Goal: Task Accomplishment & Management: Use online tool/utility

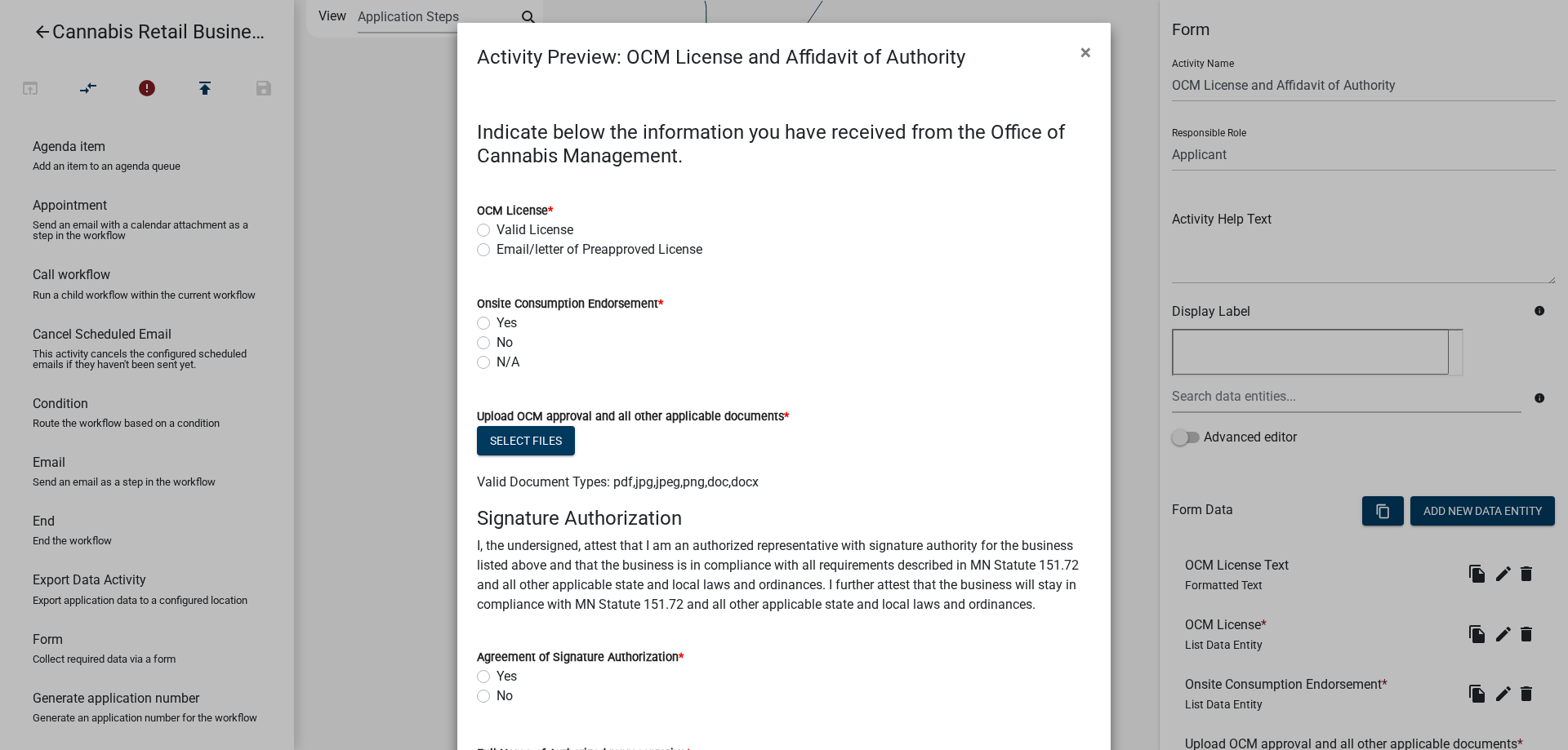
scroll to position [464, 0]
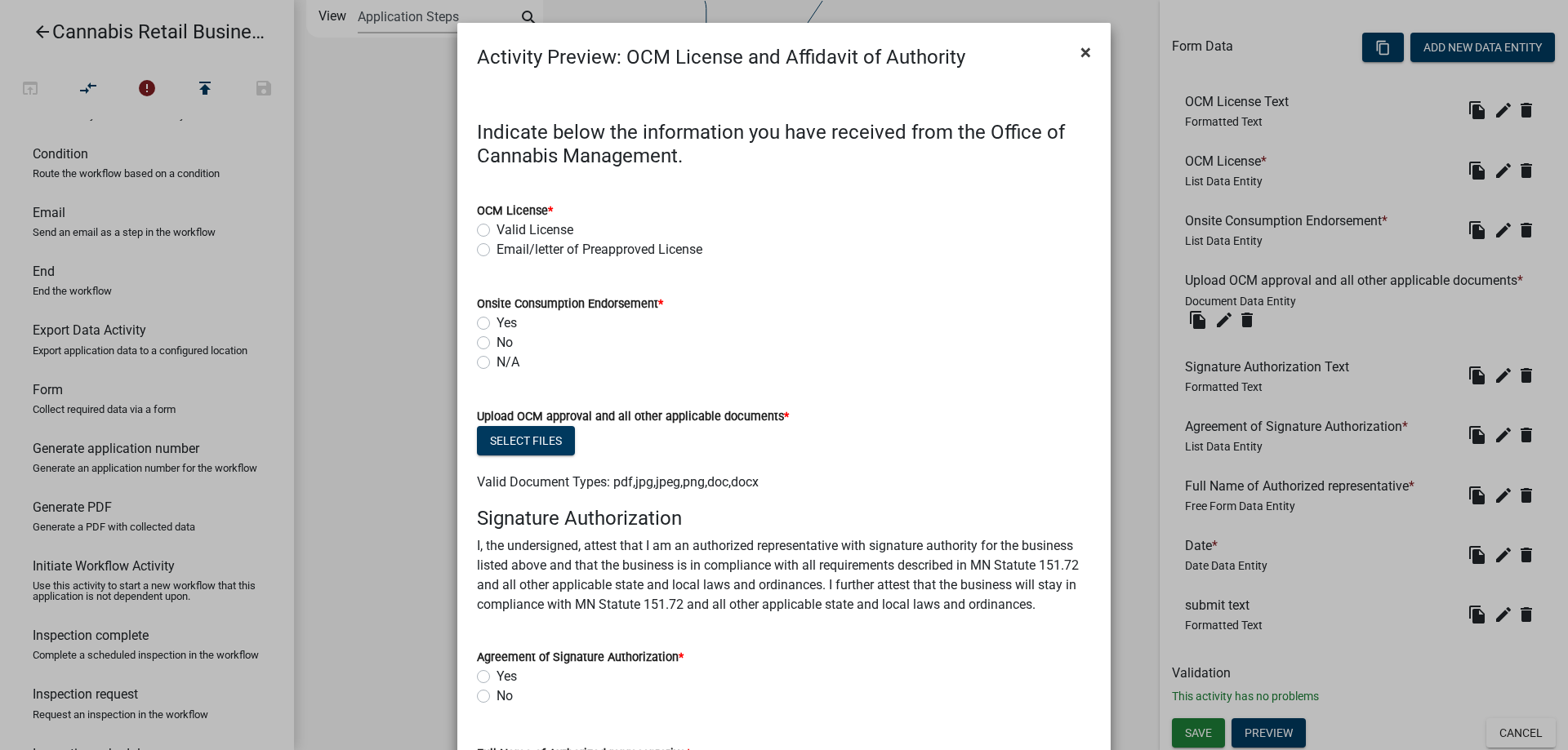
click at [1090, 52] on span "×" at bounding box center [1086, 53] width 11 height 23
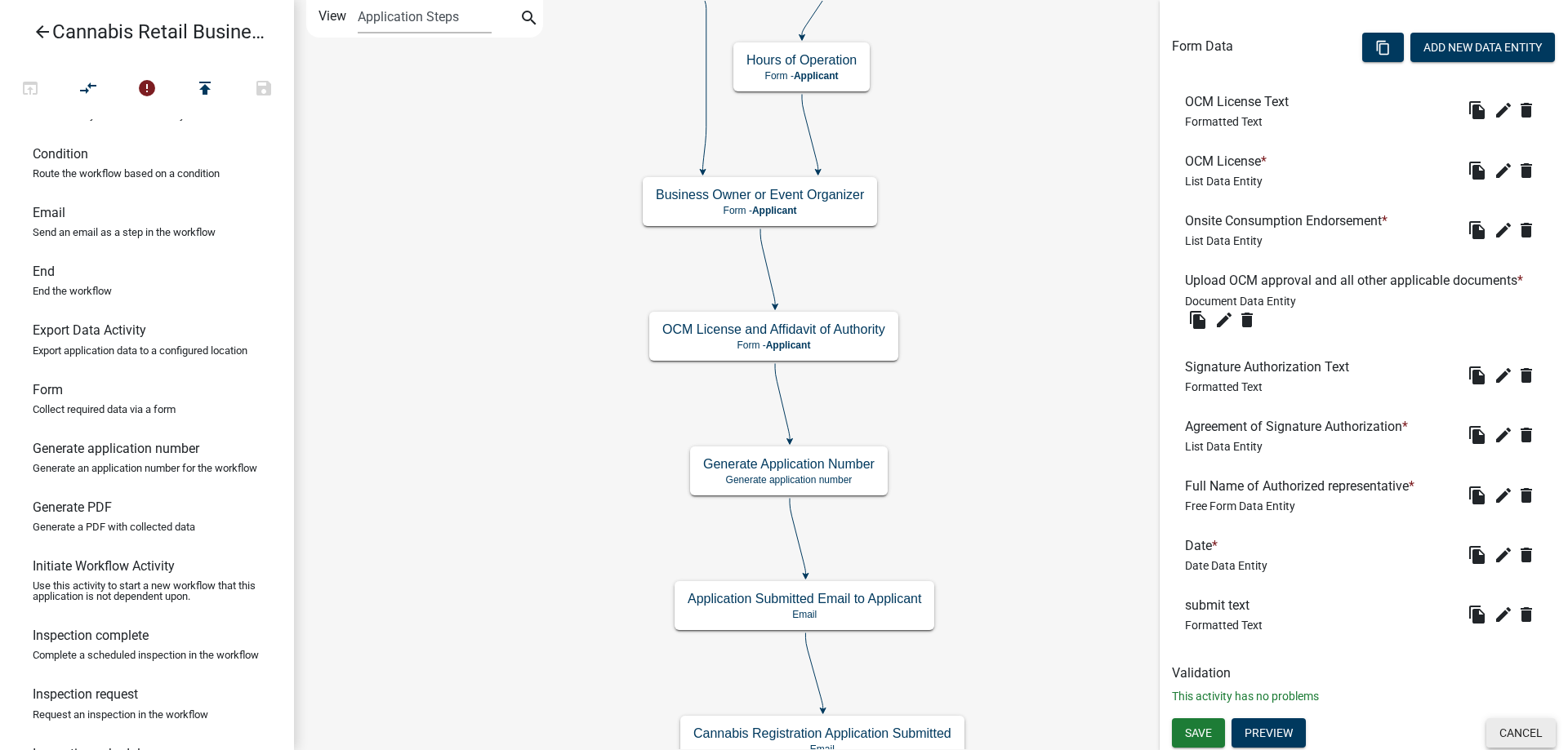
click at [1523, 739] on button "Cancel" at bounding box center [1521, 733] width 69 height 30
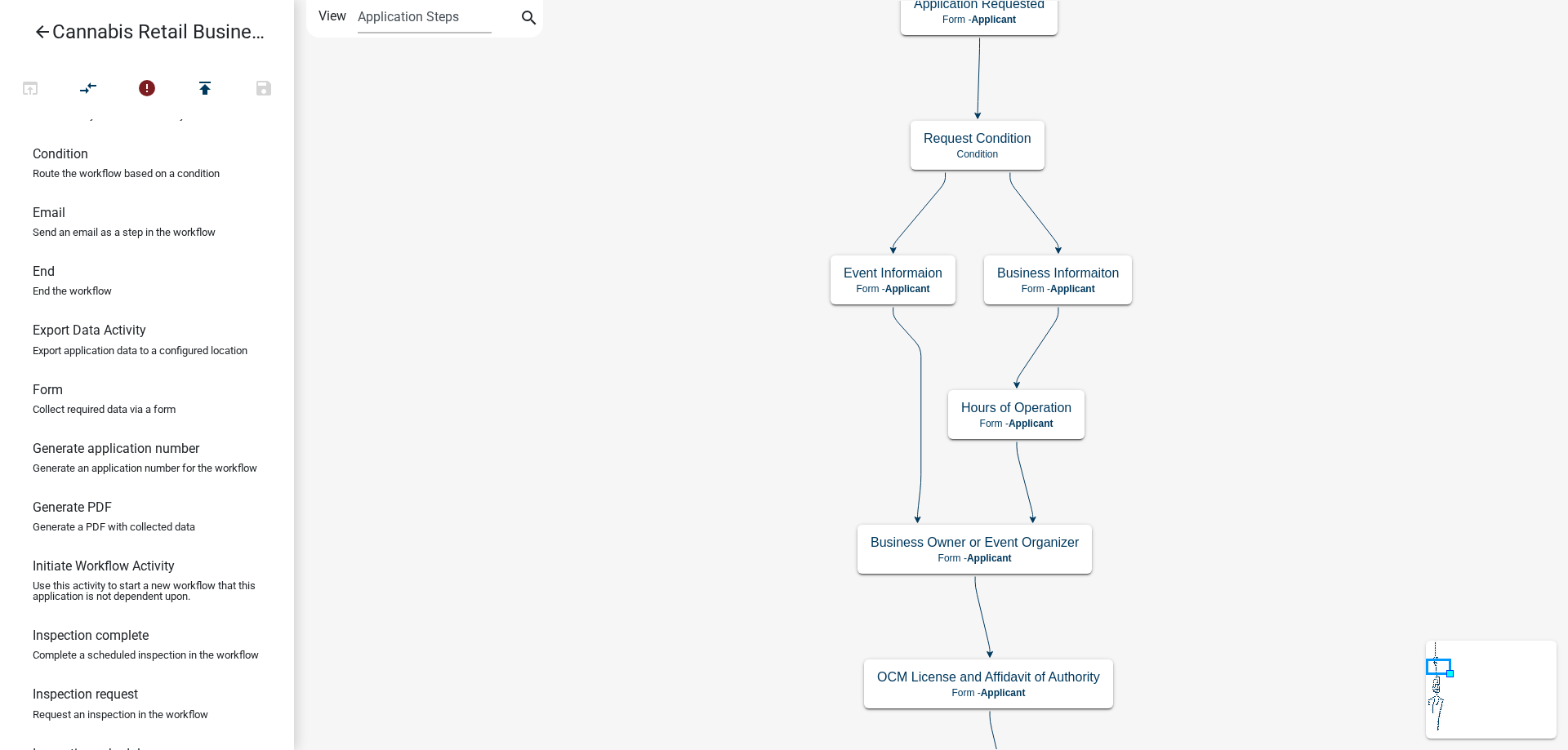
click at [678, 567] on div "start Start - Applicant Application Introduction Form - Applicant Parcel search…" at bounding box center [931, 375] width 1274 height 750
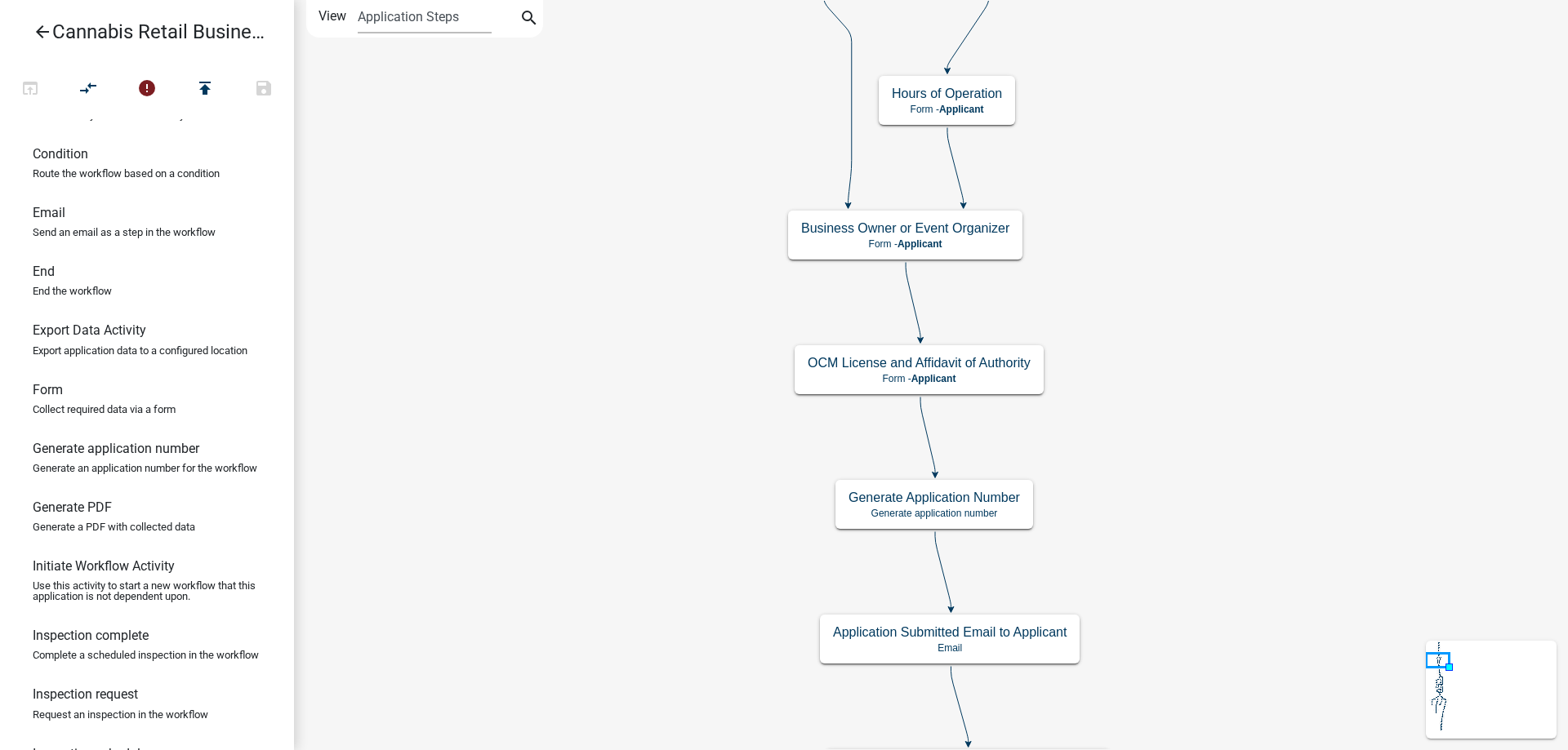
click at [432, 102] on div "start Start - Applicant Application Introduction Form - Applicant Parcel search…" at bounding box center [931, 375] width 1274 height 750
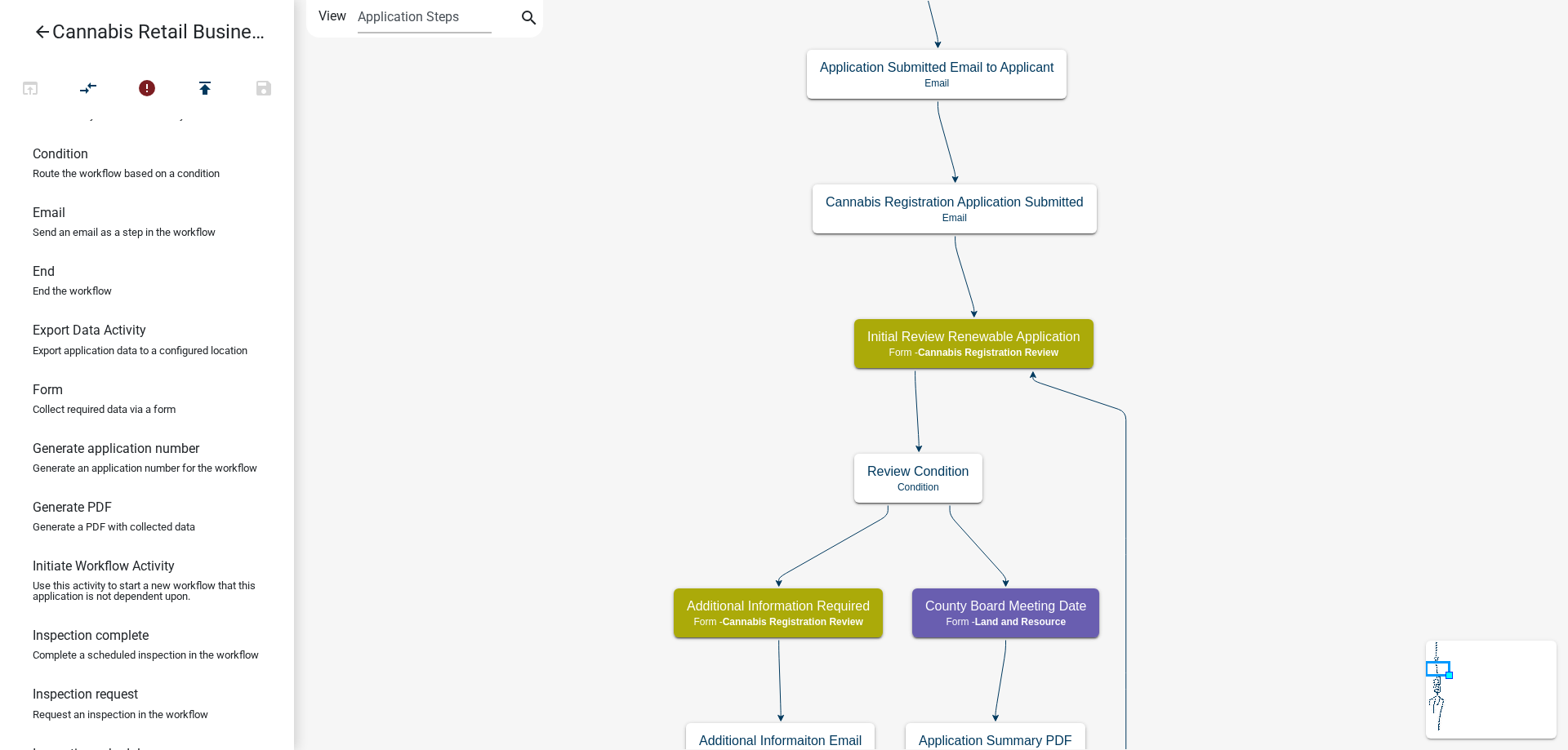
click at [658, 113] on div "start Start - Applicant Application Introduction Form - Applicant Parcel search…" at bounding box center [931, 375] width 1274 height 750
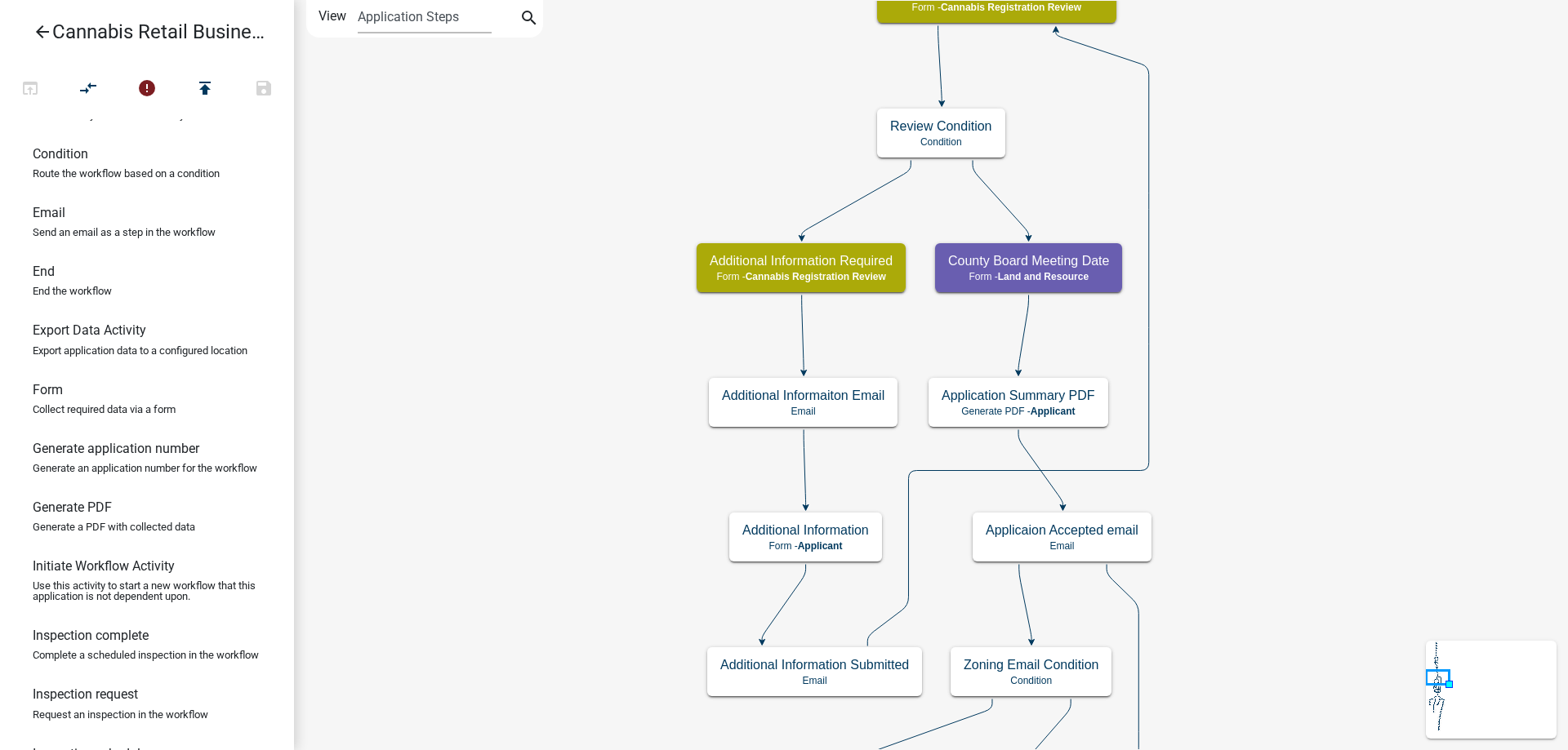
click at [545, 148] on div "start Start - Applicant Application Introduction Form - Applicant Parcel search…" at bounding box center [931, 375] width 1274 height 750
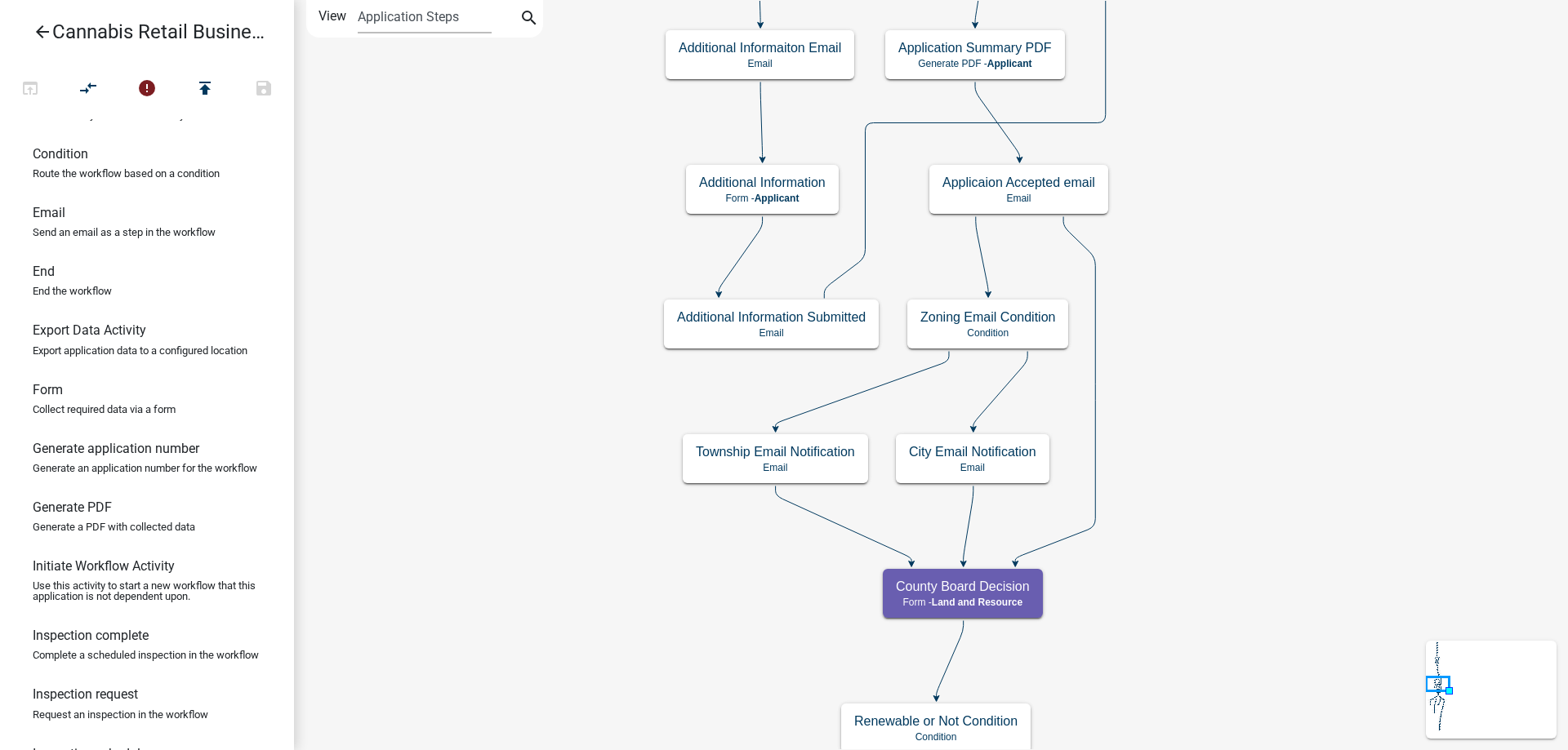
click at [486, 146] on div "start Start - Applicant Application Introduction Form - Applicant Parcel search…" at bounding box center [931, 375] width 1274 height 750
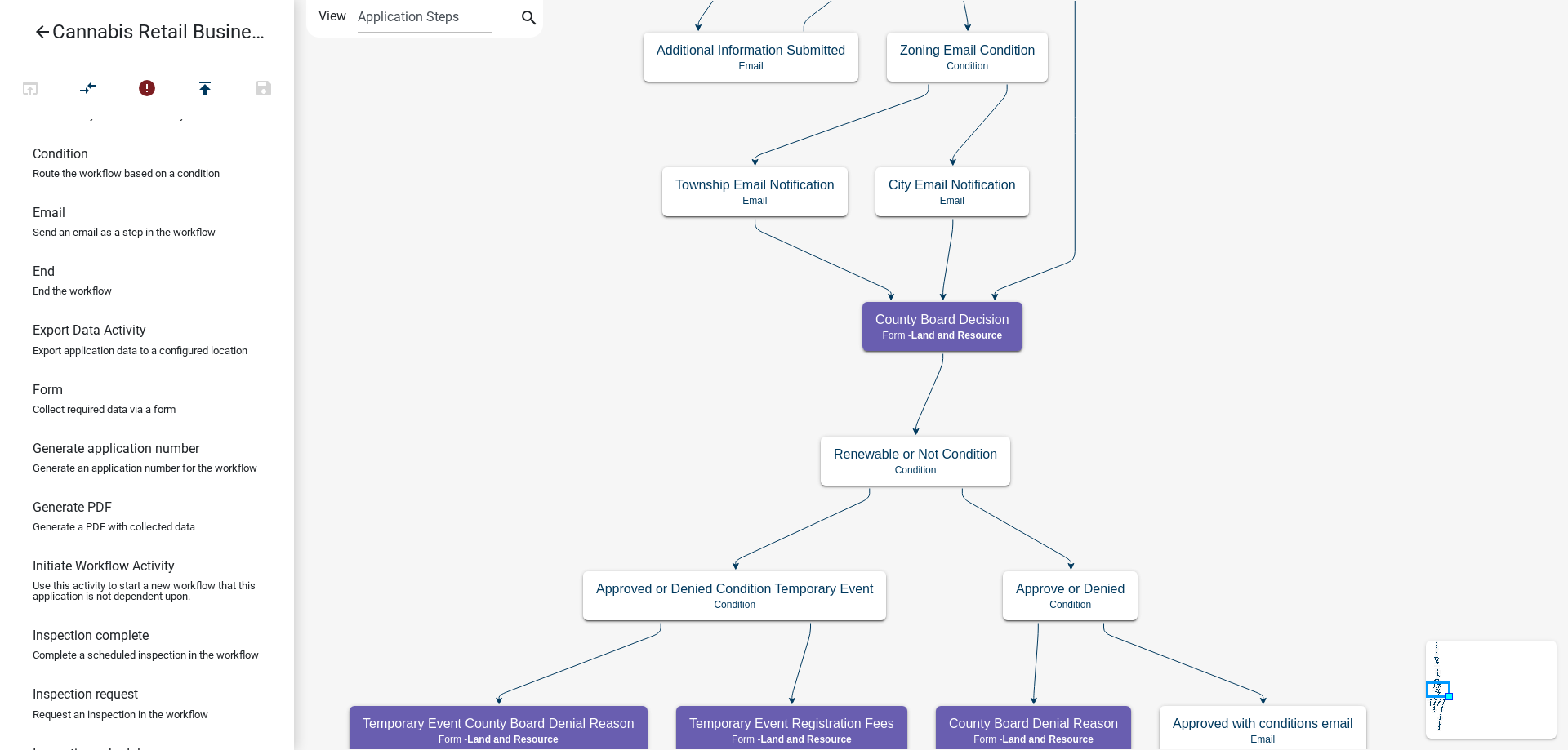
click at [547, 265] on div "start Start - Applicant Application Introduction Form - Applicant Parcel search…" at bounding box center [931, 375] width 1274 height 750
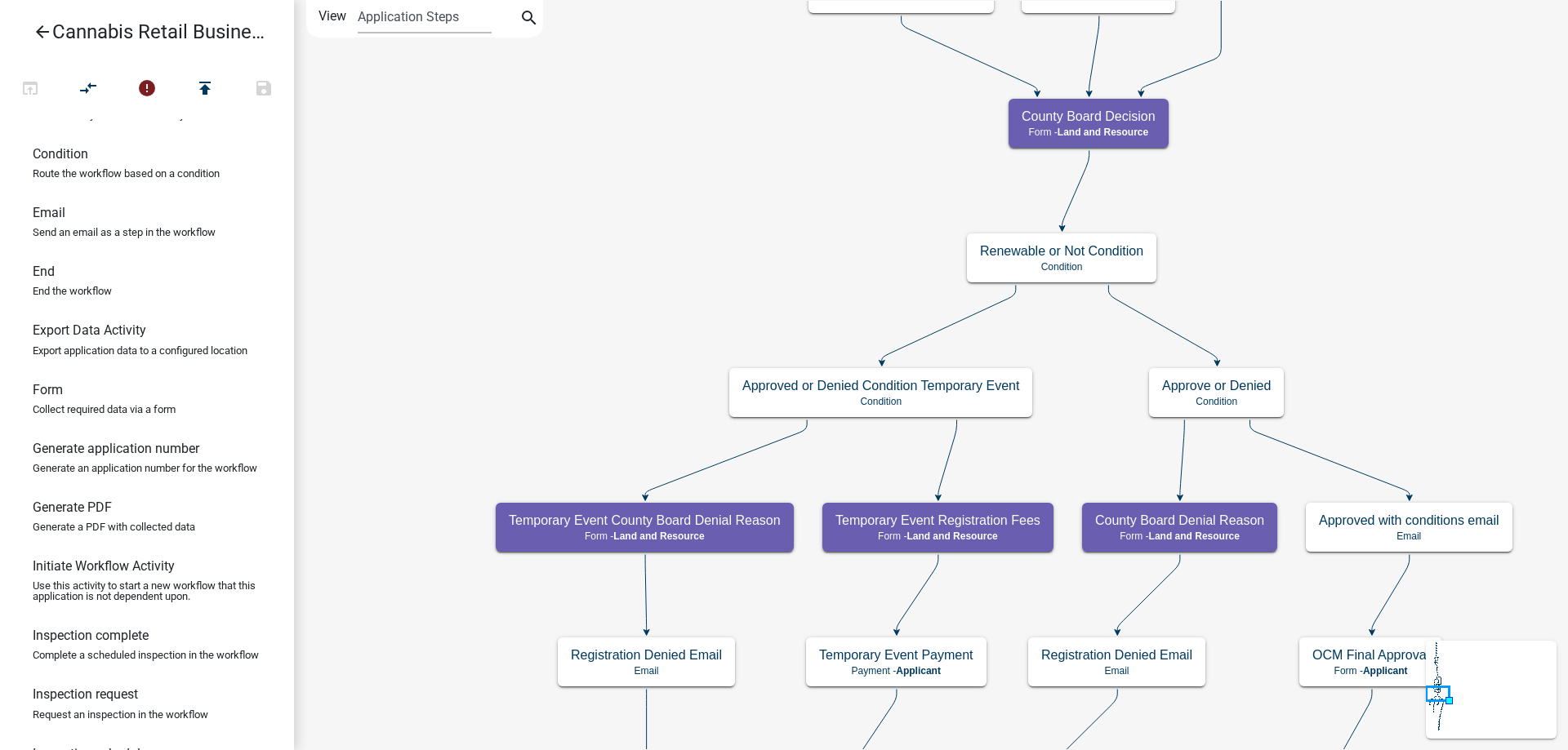
click at [614, 228] on div "start Start - Applicant Application Introduction Form - Applicant Parcel search…" at bounding box center [931, 375] width 1274 height 750
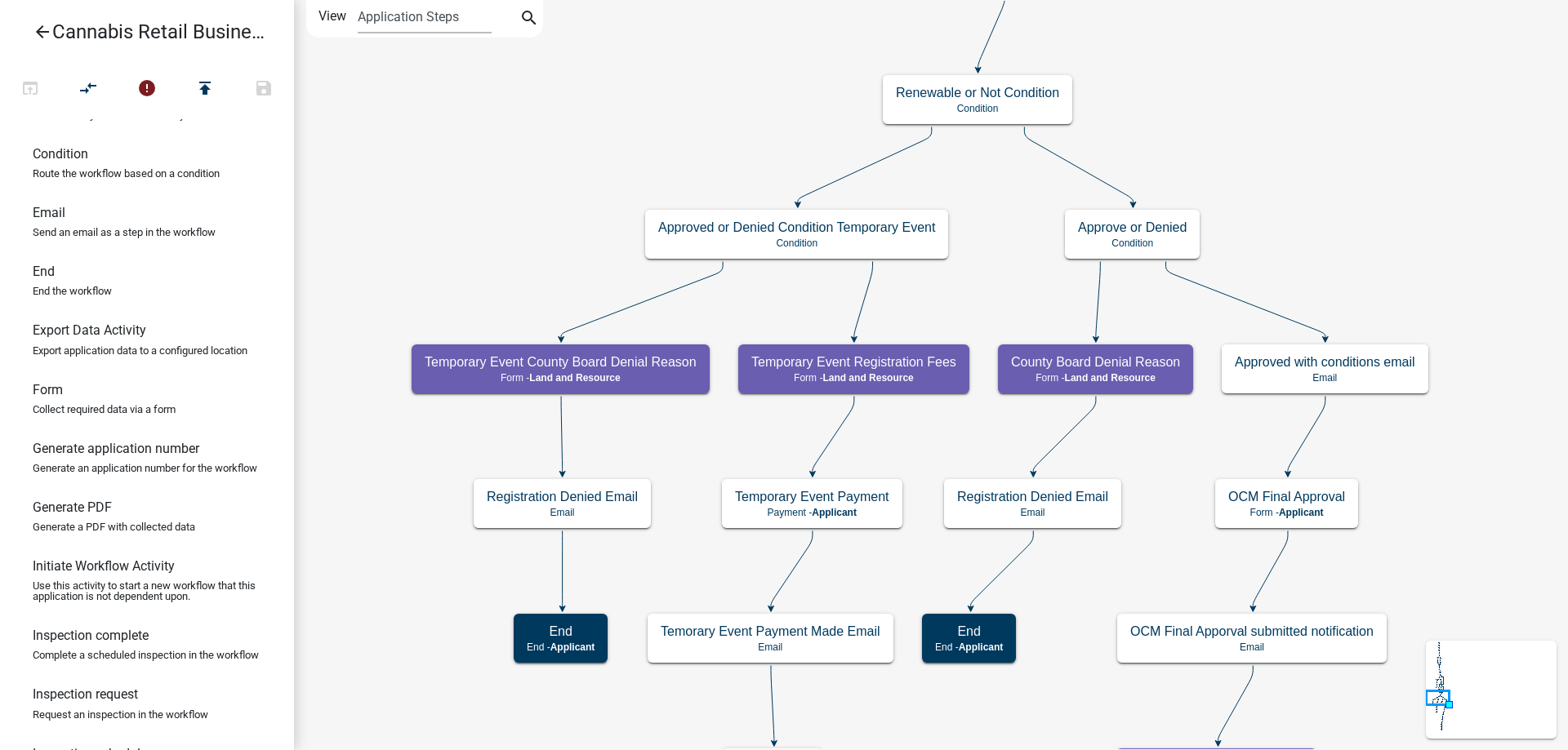
click at [517, 234] on div "start Start - Applicant Application Introduction Form - Applicant Parcel search…" at bounding box center [931, 375] width 1274 height 750
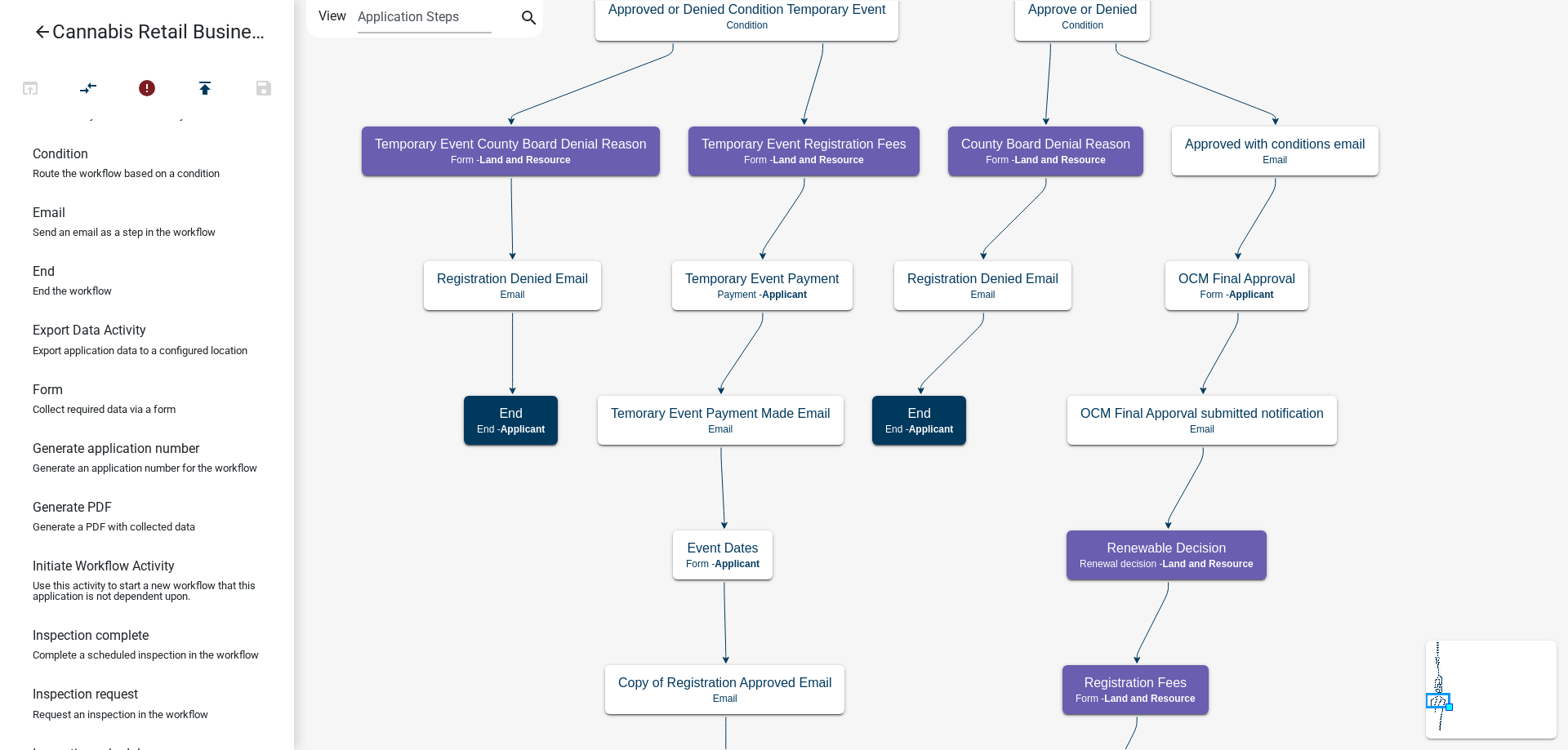
click at [601, 350] on div "start Start - Applicant Application Introduction Form - Applicant Parcel search…" at bounding box center [931, 375] width 1274 height 750
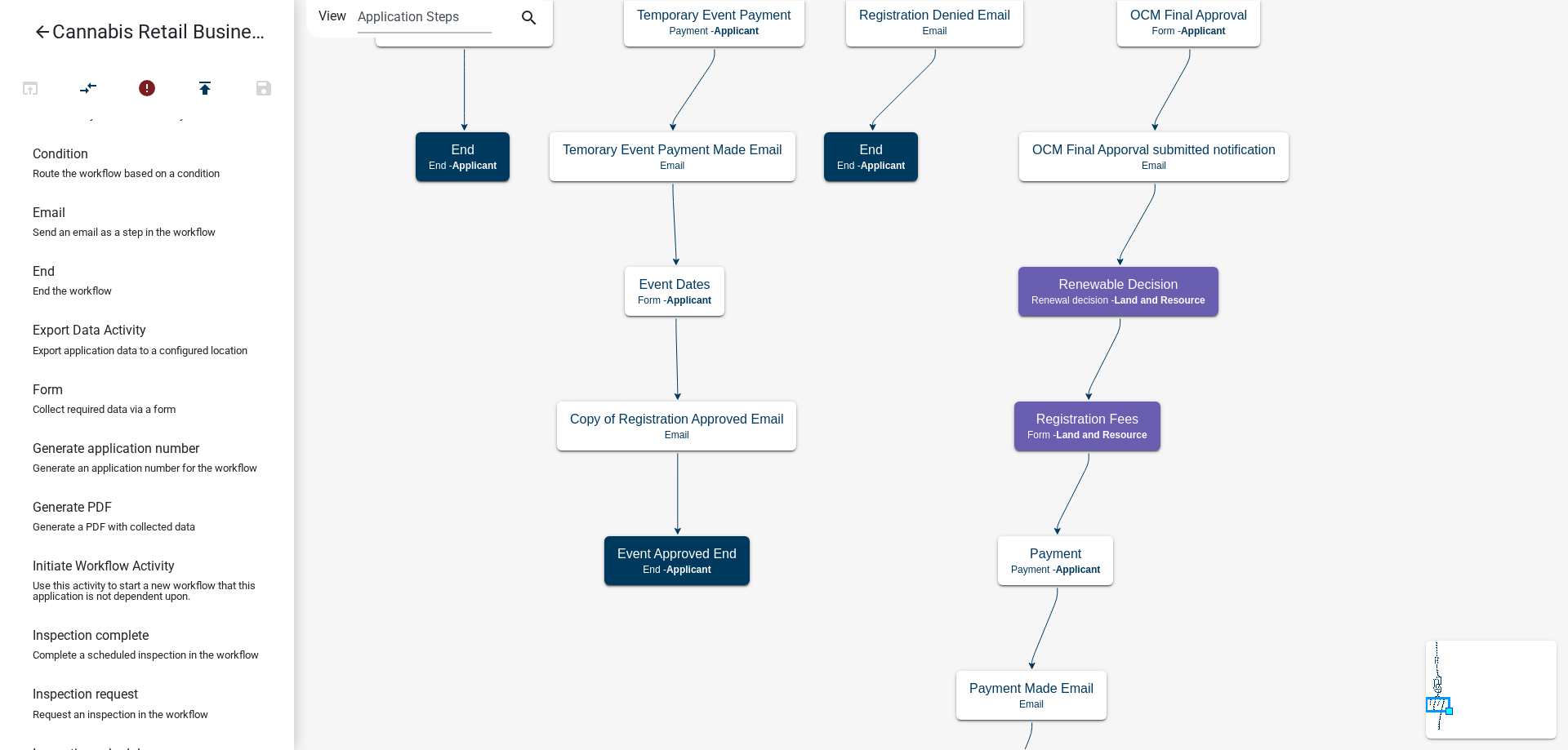
click at [949, 385] on div "start Start - Applicant Application Introduction Form - Applicant Parcel search…" at bounding box center [931, 375] width 1274 height 750
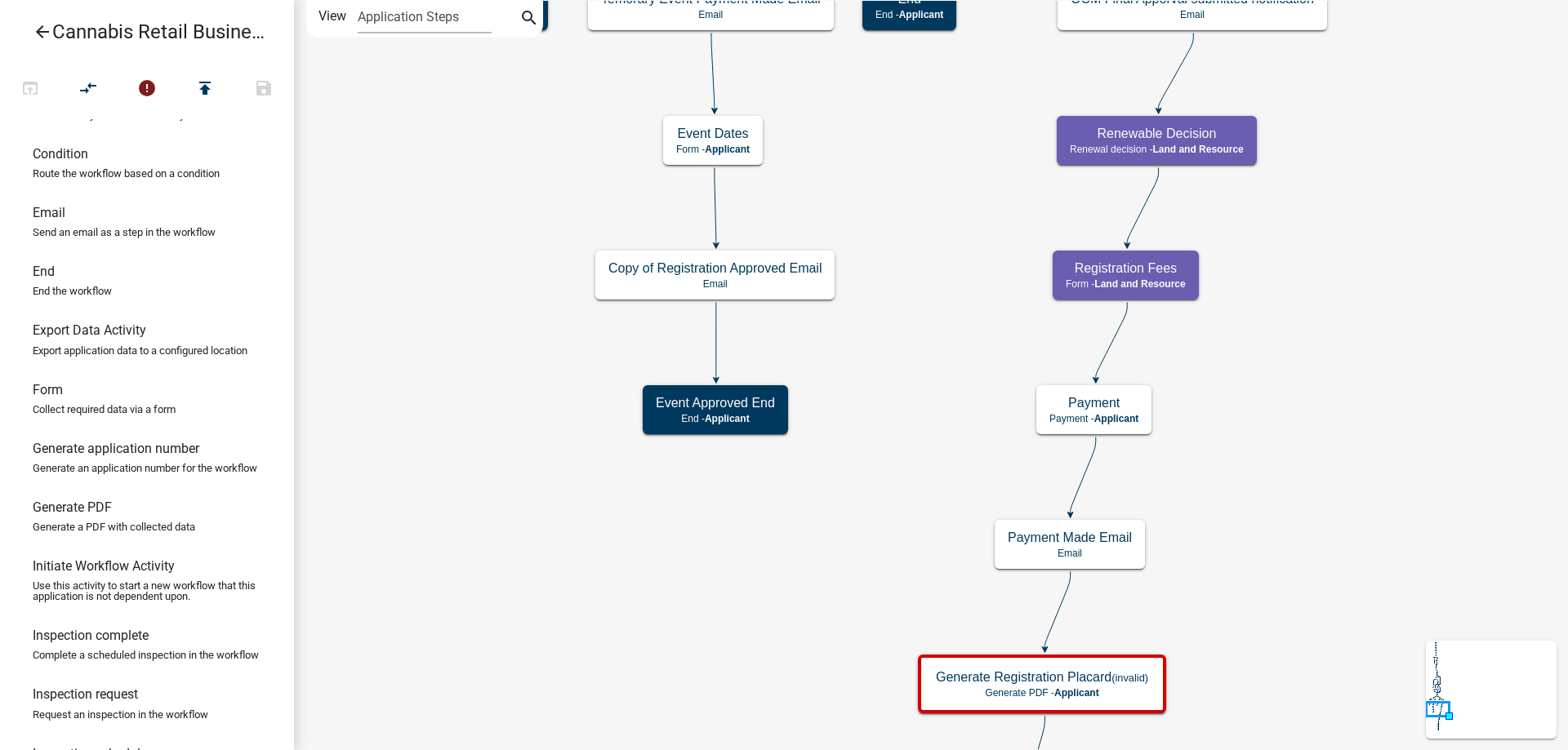
click at [922, 410] on div "start Start - Applicant Application Introduction Form - Applicant Parcel search…" at bounding box center [931, 375] width 1274 height 750
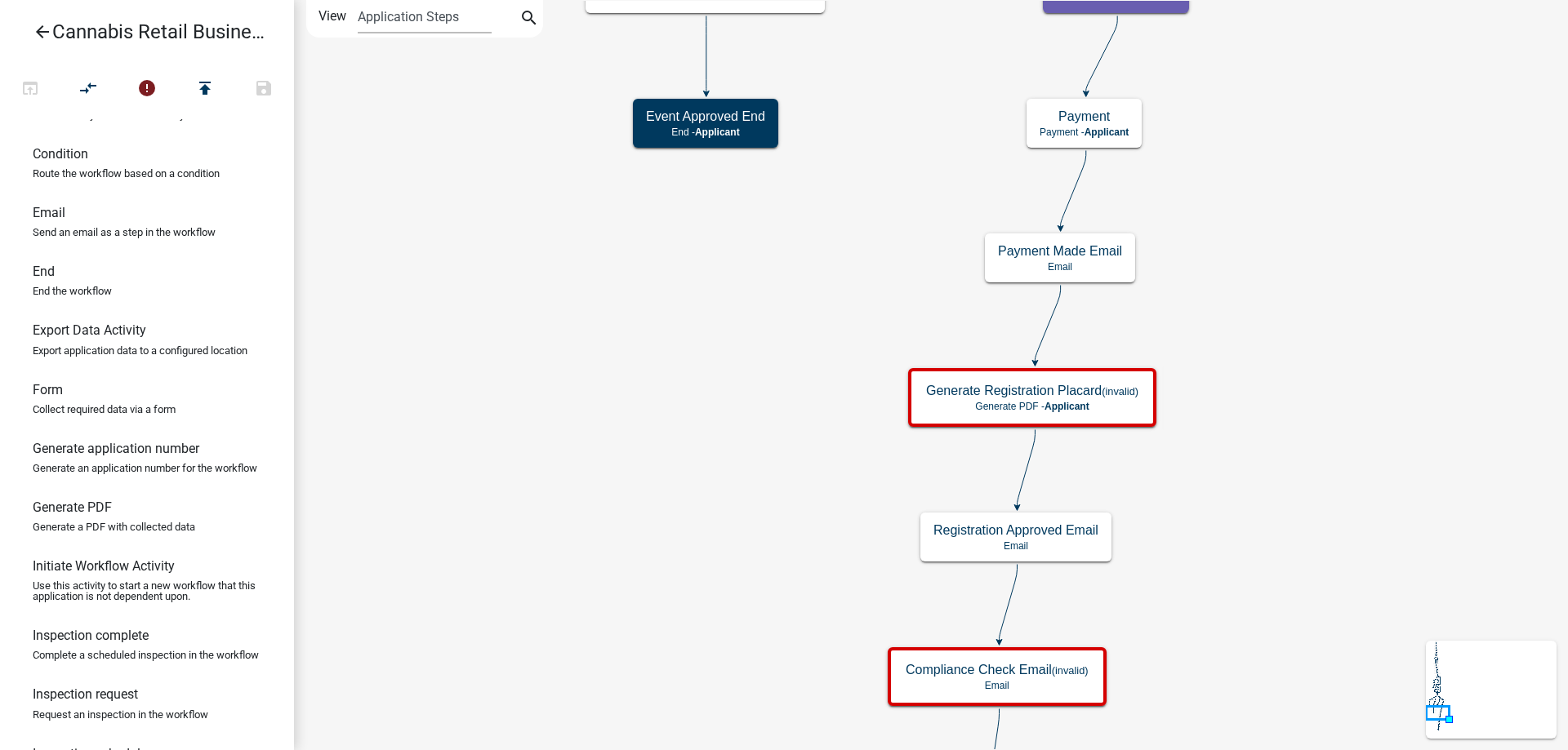
click at [798, 370] on div "start Start - Applicant Application Introduction Form - Applicant Parcel search…" at bounding box center [931, 375] width 1274 height 750
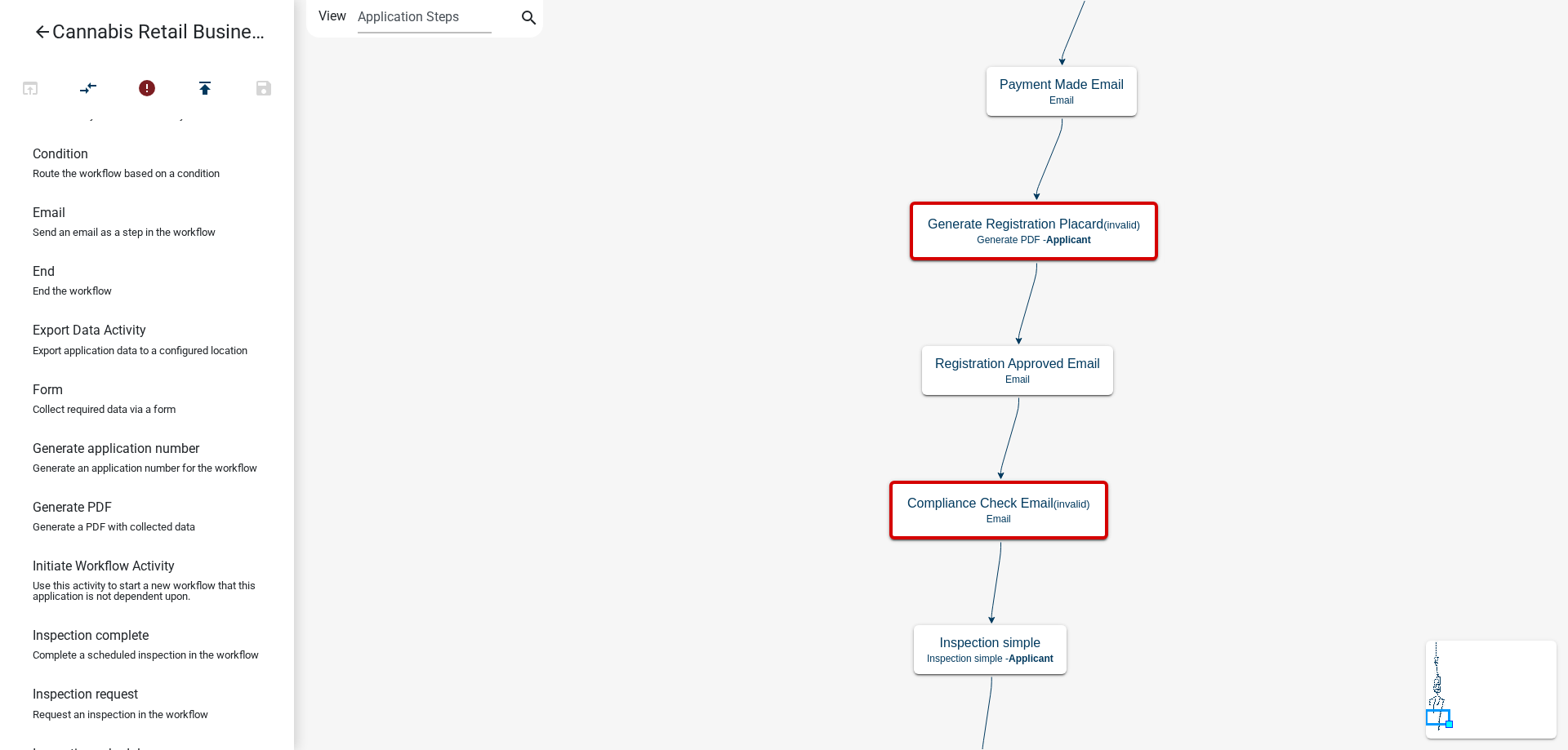
click at [729, 378] on div "start Start - Applicant Application Introduction Form - Applicant Parcel search…" at bounding box center [931, 375] width 1274 height 750
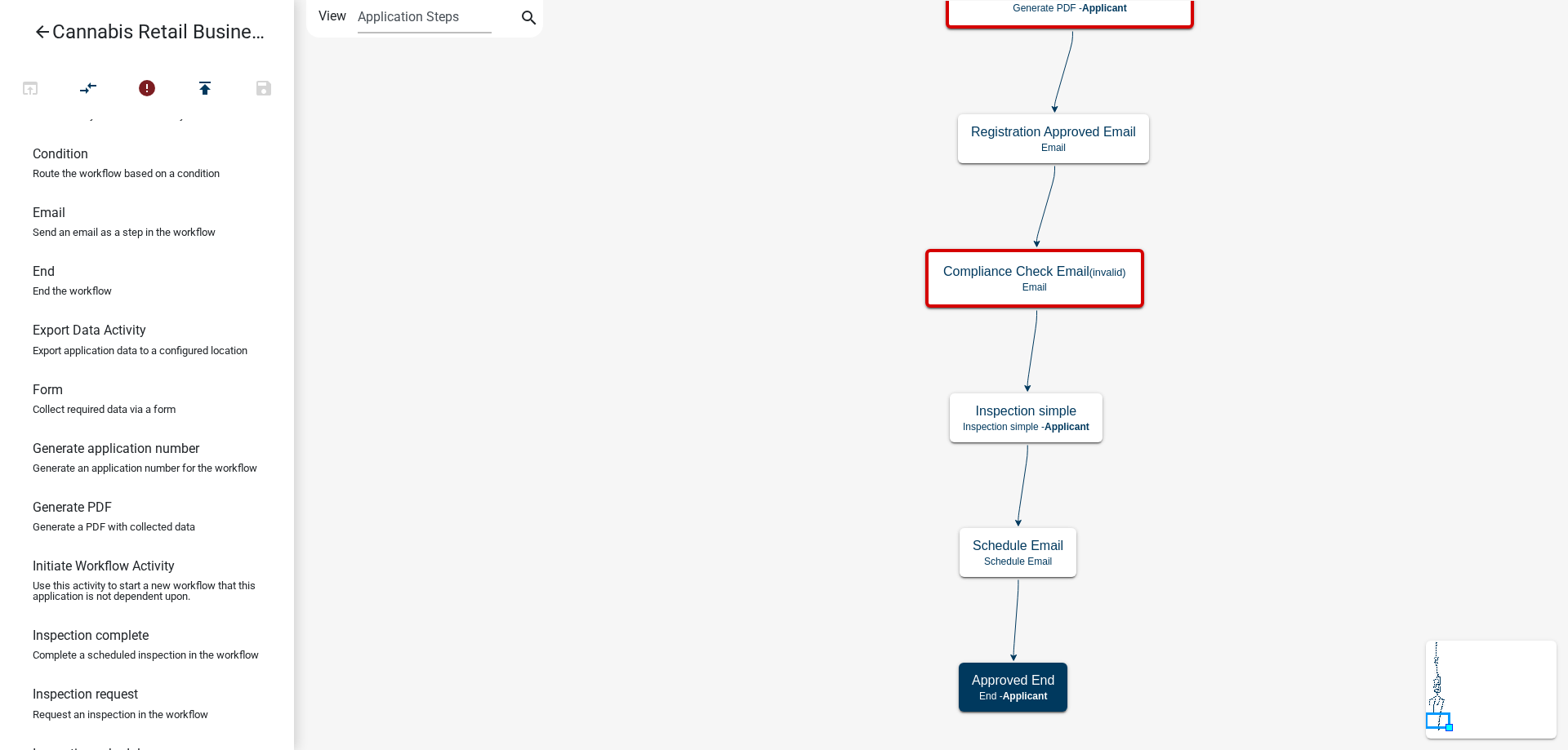
click at [668, 355] on div "start Start - Applicant Application Introduction Form - Applicant Parcel search…" at bounding box center [931, 375] width 1274 height 750
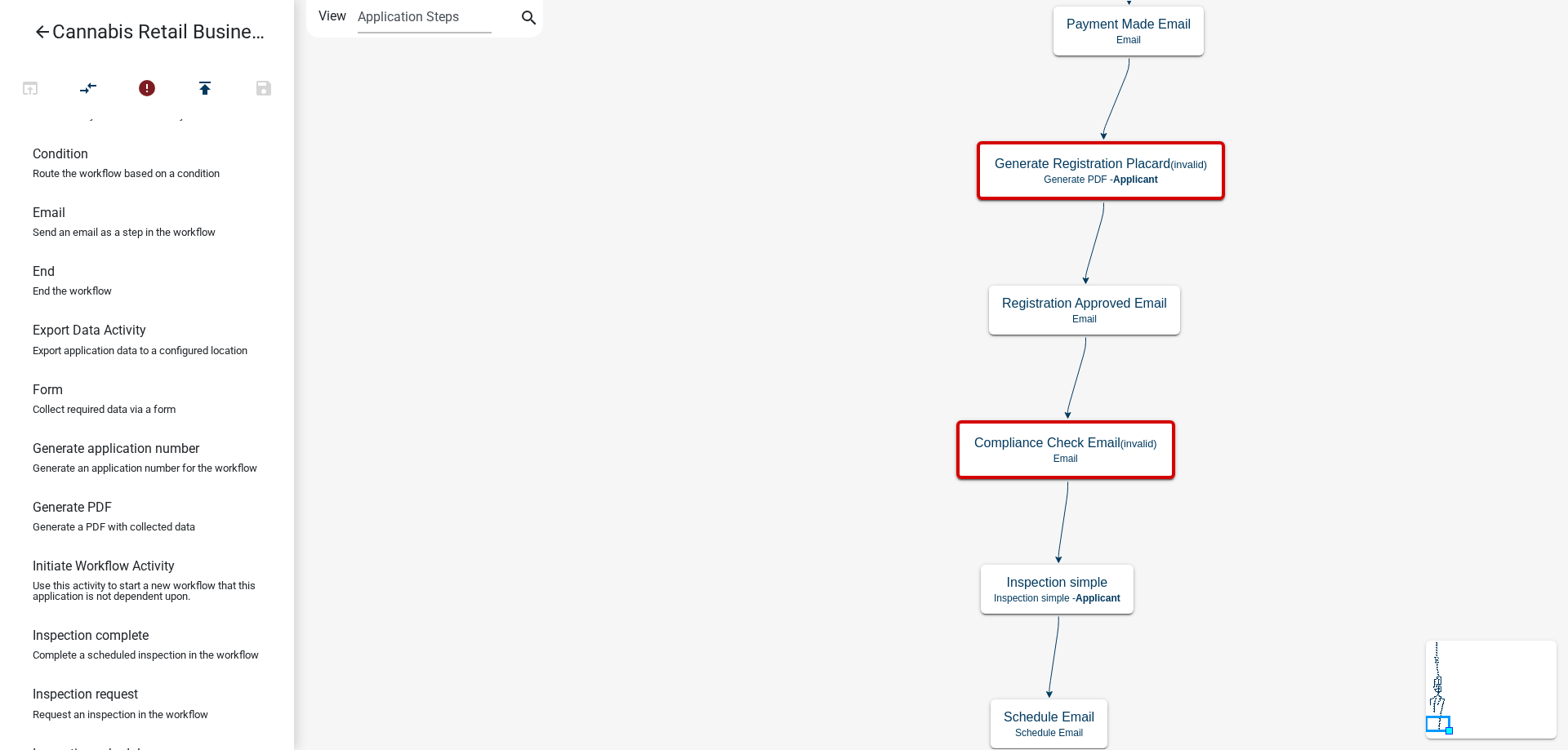
click at [684, 510] on div "start Start - Applicant Application Introduction Form - Applicant Parcel search…" at bounding box center [931, 375] width 1274 height 750
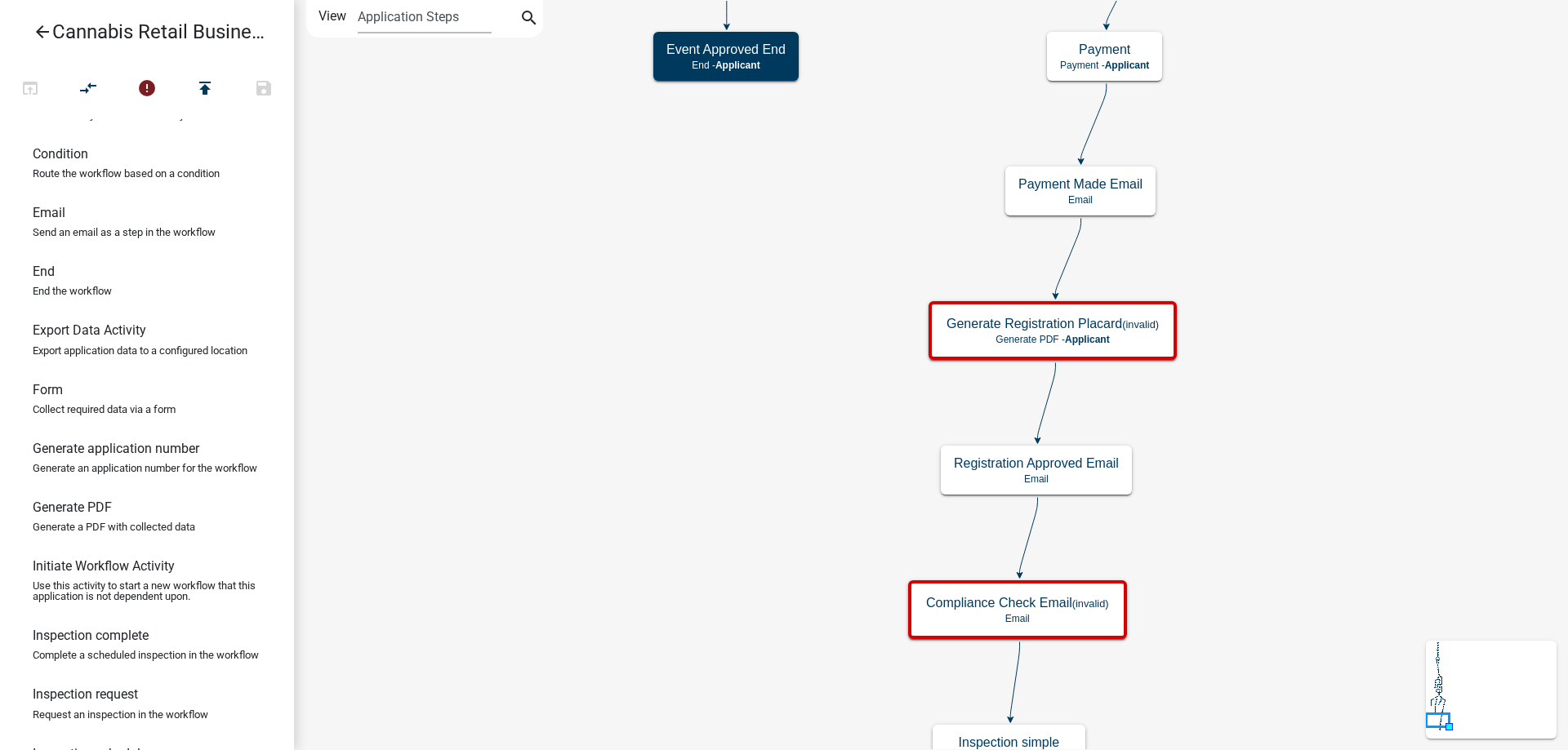
click at [717, 564] on div "start Start - Applicant Application Introduction Form - Applicant Parcel search…" at bounding box center [931, 375] width 1274 height 750
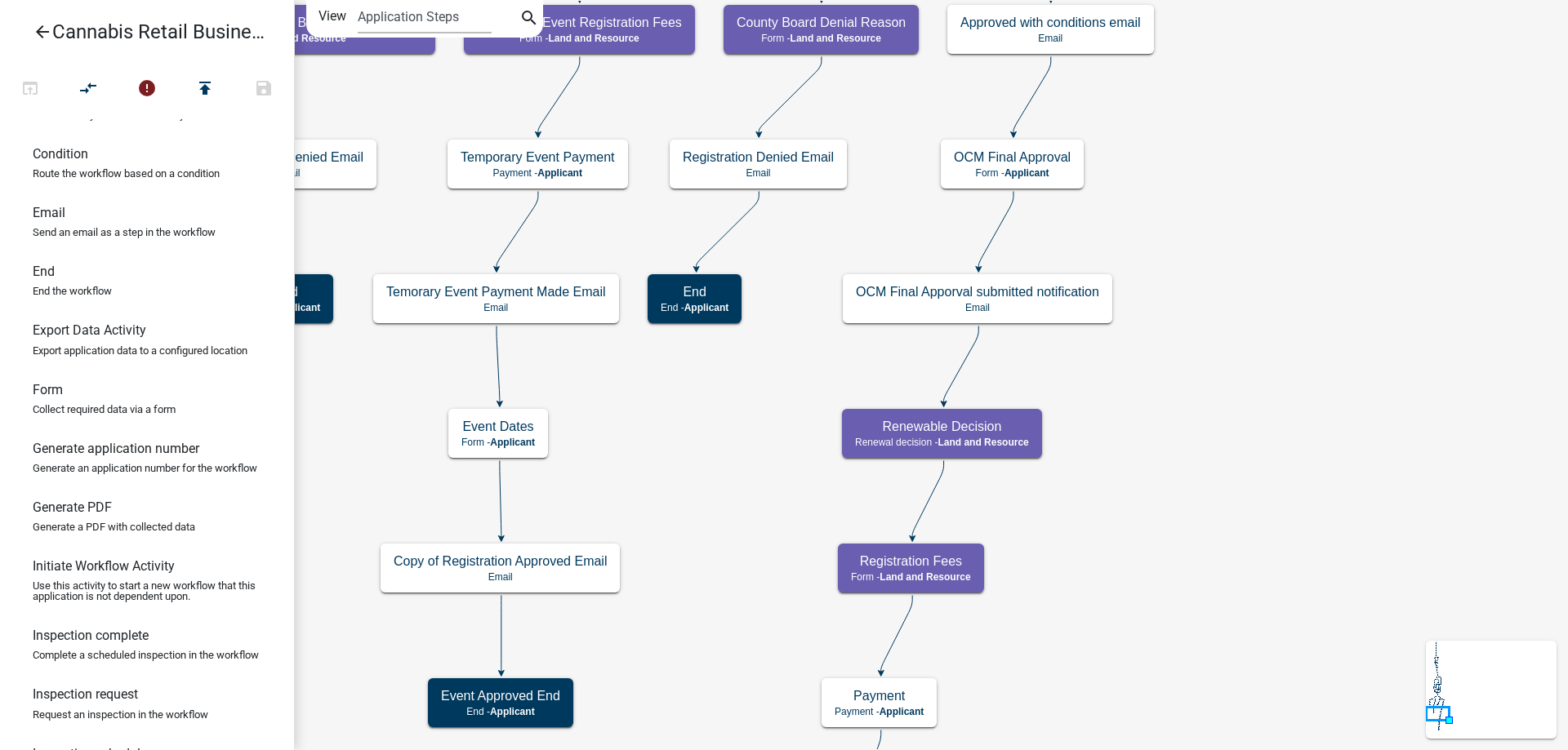
click at [1113, 578] on div "start Start - Applicant Application Introduction Form - Applicant Parcel search…" at bounding box center [931, 375] width 1274 height 750
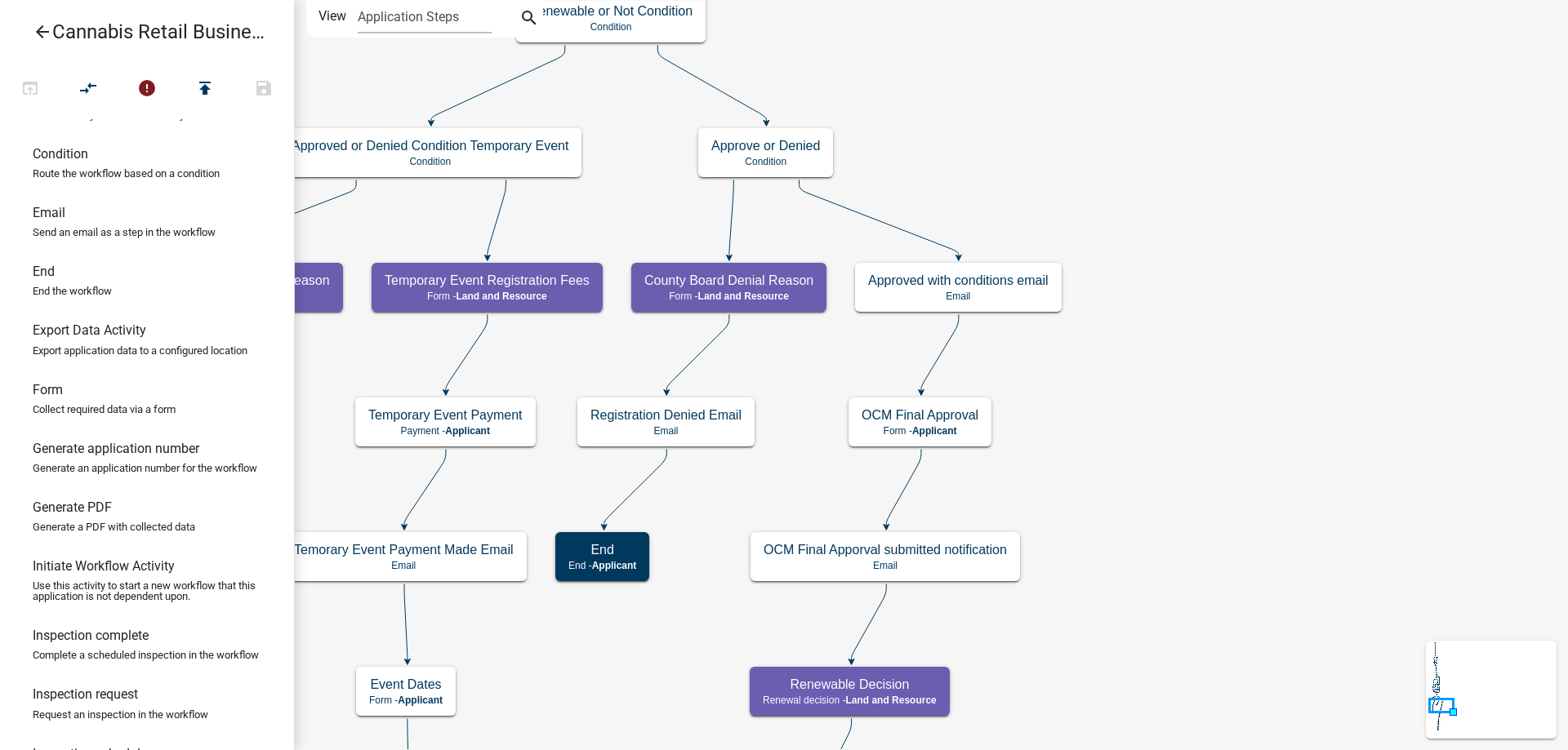
click at [1288, 537] on div "start Start - Applicant Application Introduction Form - Applicant Parcel search…" at bounding box center [931, 375] width 1274 height 750
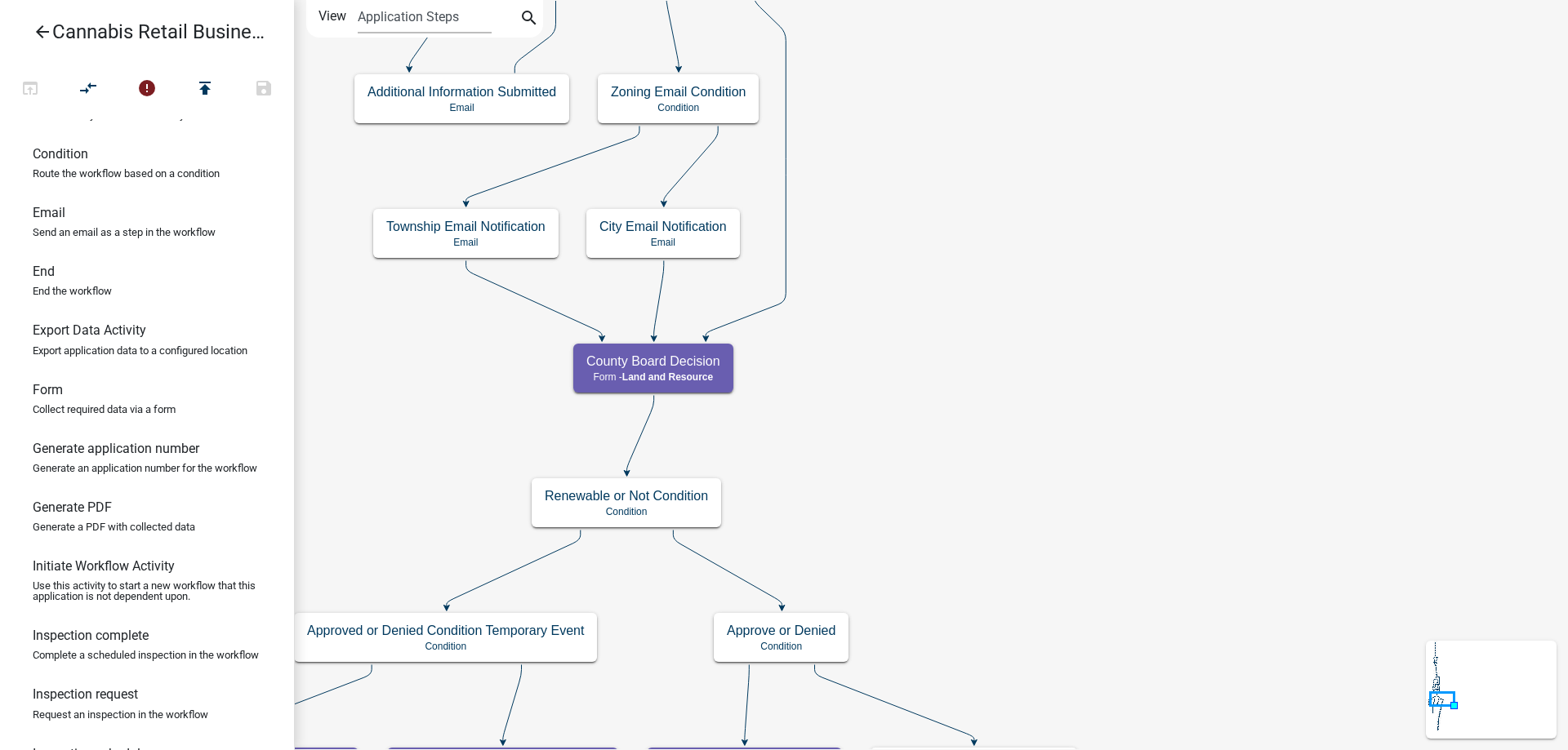
click at [908, 520] on div "start Start - Applicant Application Introduction Form - Applicant Parcel search…" at bounding box center [931, 375] width 1274 height 750
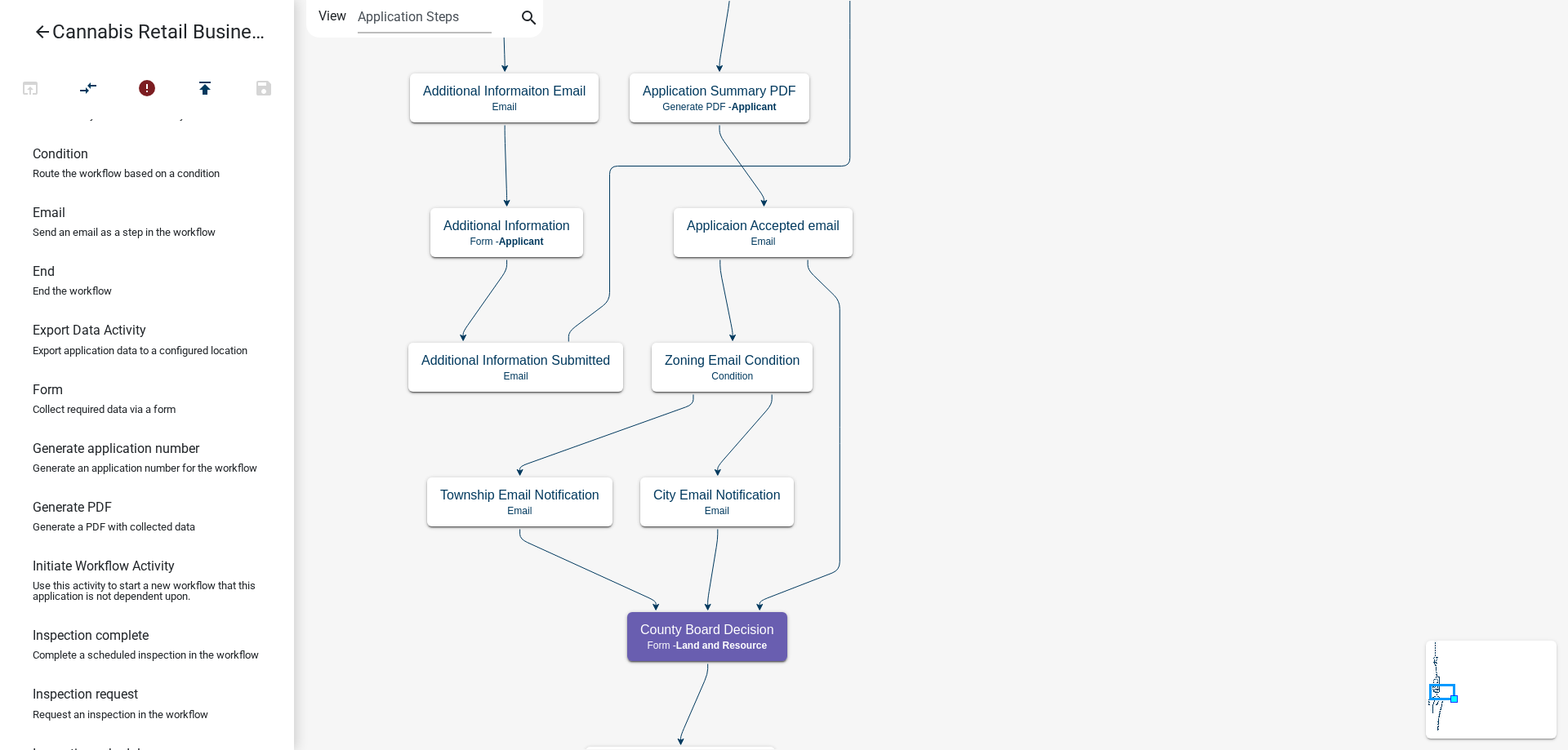
click at [1023, 688] on div "start Start - Applicant Application Introduction Form - Applicant Parcel search…" at bounding box center [931, 375] width 1274 height 750
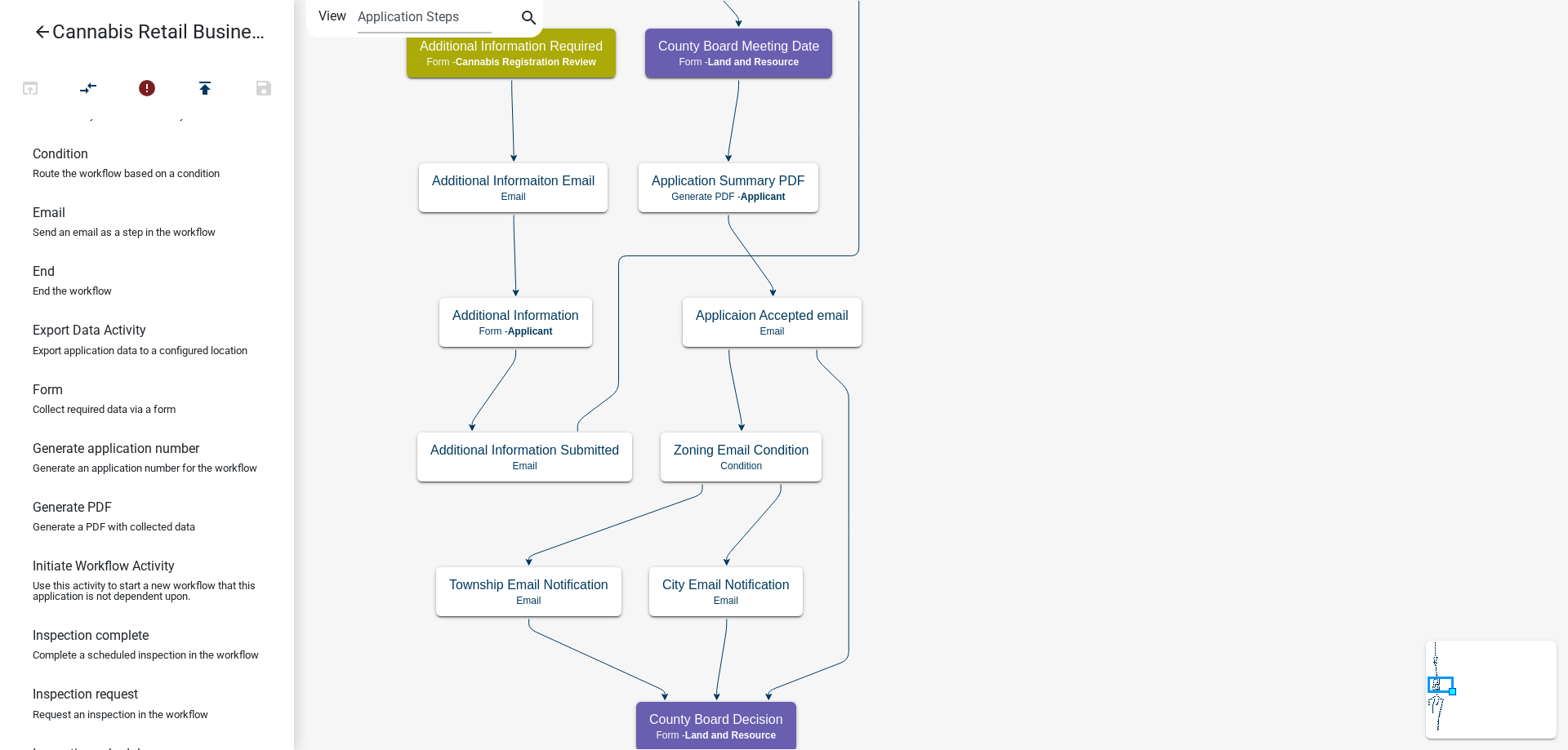
click at [1132, 429] on div "start Start - Applicant Application Introduction Form - Applicant Parcel search…" at bounding box center [931, 375] width 1274 height 750
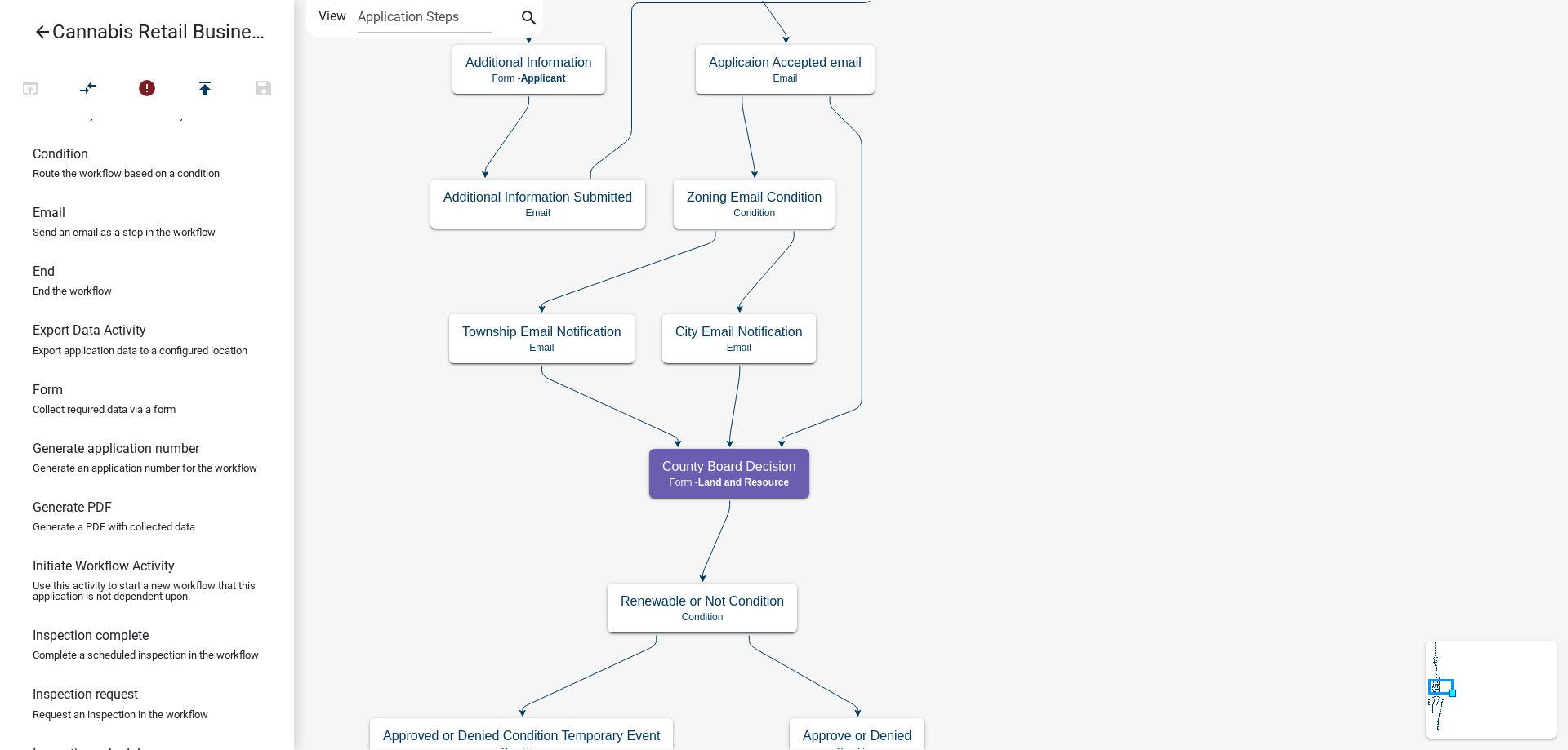
click at [1025, 300] on div "start Start - Applicant Application Introduction Form - Applicant Parcel search…" at bounding box center [931, 375] width 1274 height 750
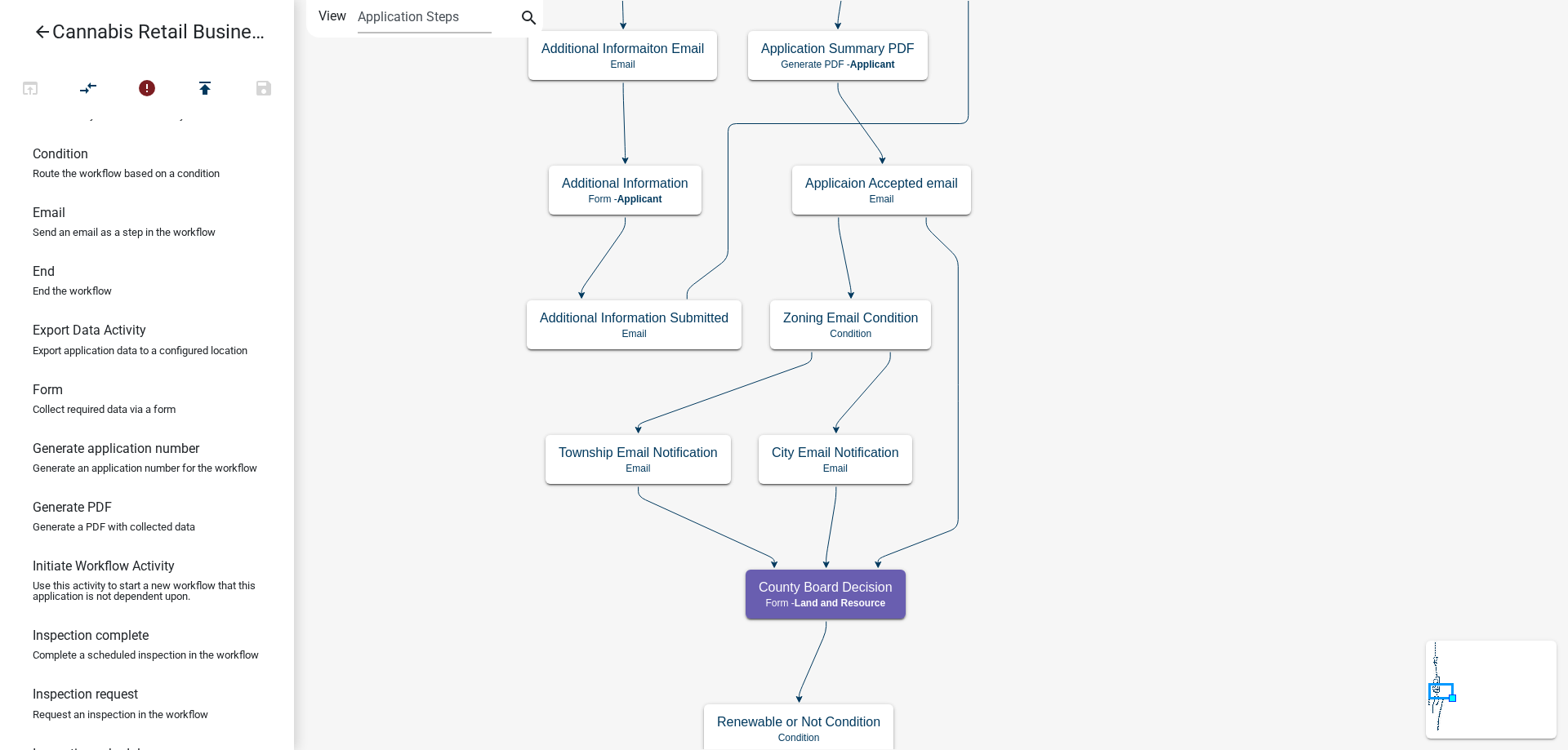
click at [1072, 249] on div "start Start - Applicant Application Introduction Form - Applicant Parcel search…" at bounding box center [931, 375] width 1274 height 750
click at [922, 193] on g "Applicaion Accepted email Email" at bounding box center [882, 189] width 179 height 47
click at [922, 193] on p "Email" at bounding box center [882, 199] width 152 height 11
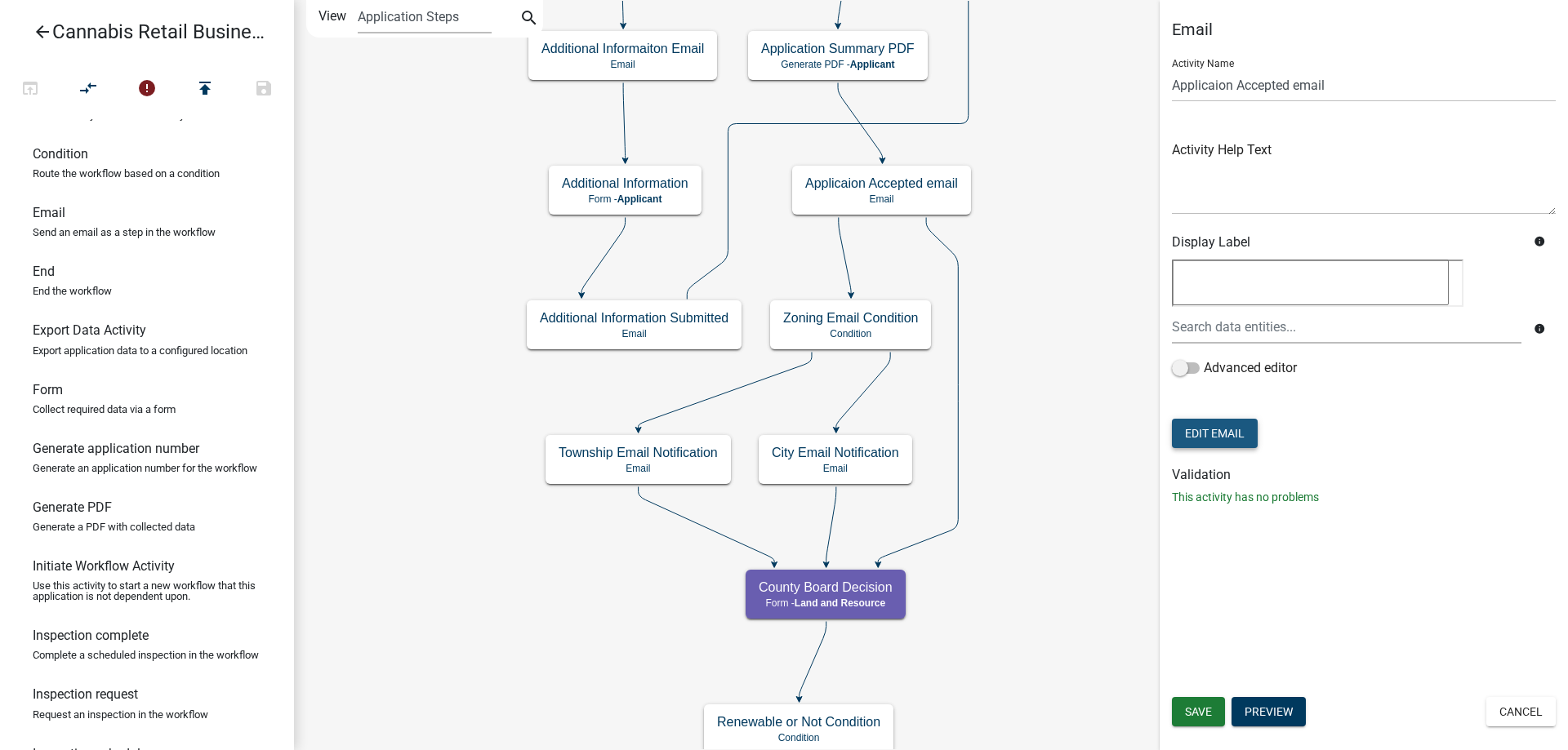
click at [1227, 439] on button "Edit Email" at bounding box center [1215, 434] width 86 height 30
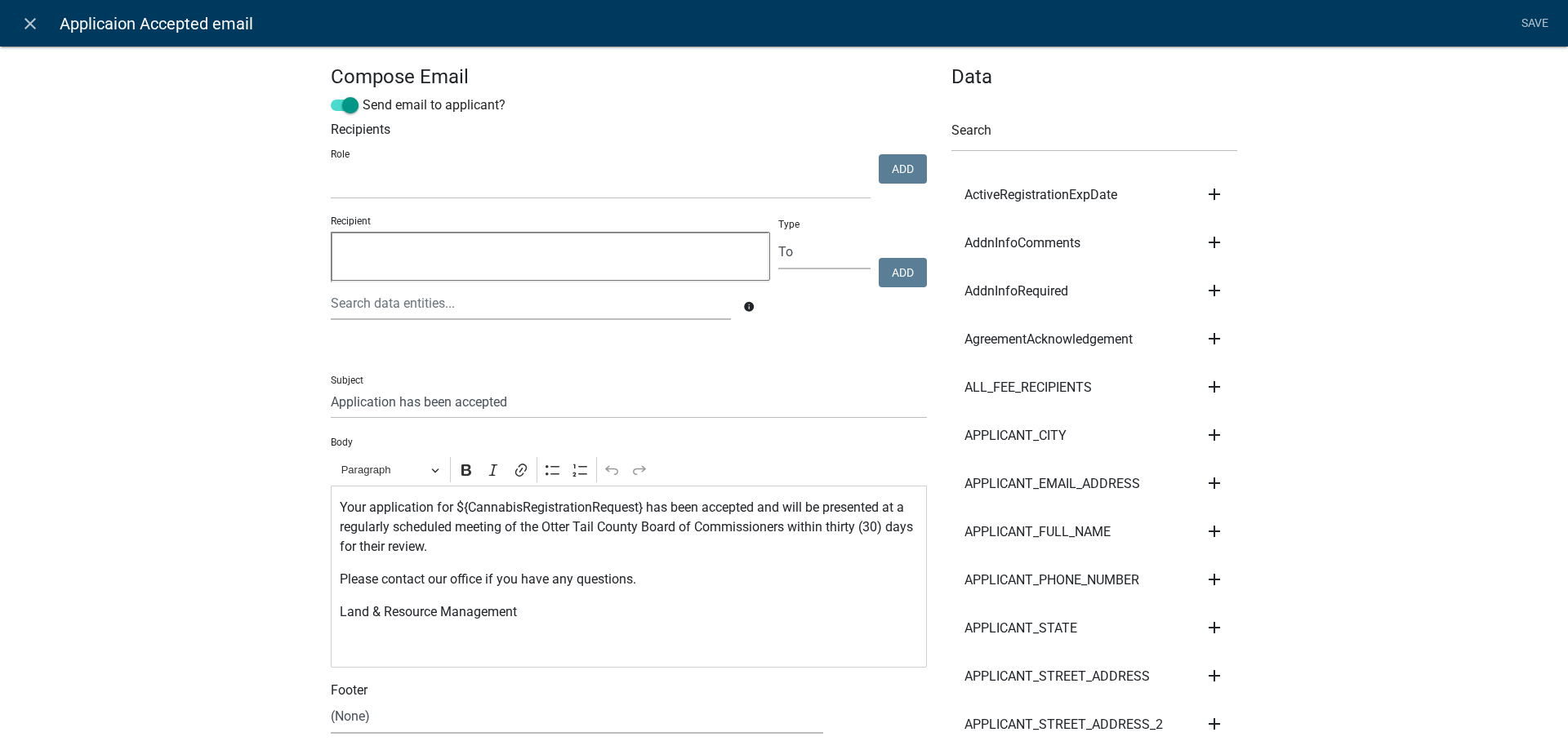
select select
click at [381, 300] on input "text" at bounding box center [531, 303] width 400 height 33
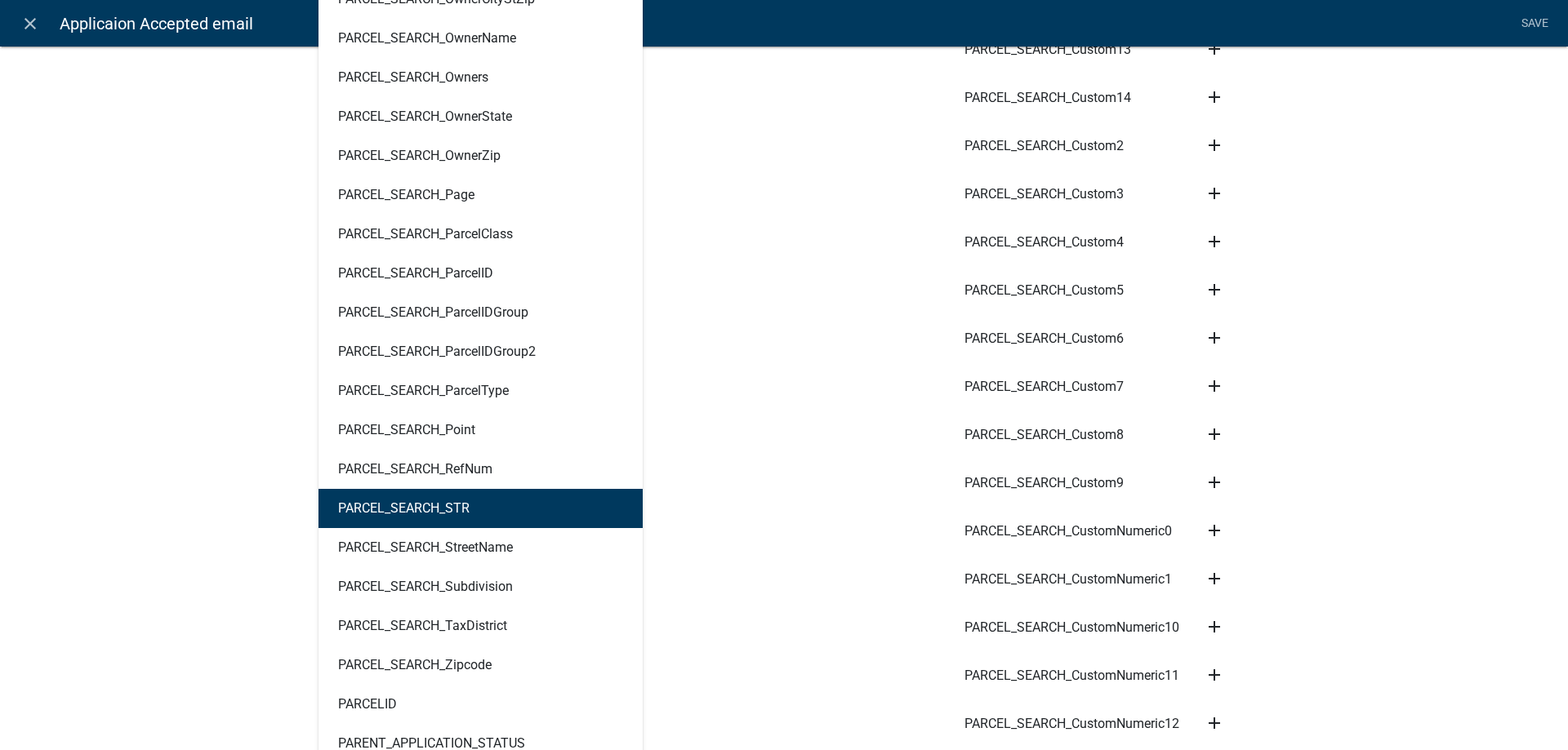
scroll to position [4281, 0]
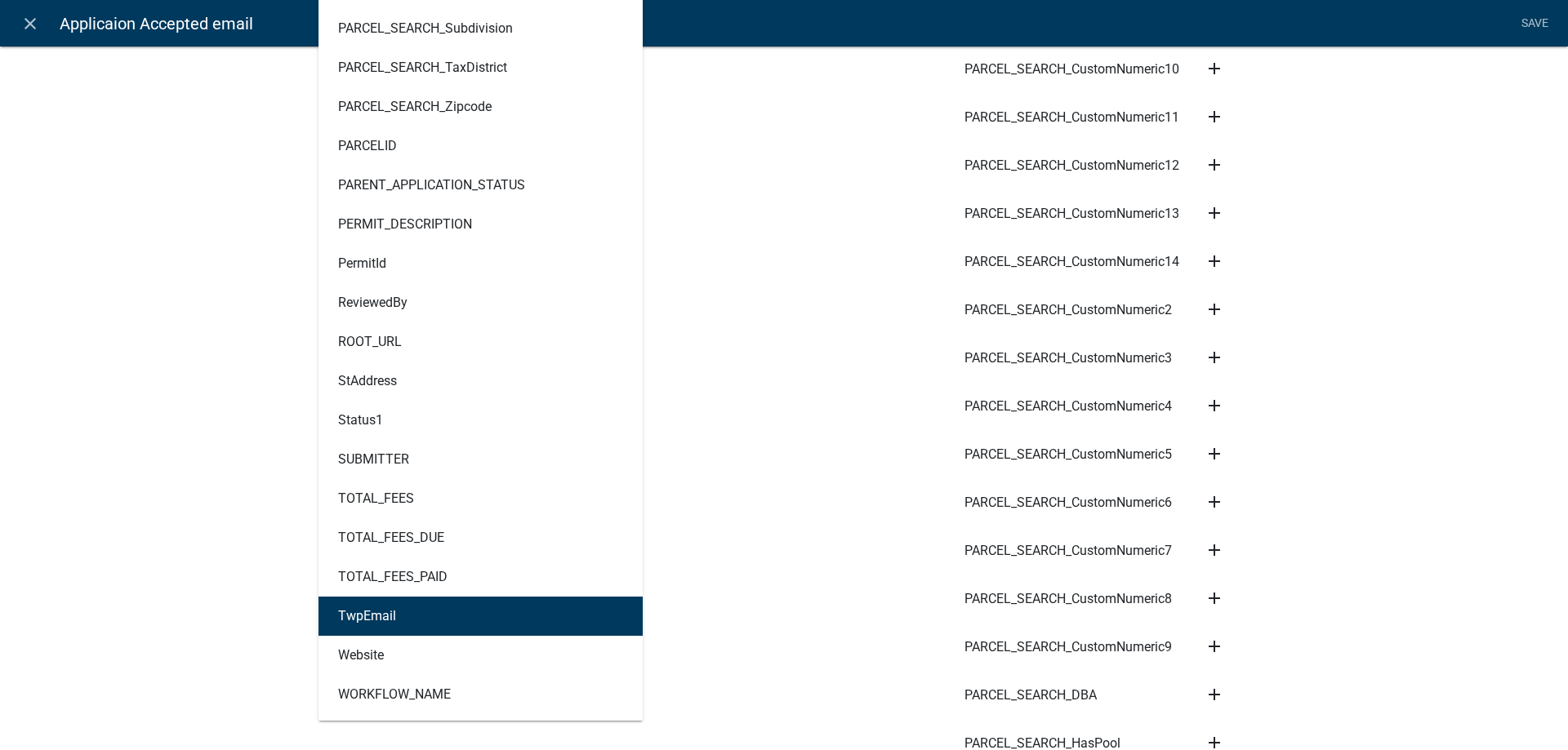
click at [362, 618] on ngb-highlight "TwpEmail" at bounding box center [367, 616] width 58 height 13
type textarea "TwpEmail"
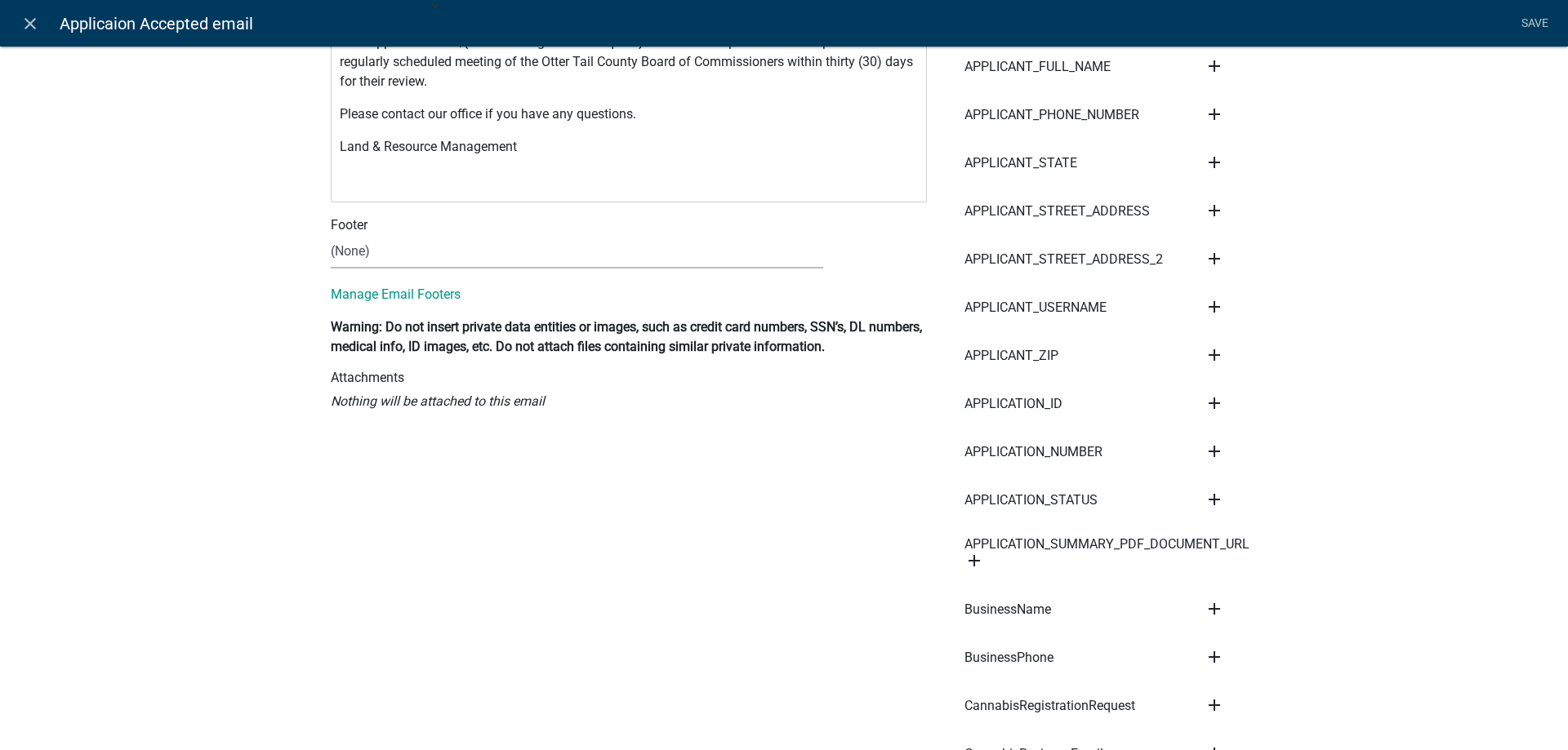
scroll to position [0, 0]
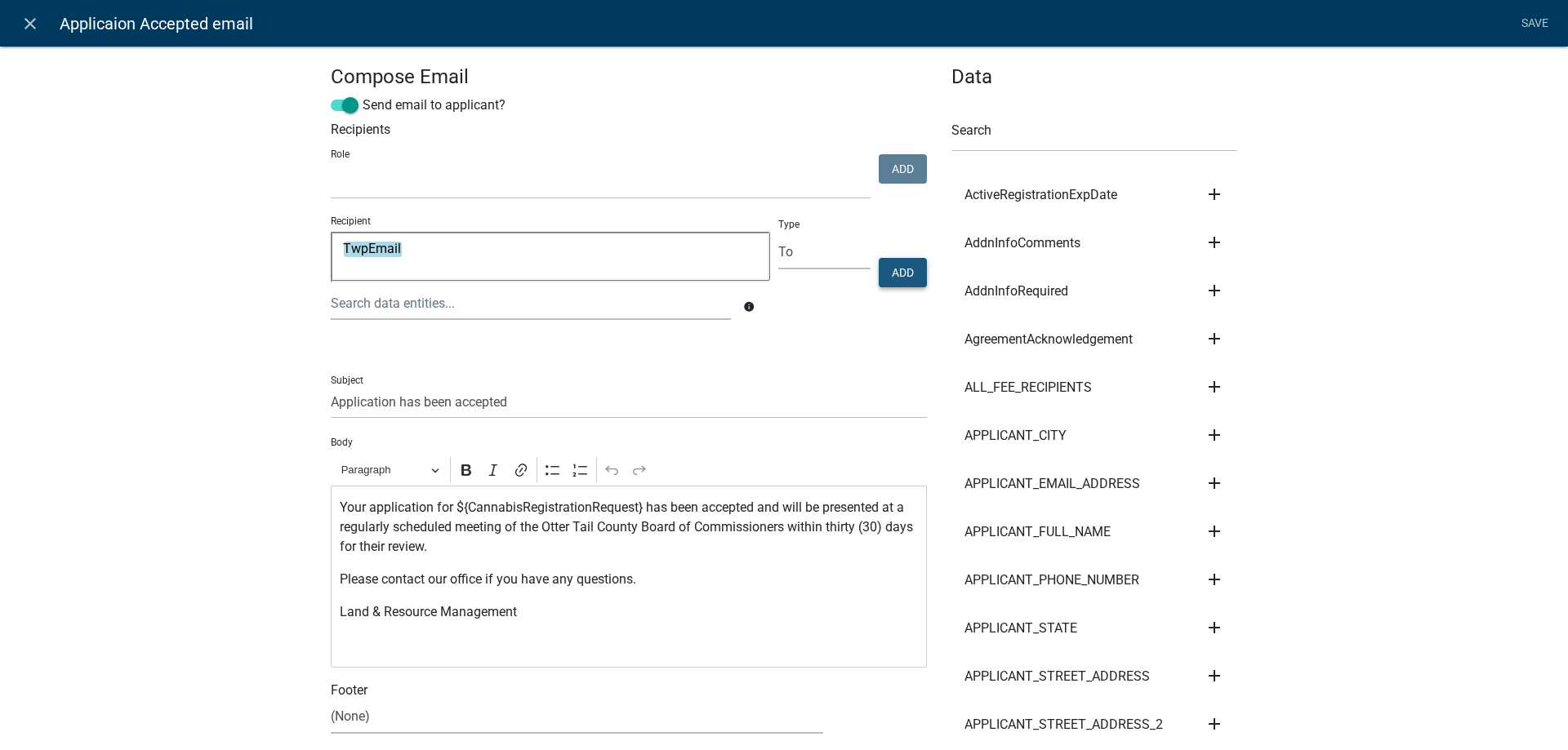
click at [914, 273] on button "Add" at bounding box center [903, 273] width 48 height 30
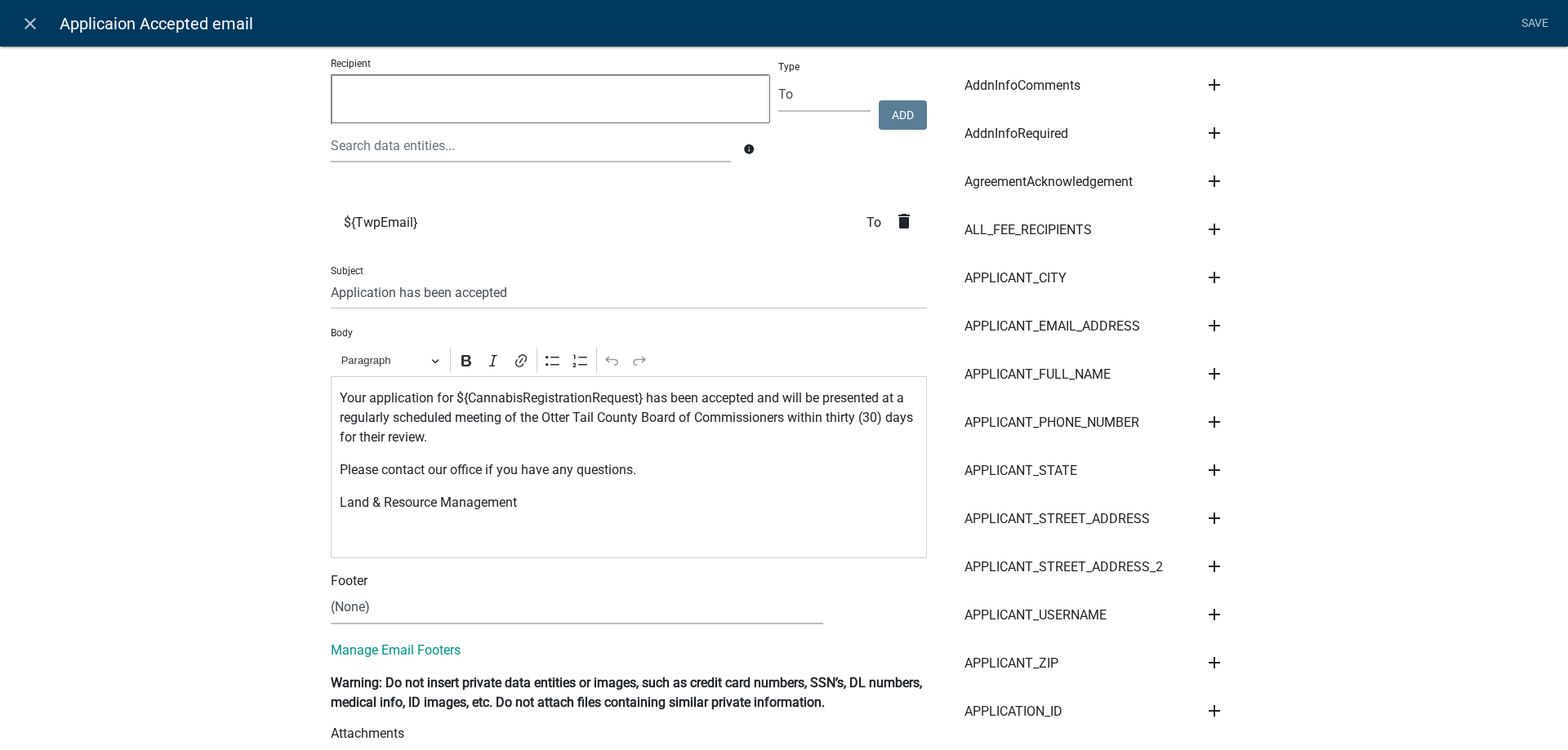
scroll to position [186, 0]
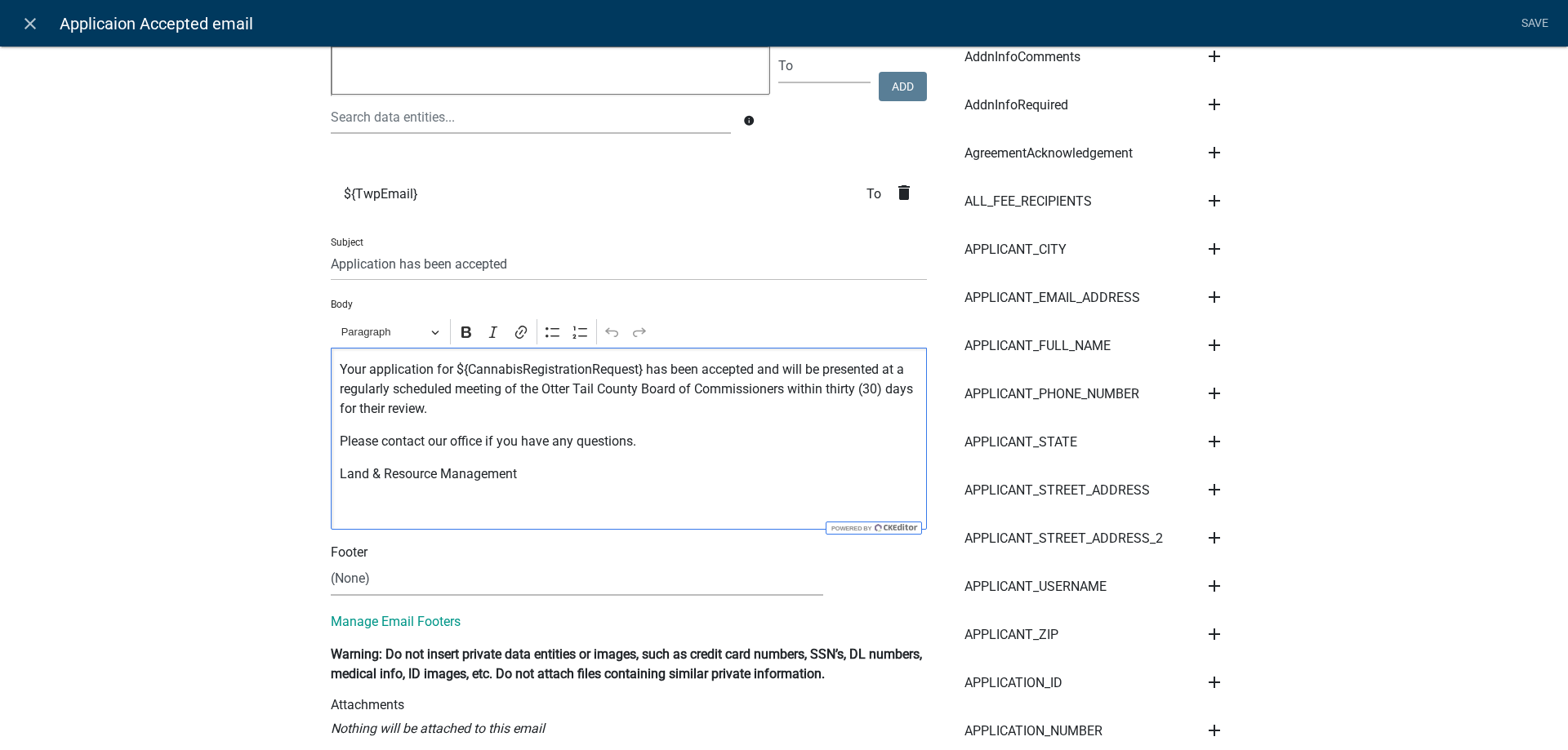
click at [340, 367] on p "Your application for ${CannabisRegistrationRequest} has been accepted and will …" at bounding box center [629, 389] width 579 height 59
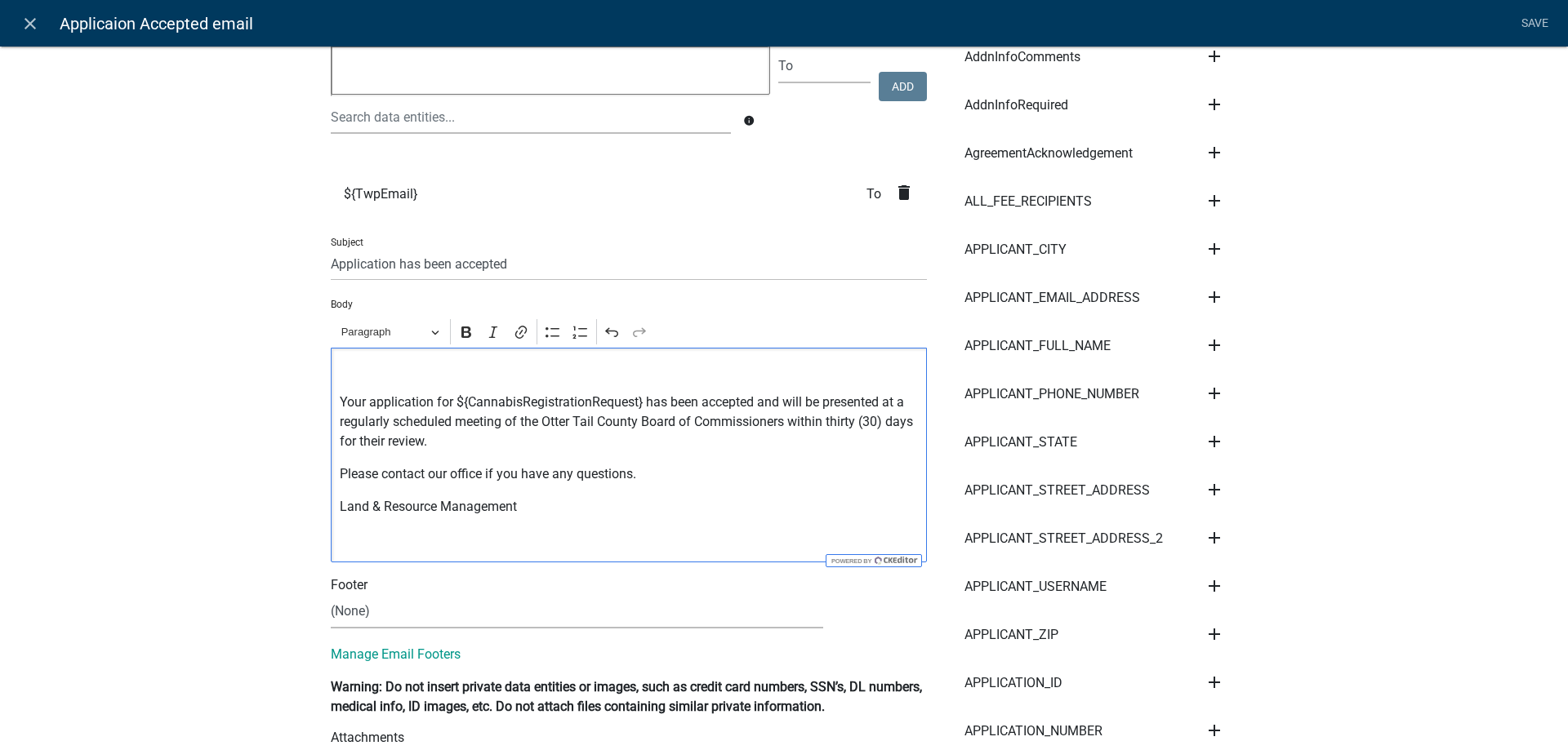
click at [342, 369] on p "Editor editing area: main. Press Alt+0 for help." at bounding box center [629, 369] width 579 height 19
click at [1216, 345] on icon "add" at bounding box center [1214, 345] width 19 height 19
click at [1239, 400] on button "Body" at bounding box center [1269, 401] width 130 height 39
click at [649, 402] on p "Your application for ${CannabisRegistrationRequest} has been accepted and will …" at bounding box center [629, 422] width 579 height 59
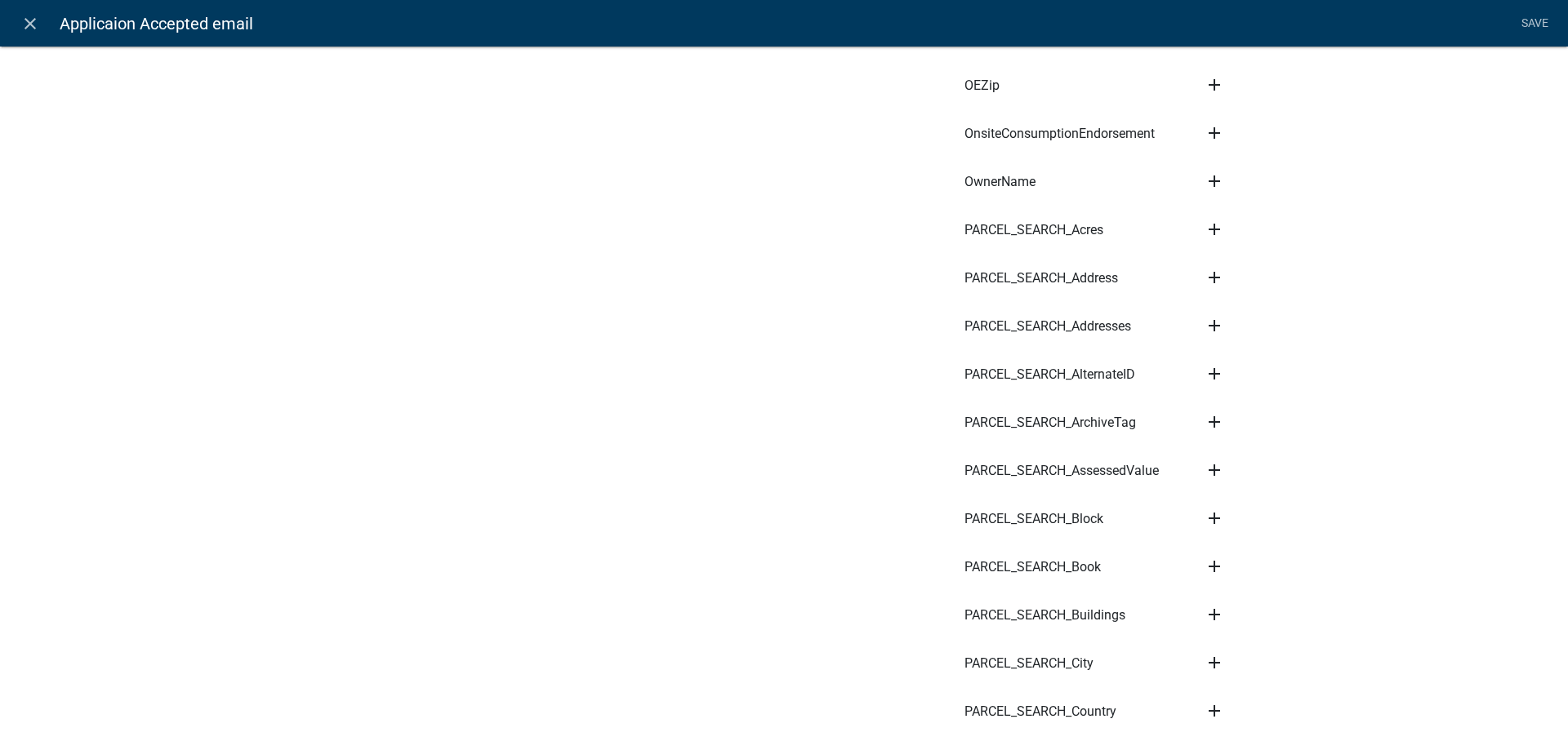
scroll to position [2606, 0]
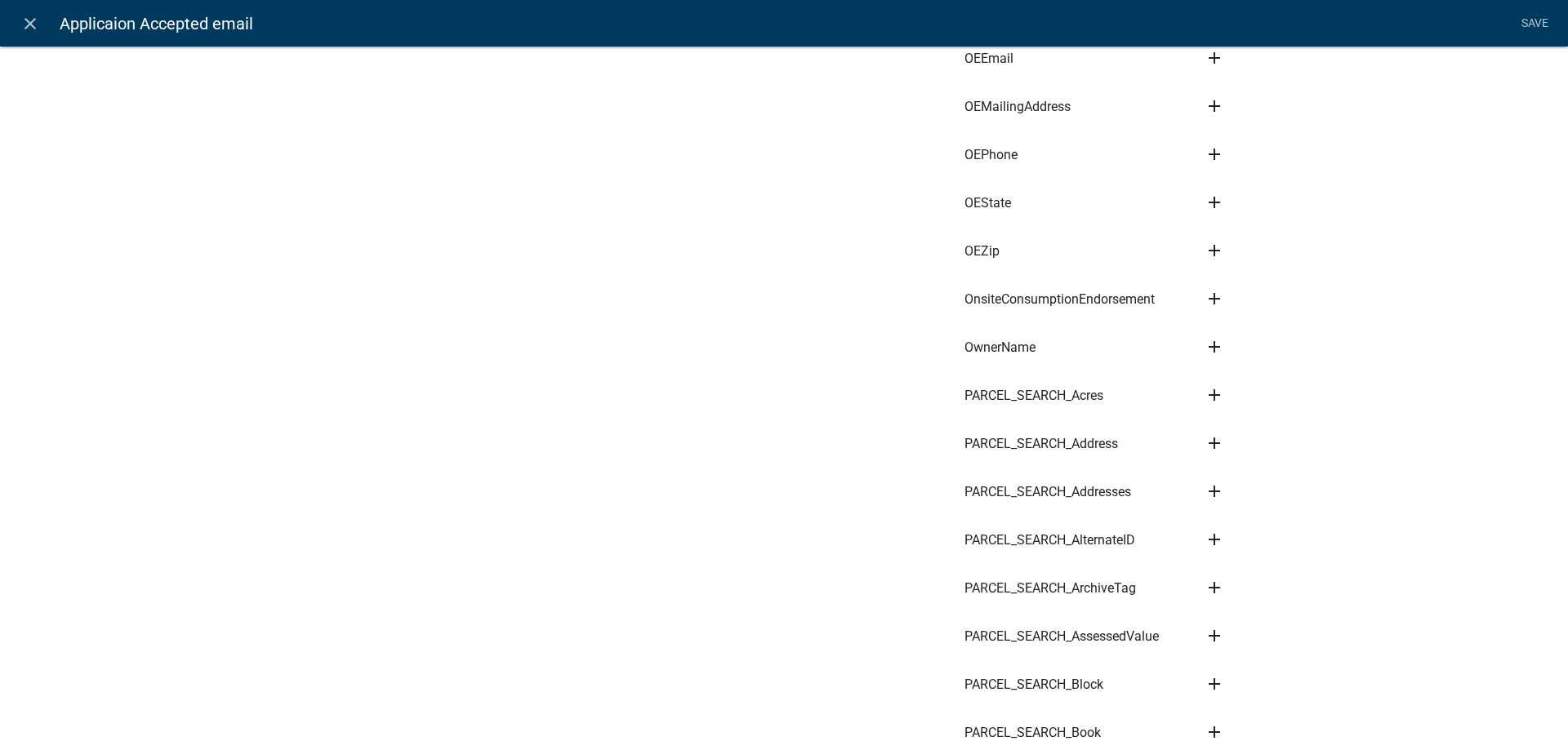
click at [1213, 433] on icon "add" at bounding box center [1214, 443] width 19 height 19
click at [1248, 480] on button "Body" at bounding box center [1269, 499] width 130 height 39
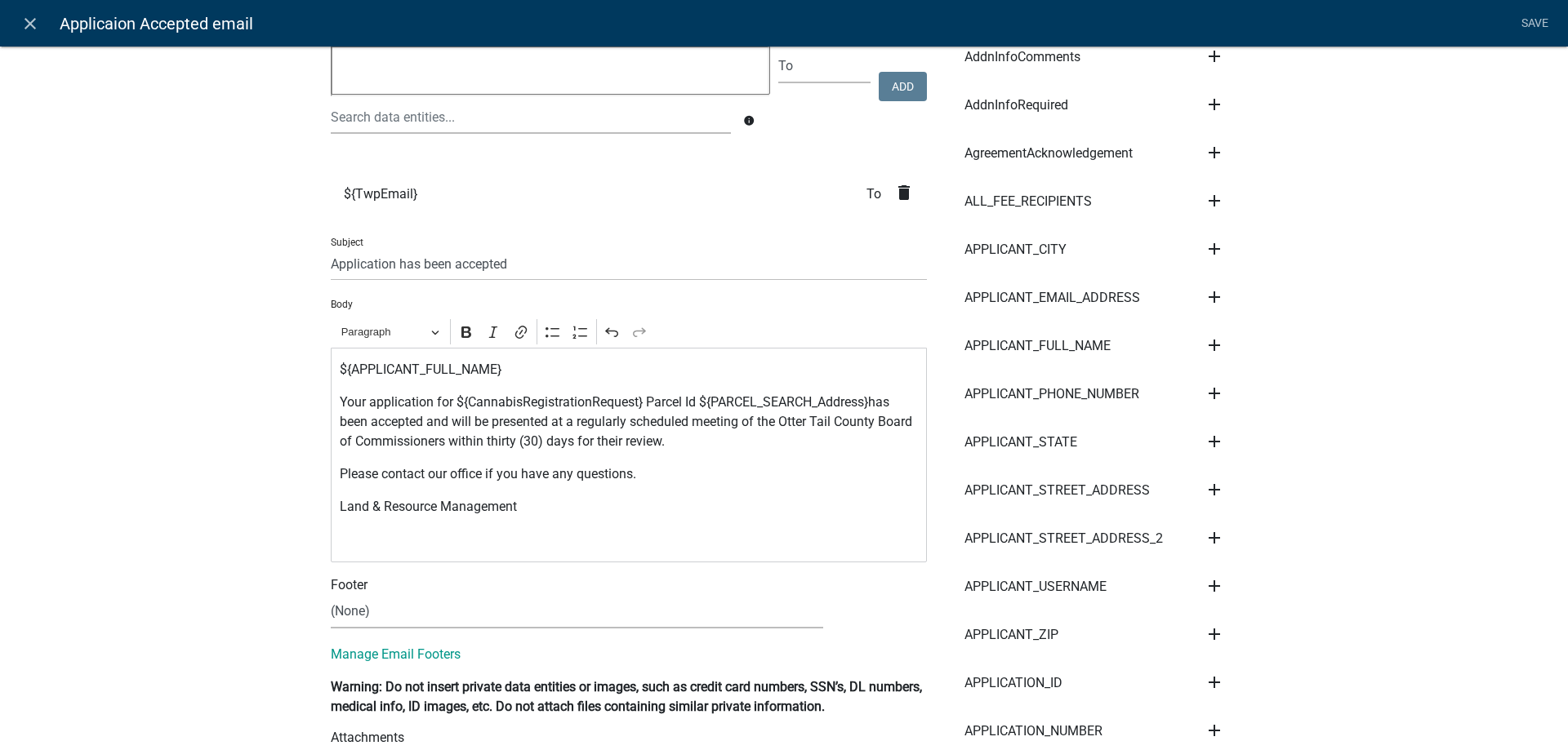
scroll to position [0, 0]
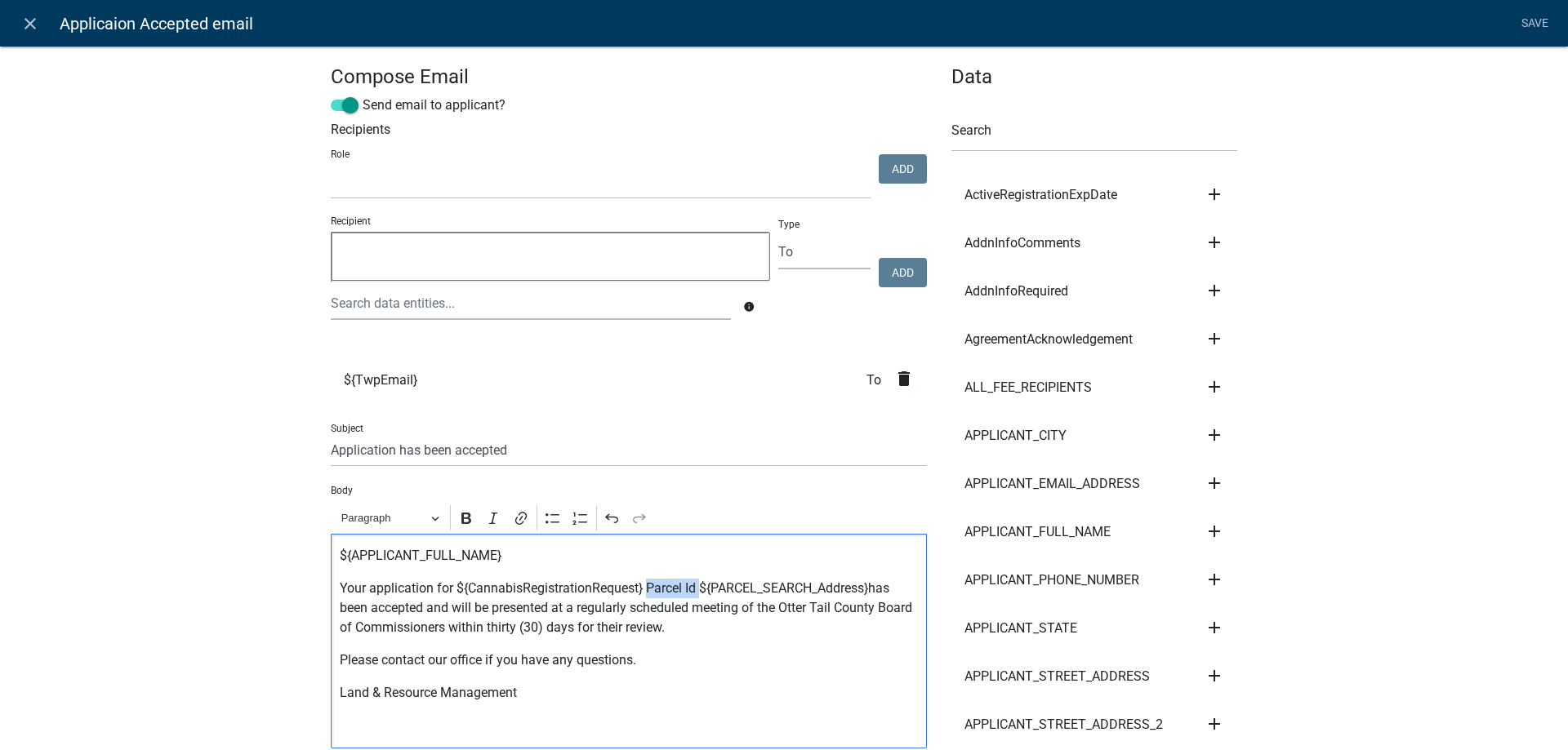
drag, startPoint x: 701, startPoint y: 587, endPoint x: 650, endPoint y: 588, distance: 51.0
click at [650, 588] on p "Your application for ${CannabisRegistrationRequest} Parcel Id ${PARCEL_SEARCH_A…" at bounding box center [629, 607] width 579 height 59
click at [833, 589] on p "Your application for ${CannabisRegistrationRequest} at ${PARCEL_SEARCH_Address}…" at bounding box center [629, 607] width 579 height 59
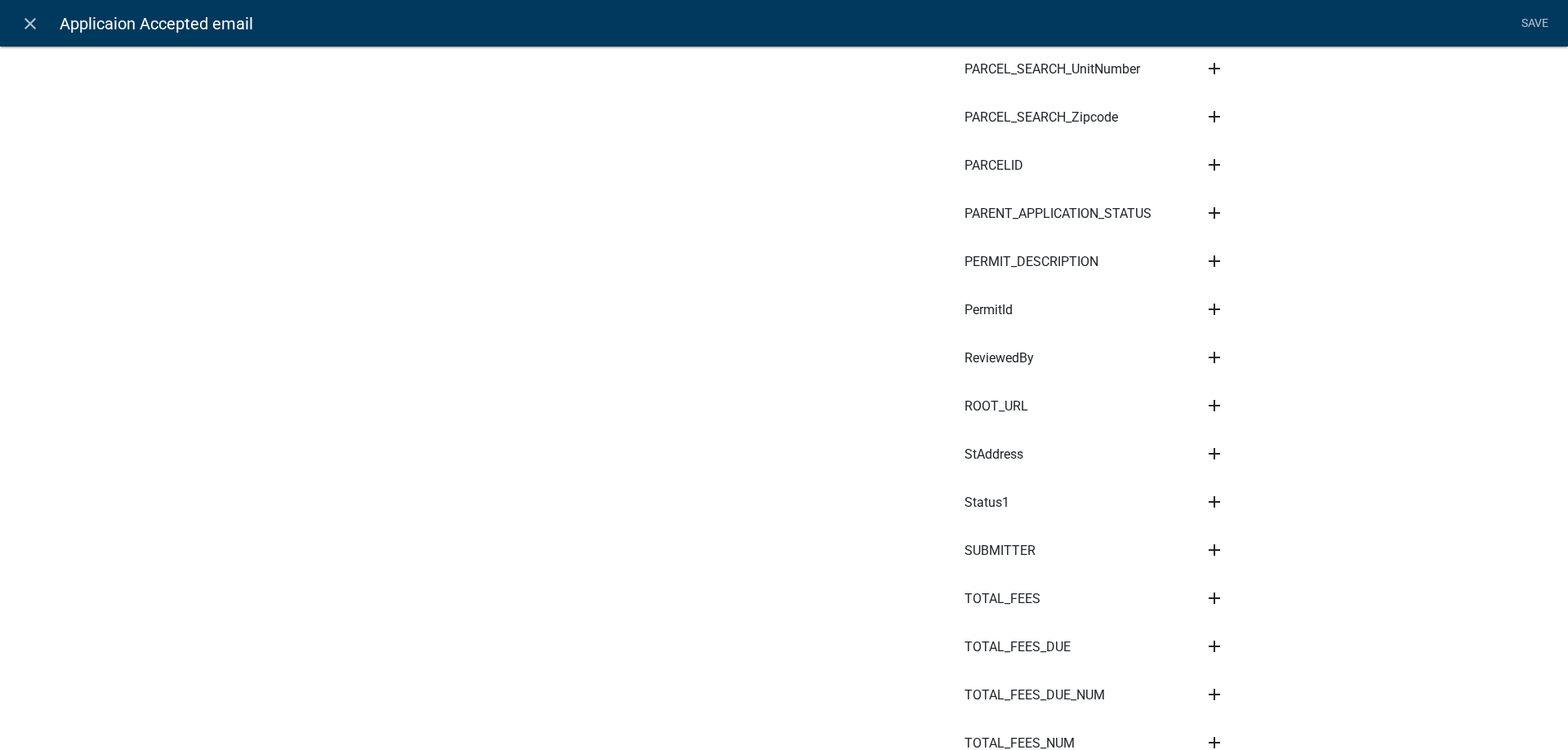
scroll to position [6410, 0]
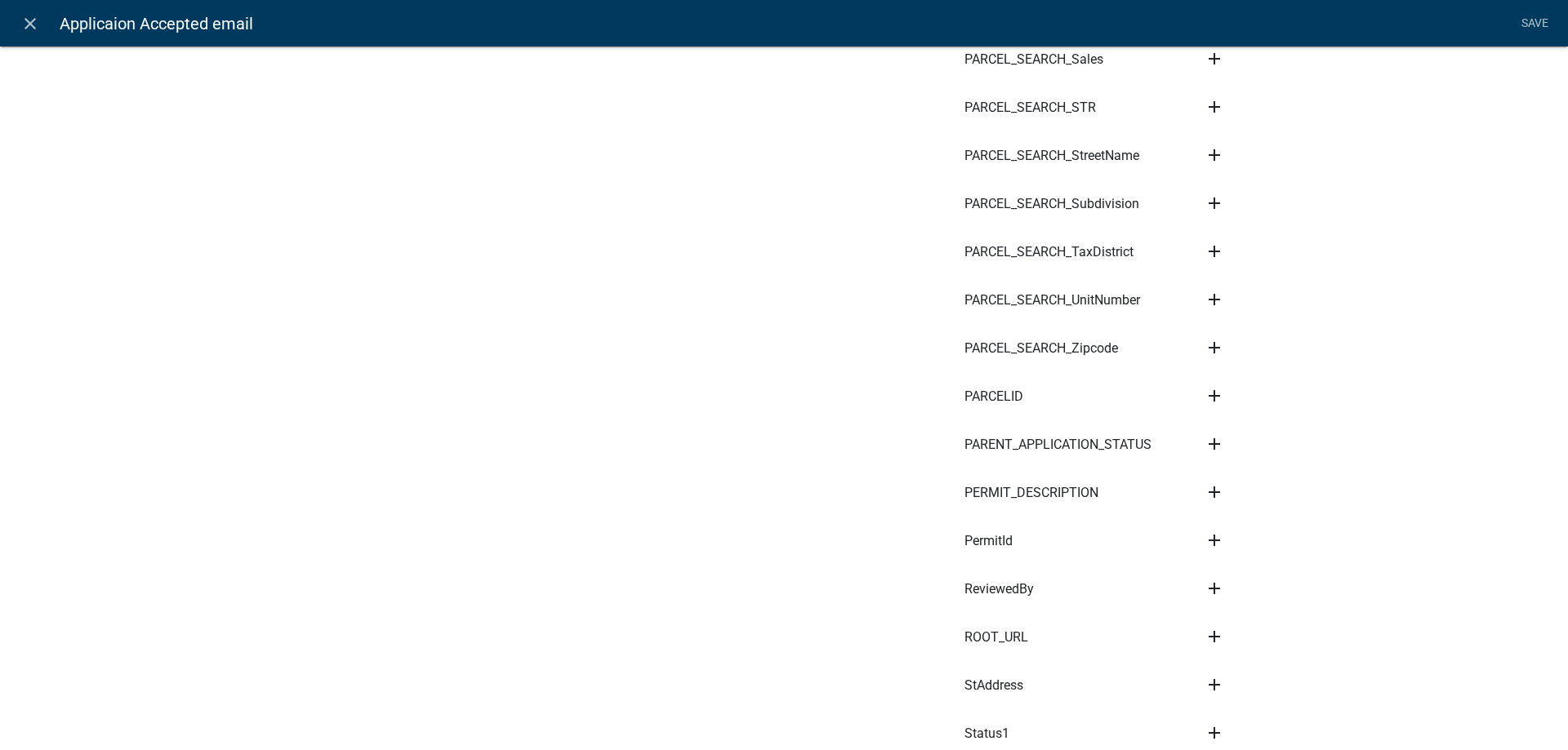
click at [1214, 386] on icon "add" at bounding box center [1214, 396] width 19 height 19
click at [1240, 431] on button "Body" at bounding box center [1269, 451] width 130 height 39
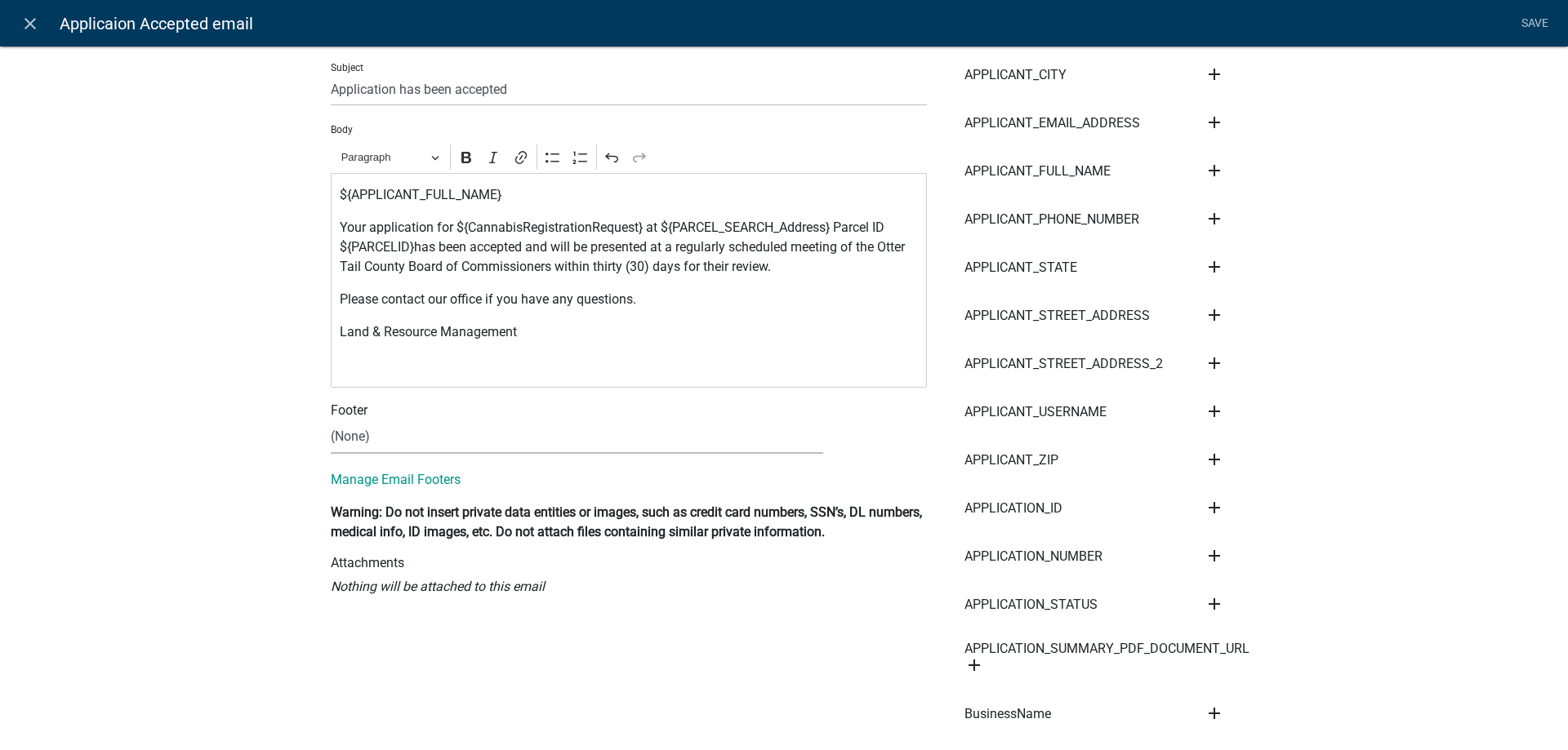
scroll to position [0, 0]
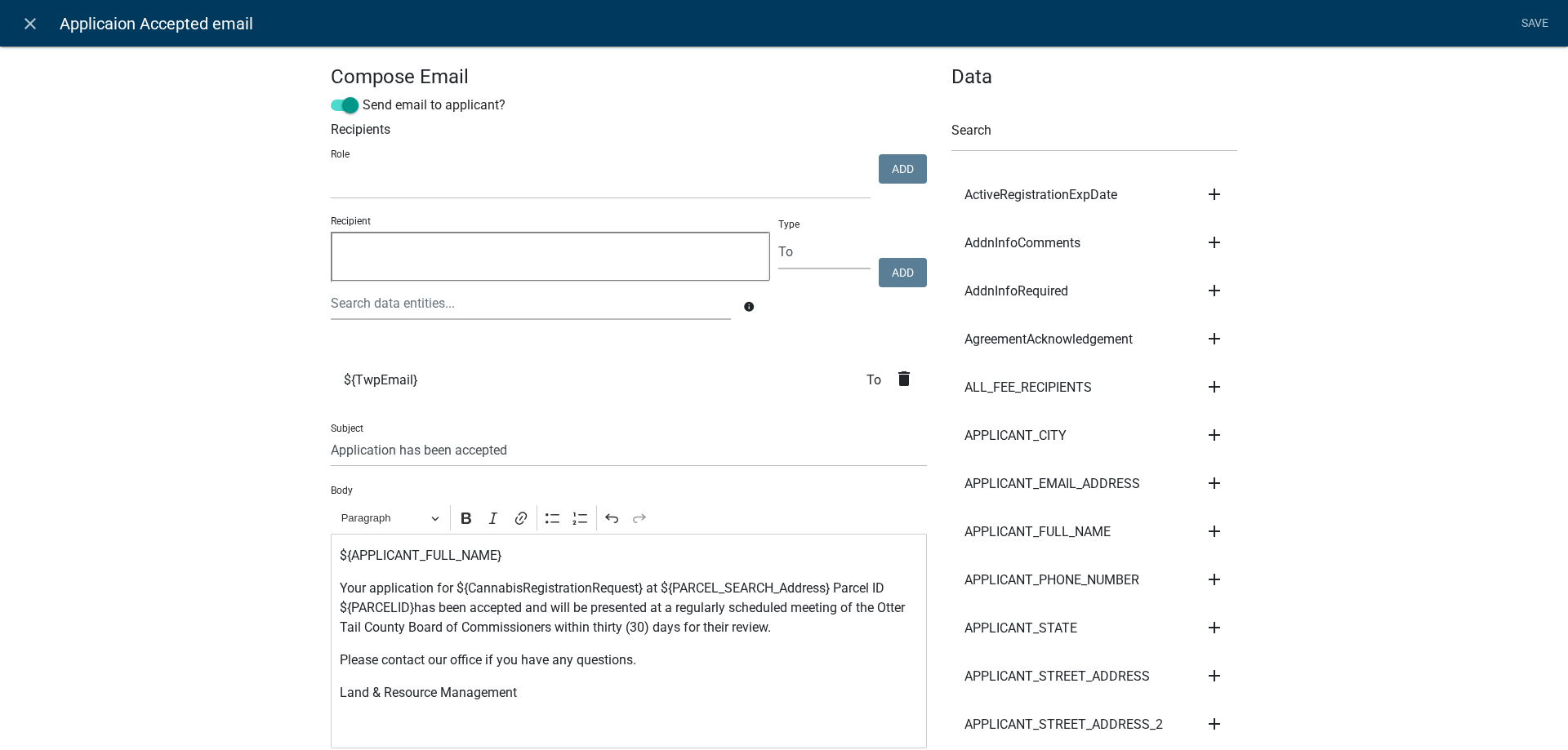
click at [415, 606] on p "Your application for ${CannabisRegistrationRequest} at ${PARCEL_SEARCH_Address}…" at bounding box center [629, 607] width 579 height 59
drag, startPoint x: 339, startPoint y: 583, endPoint x: 457, endPoint y: 589, distance: 118.2
click at [457, 589] on div "${APPLICANT_FULL_NAME} Your application for ${CannabisRegistrationRequest} at $…" at bounding box center [629, 641] width 596 height 214
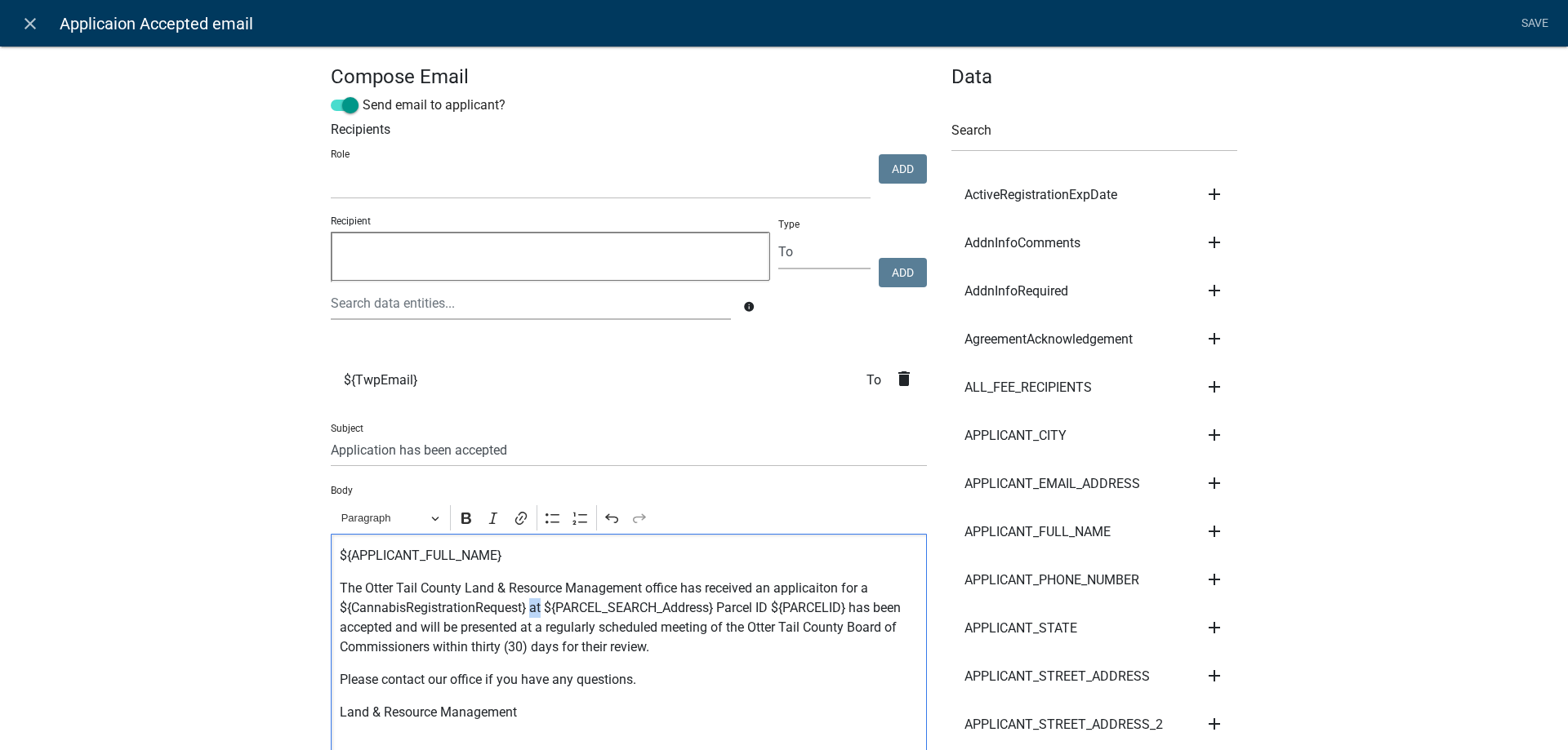
drag, startPoint x: 532, startPoint y: 609, endPoint x: 543, endPoint y: 609, distance: 11.0
click at [543, 609] on p "The Otter Tail County Land & Resource Management office has received an applica…" at bounding box center [629, 618] width 579 height 79
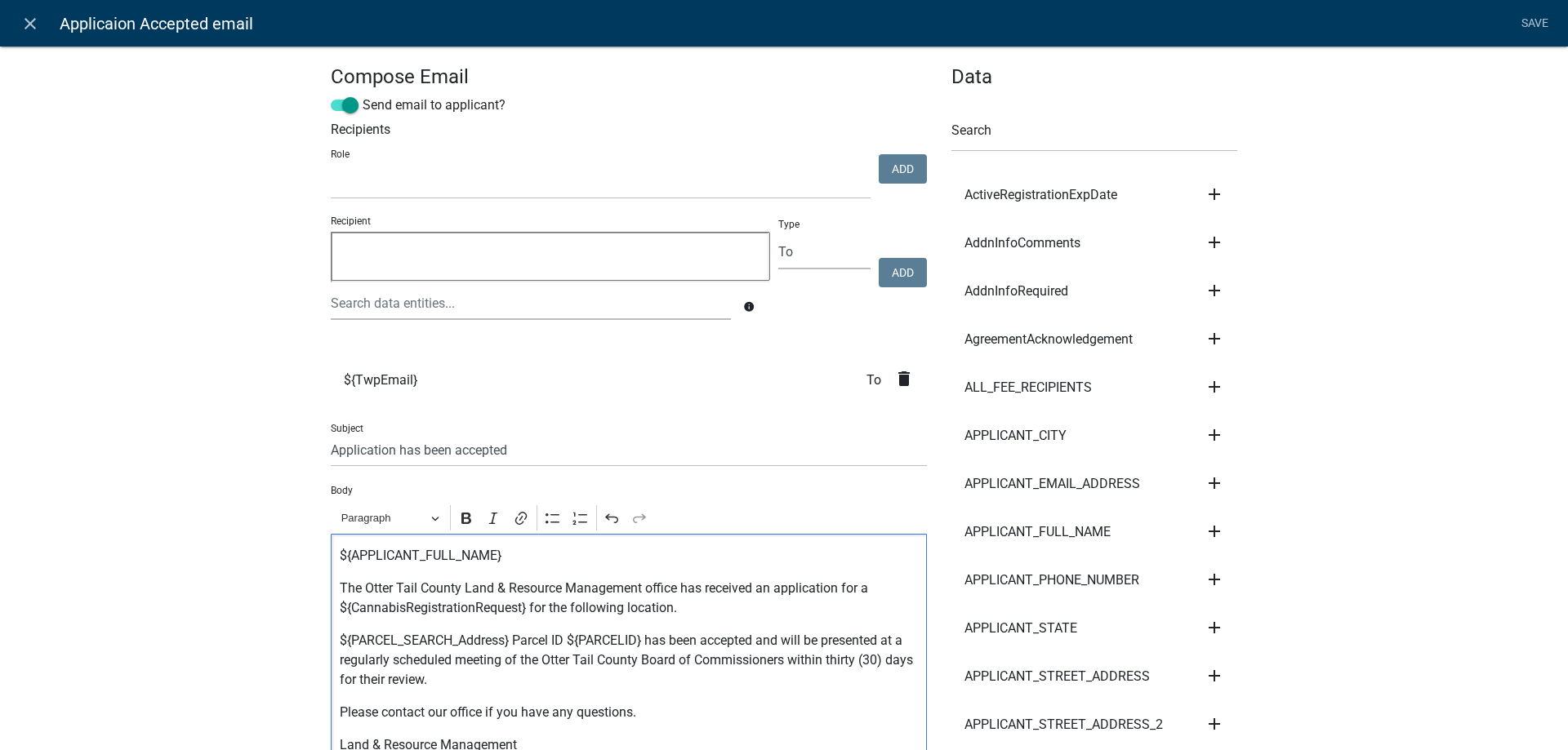
scroll to position [93, 0]
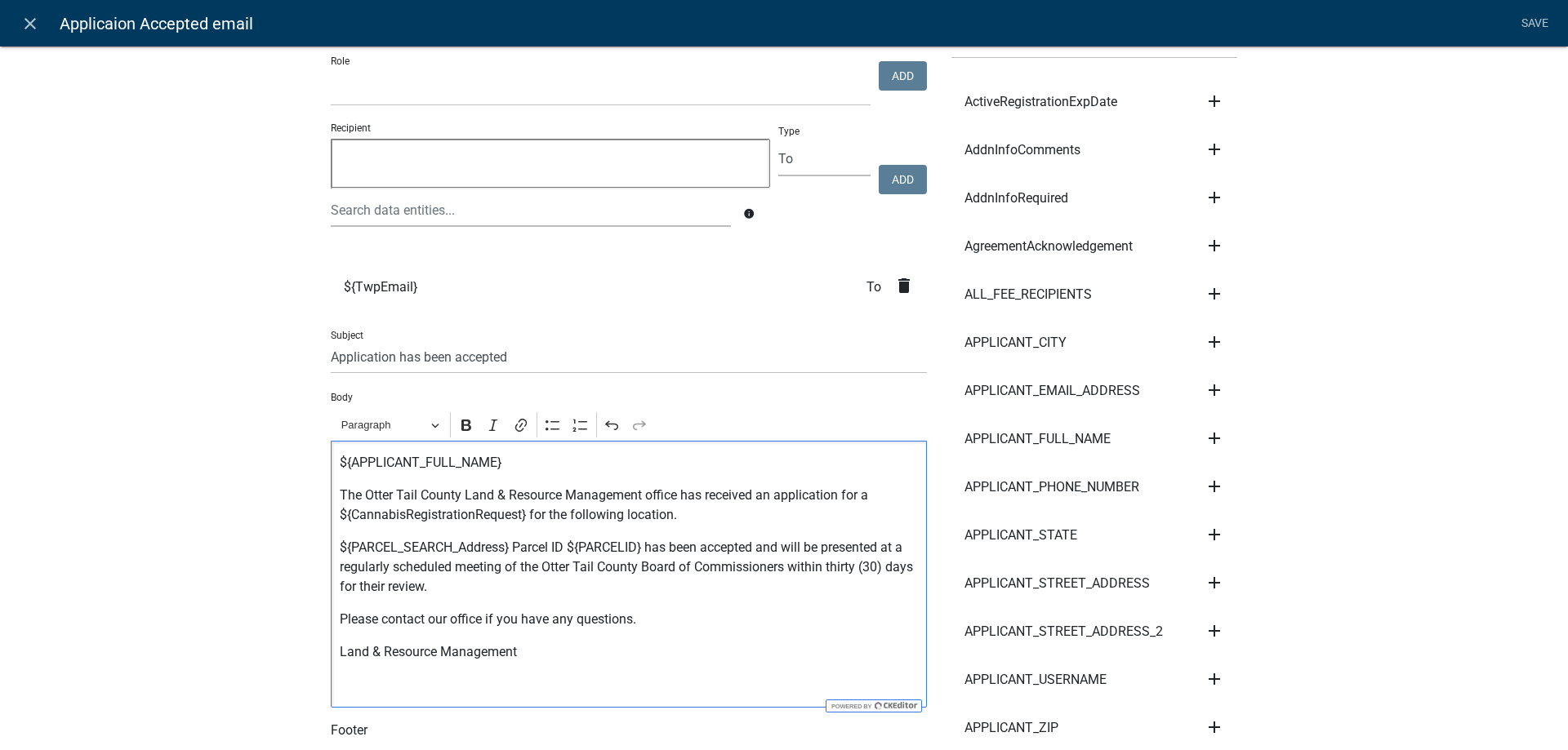
click at [647, 545] on p "${PARCEL_SEARCH_Address} Parcel ID ${PARCELID} has been accepted and will be pr…" at bounding box center [629, 567] width 579 height 59
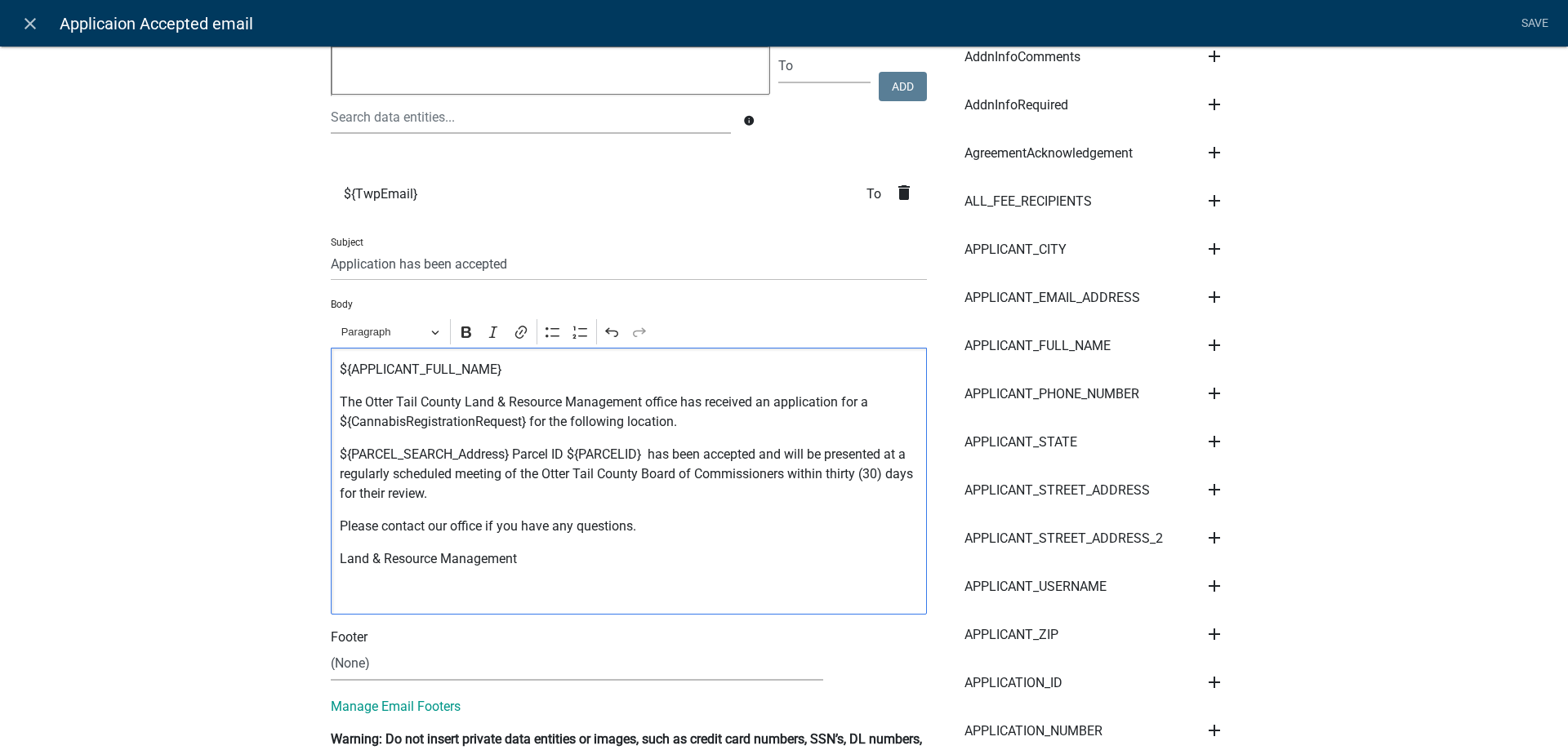
scroll to position [0, 0]
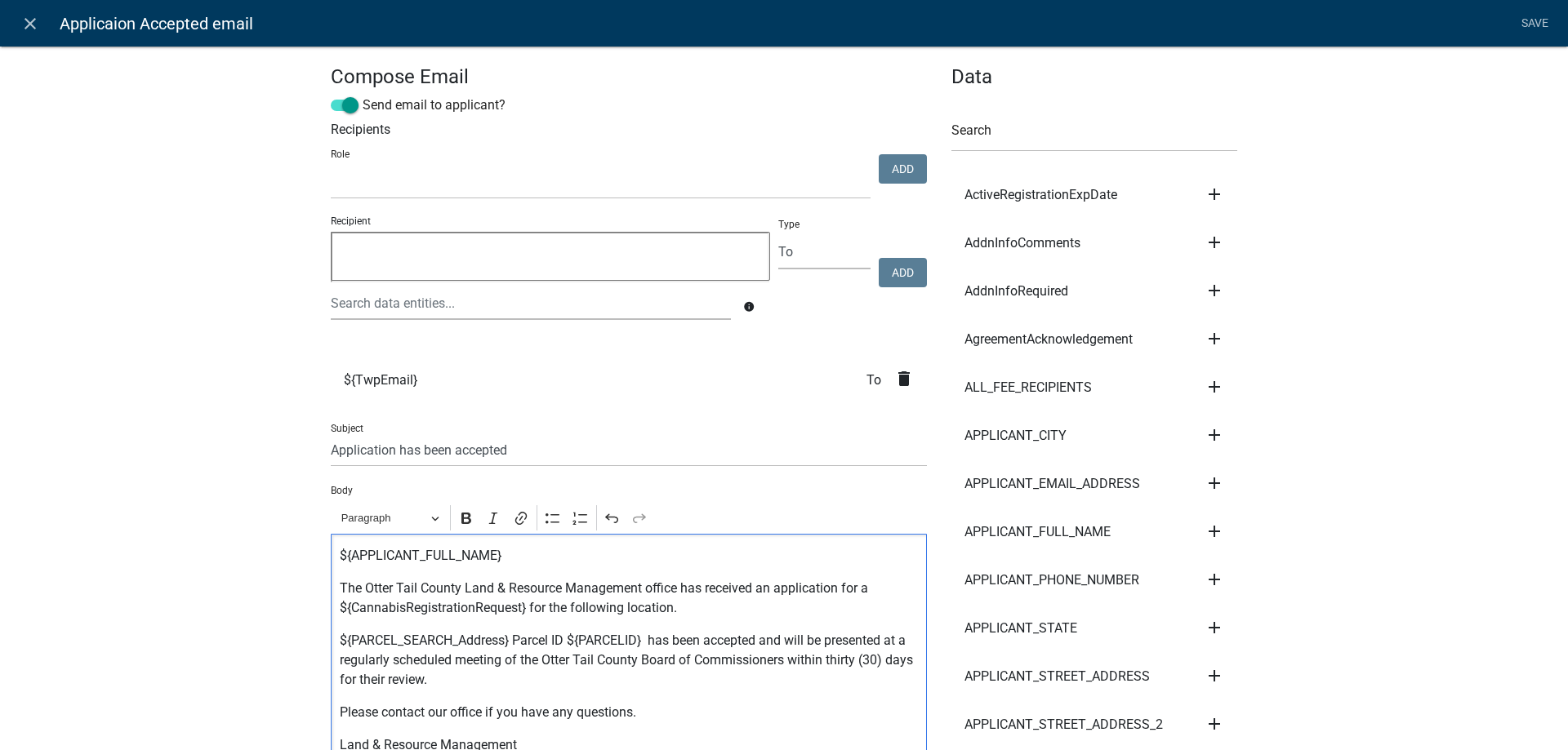
click at [650, 638] on p "${PARCEL_SEARCH_Address} Parcel ID ${PARCELID} has been accepted and will be pr…" at bounding box center [629, 660] width 579 height 59
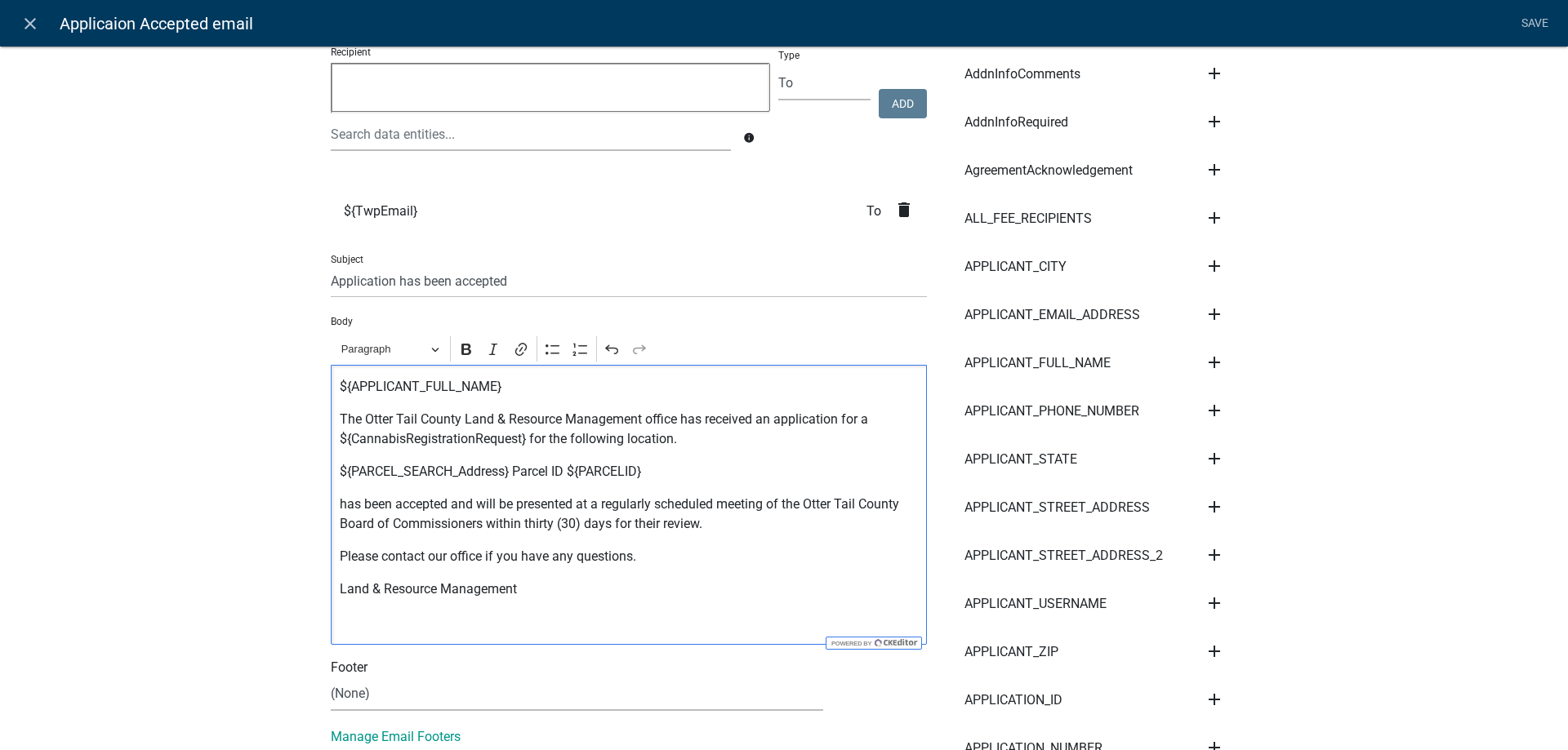
scroll to position [186, 0]
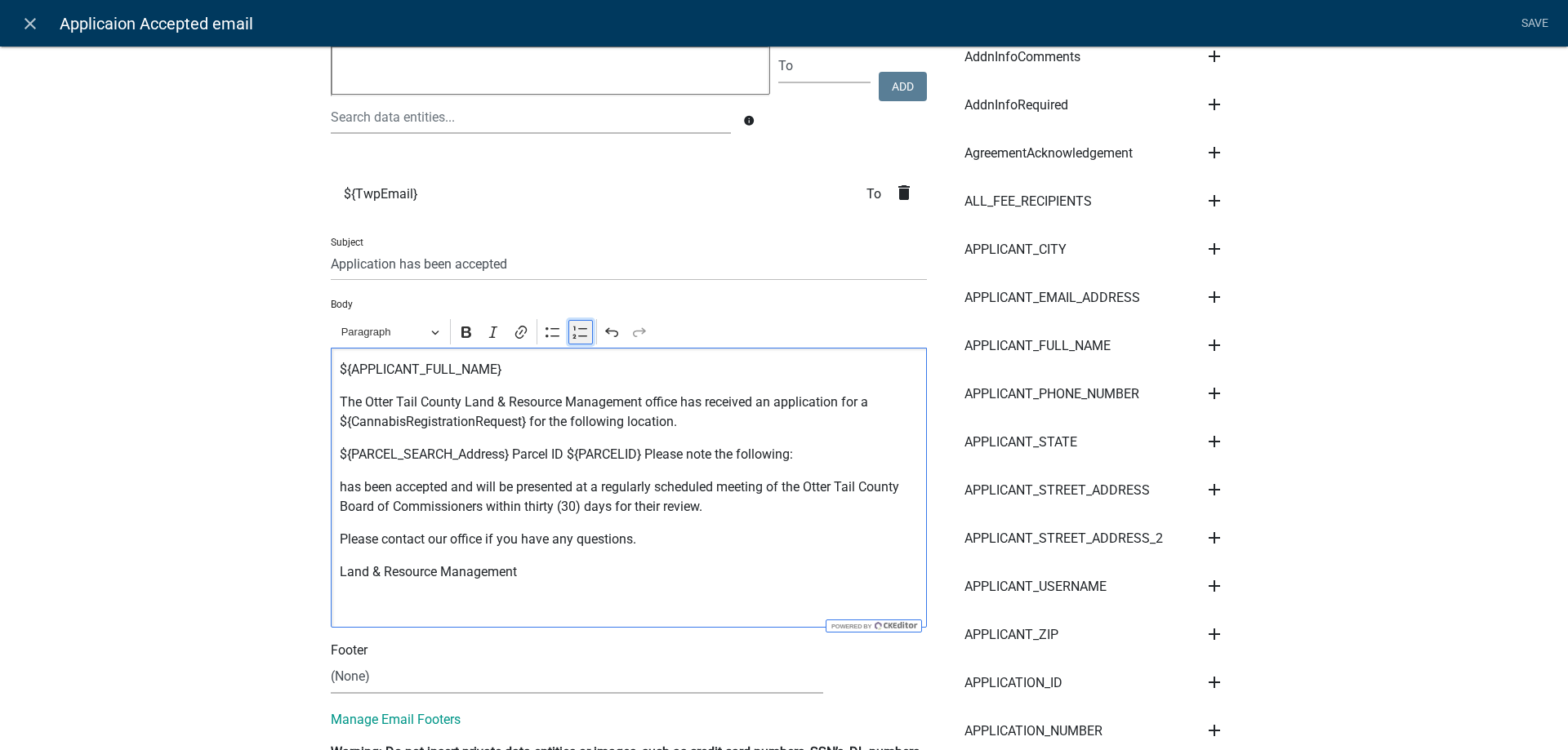
click at [582, 338] on icon "Editor toolbar" at bounding box center [580, 332] width 17 height 17
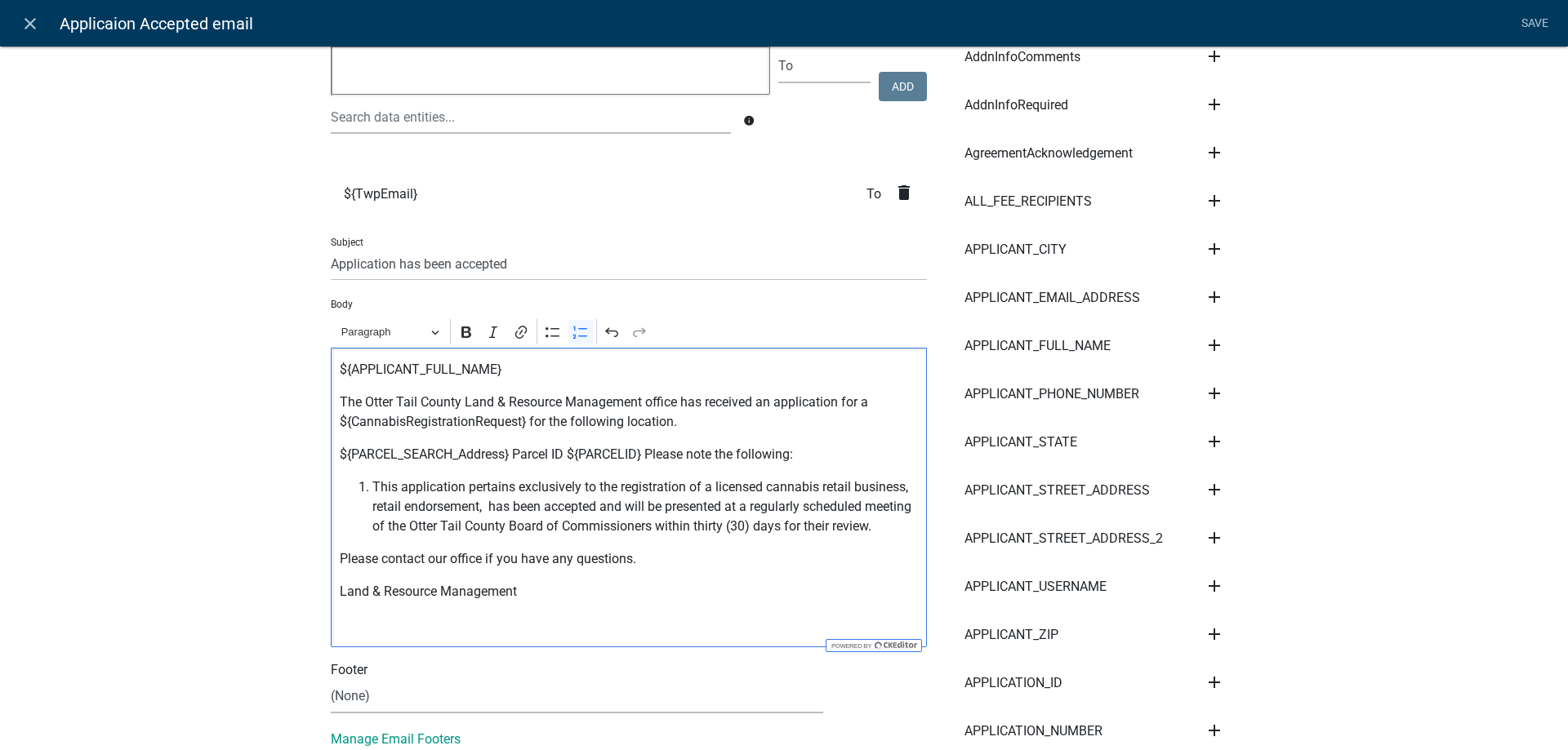
click at [491, 508] on span "This application pertains exclusively to the registration of a licensed cannabi…" at bounding box center [645, 507] width 546 height 59
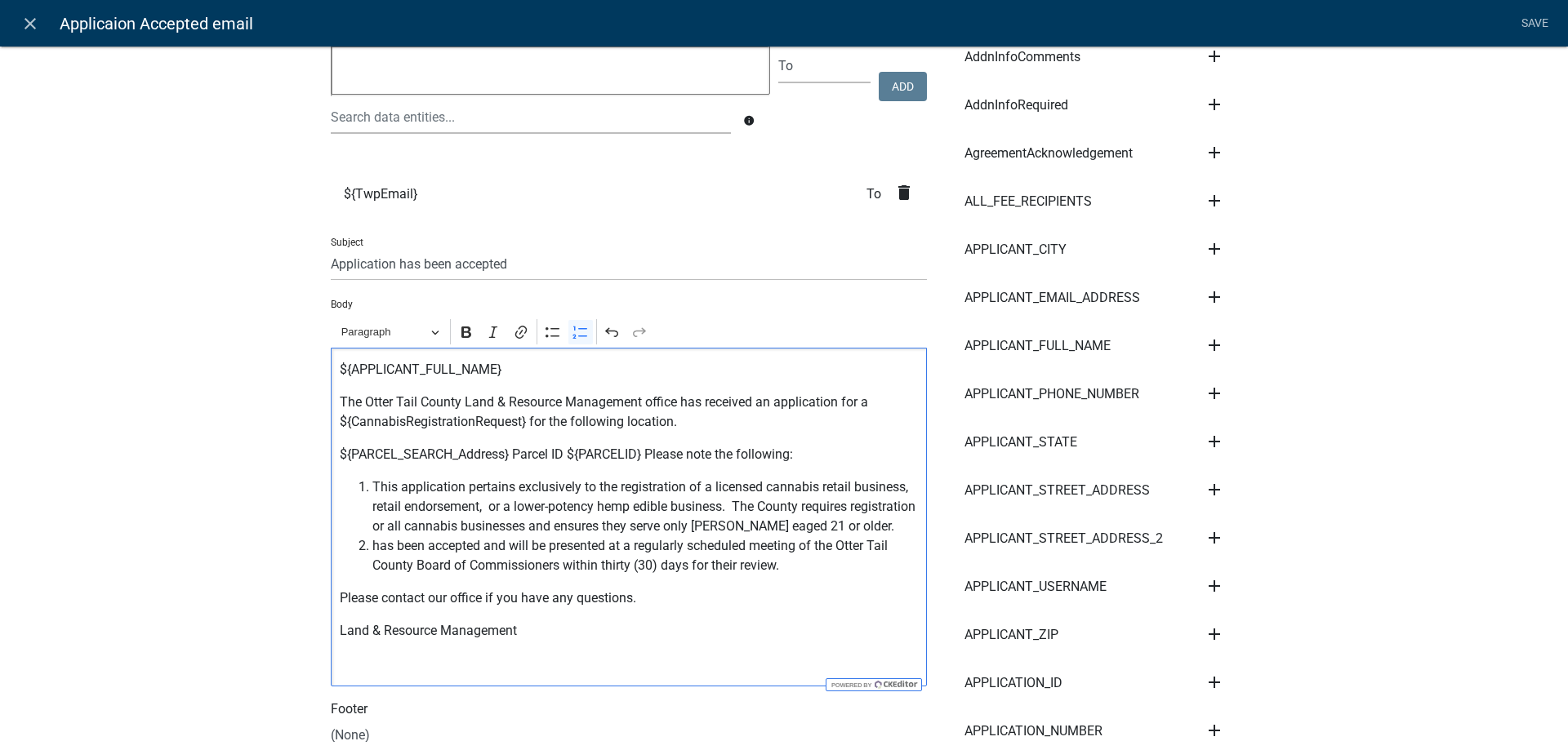
click at [813, 568] on span "has been accepted and will be presented at a regularly scheduled meeting of the…" at bounding box center [645, 556] width 546 height 39
click at [786, 526] on span "This application pertains exclusively to the registration of a licensed cannabi…" at bounding box center [645, 507] width 546 height 59
click at [807, 528] on span "This application pertains exclusively to the registration of a licensed cannabi…" at bounding box center [645, 507] width 546 height 59
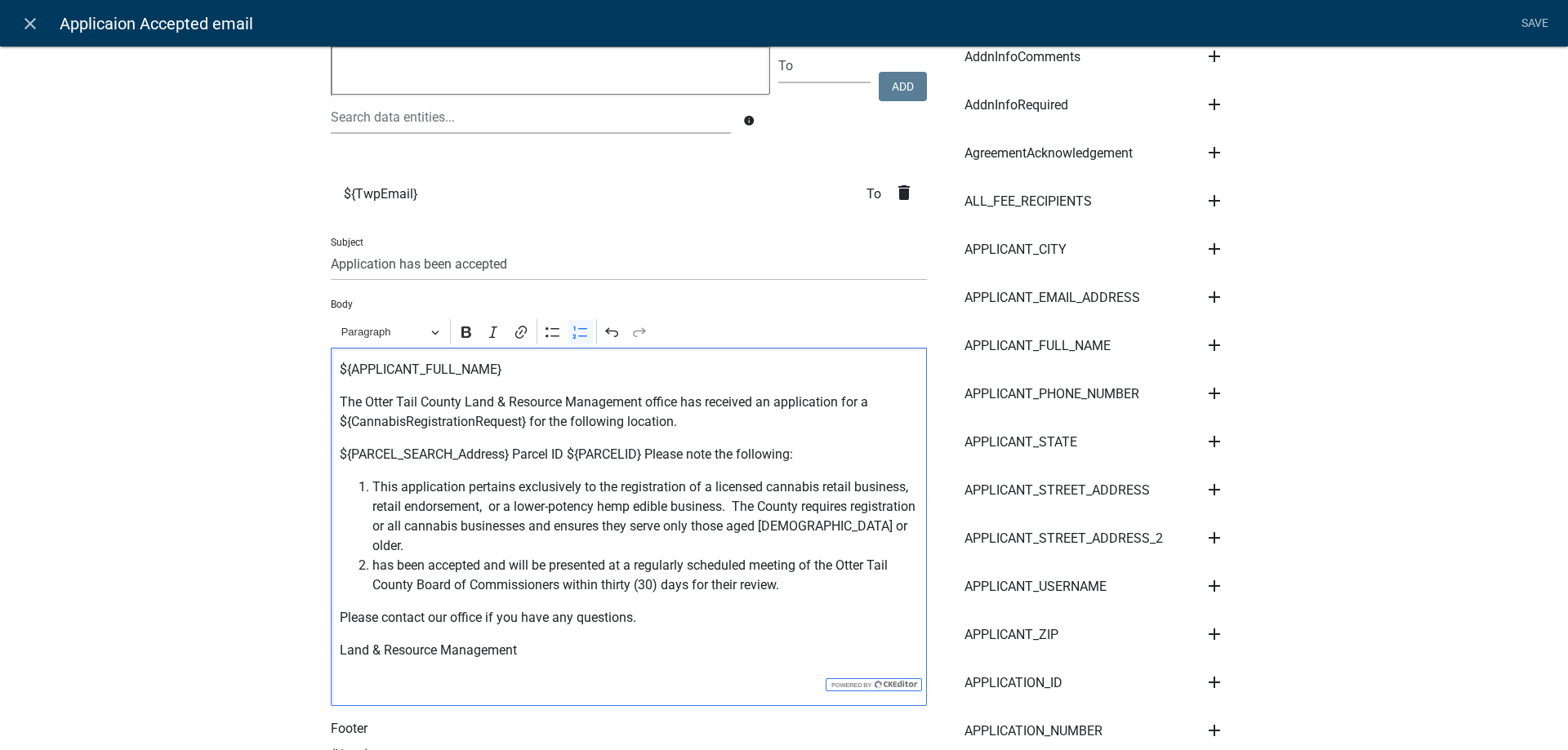
click at [373, 556] on span "has been accepted and will be presented at a regularly scheduled meeting of the…" at bounding box center [645, 575] width 546 height 39
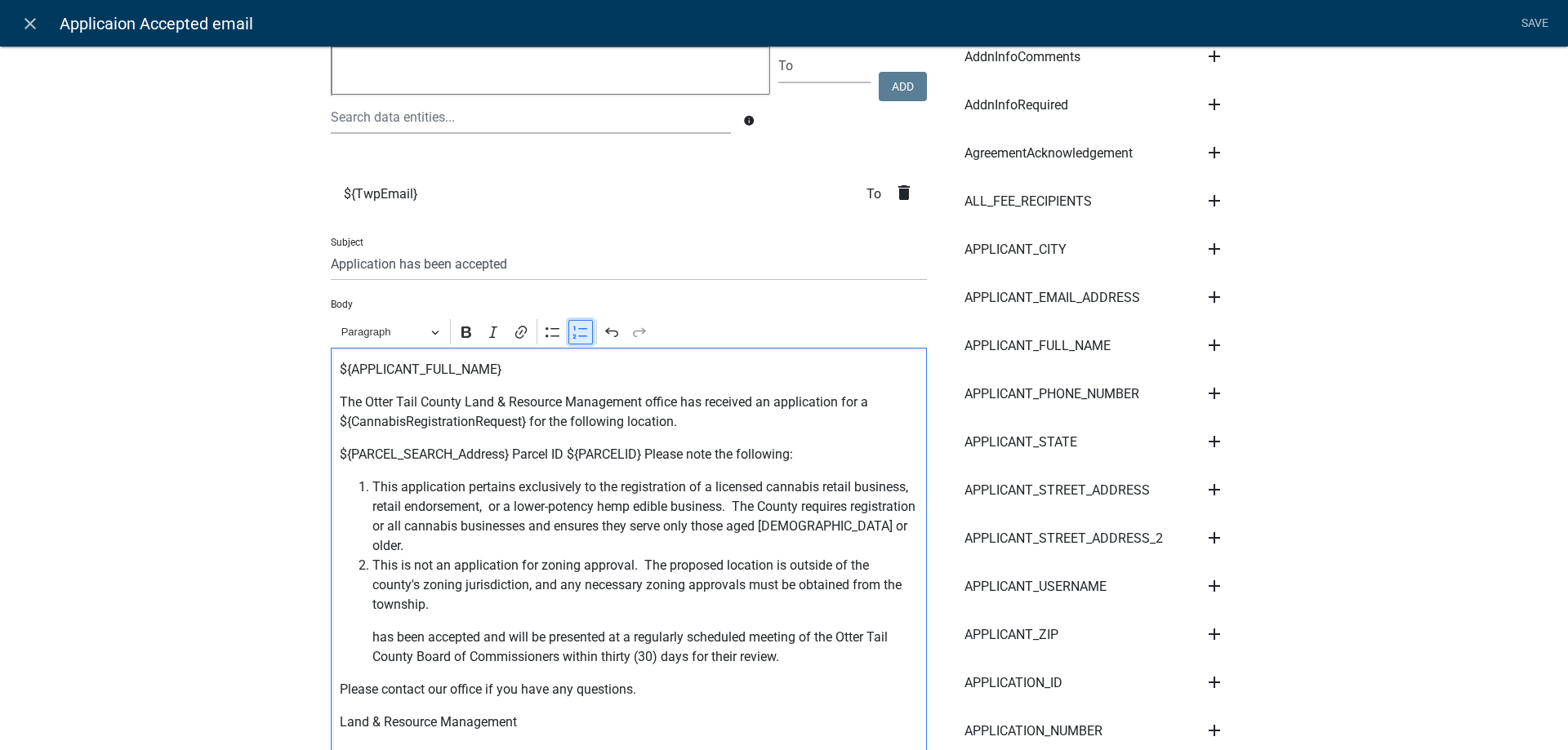
click at [584, 335] on icon "Editor toolbar" at bounding box center [580, 332] width 15 height 12
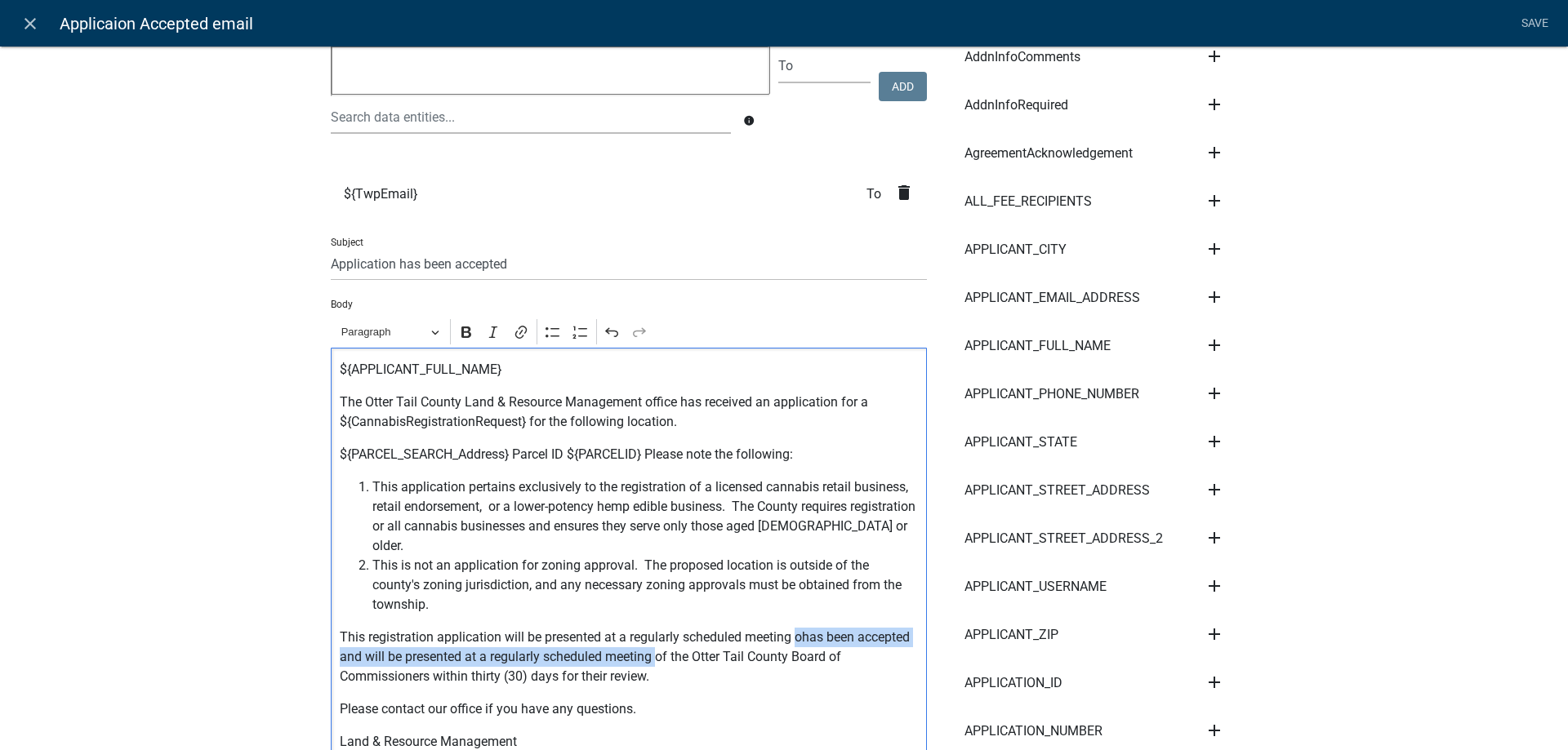
drag, startPoint x: 799, startPoint y: 616, endPoint x: 656, endPoint y: 638, distance: 144.7
click at [656, 638] on p "This registration application will be presented at a regularly scheduled meetin…" at bounding box center [629, 656] width 579 height 59
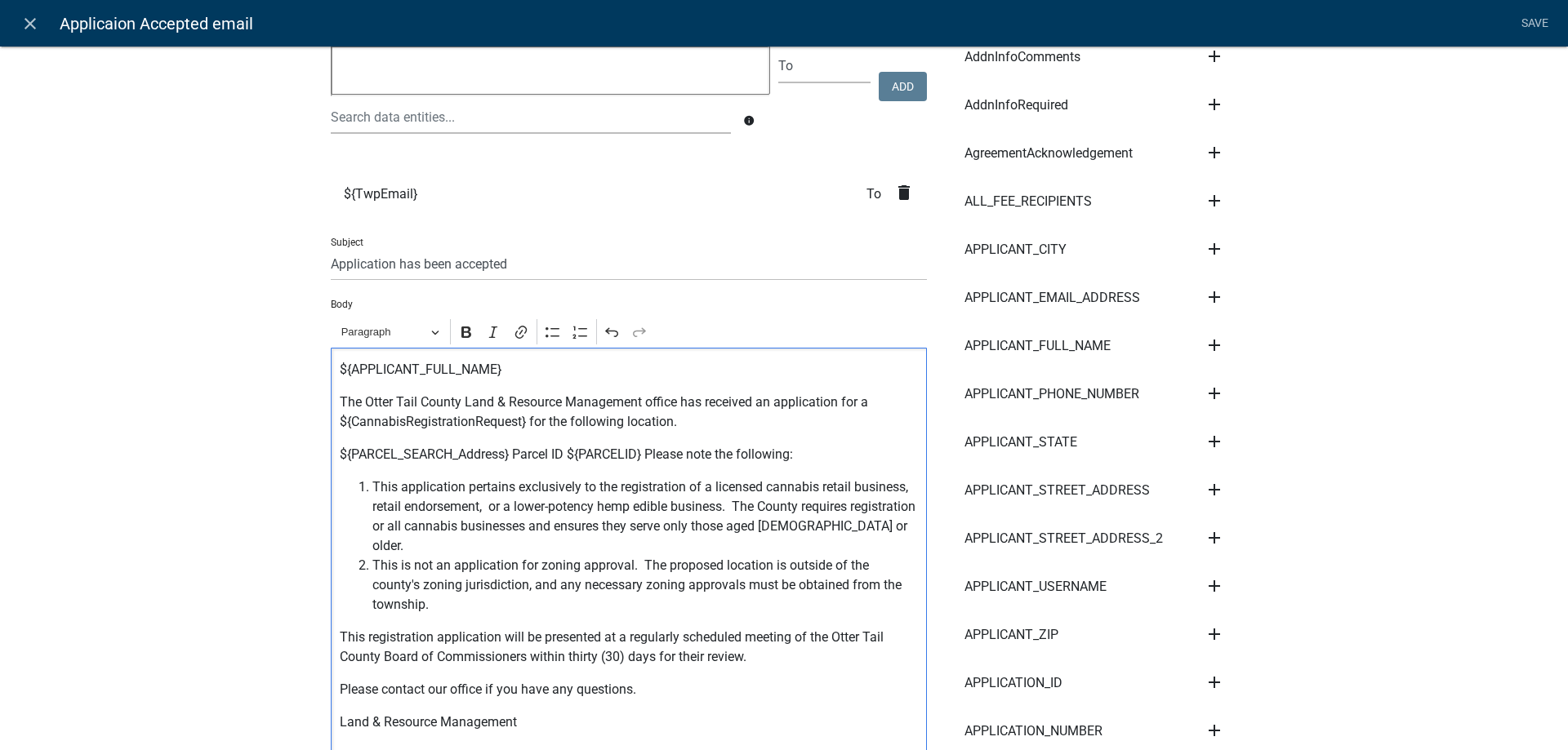
click at [769, 641] on p "This registration application will be presented at a regularly scheduled meetin…" at bounding box center [629, 647] width 579 height 39
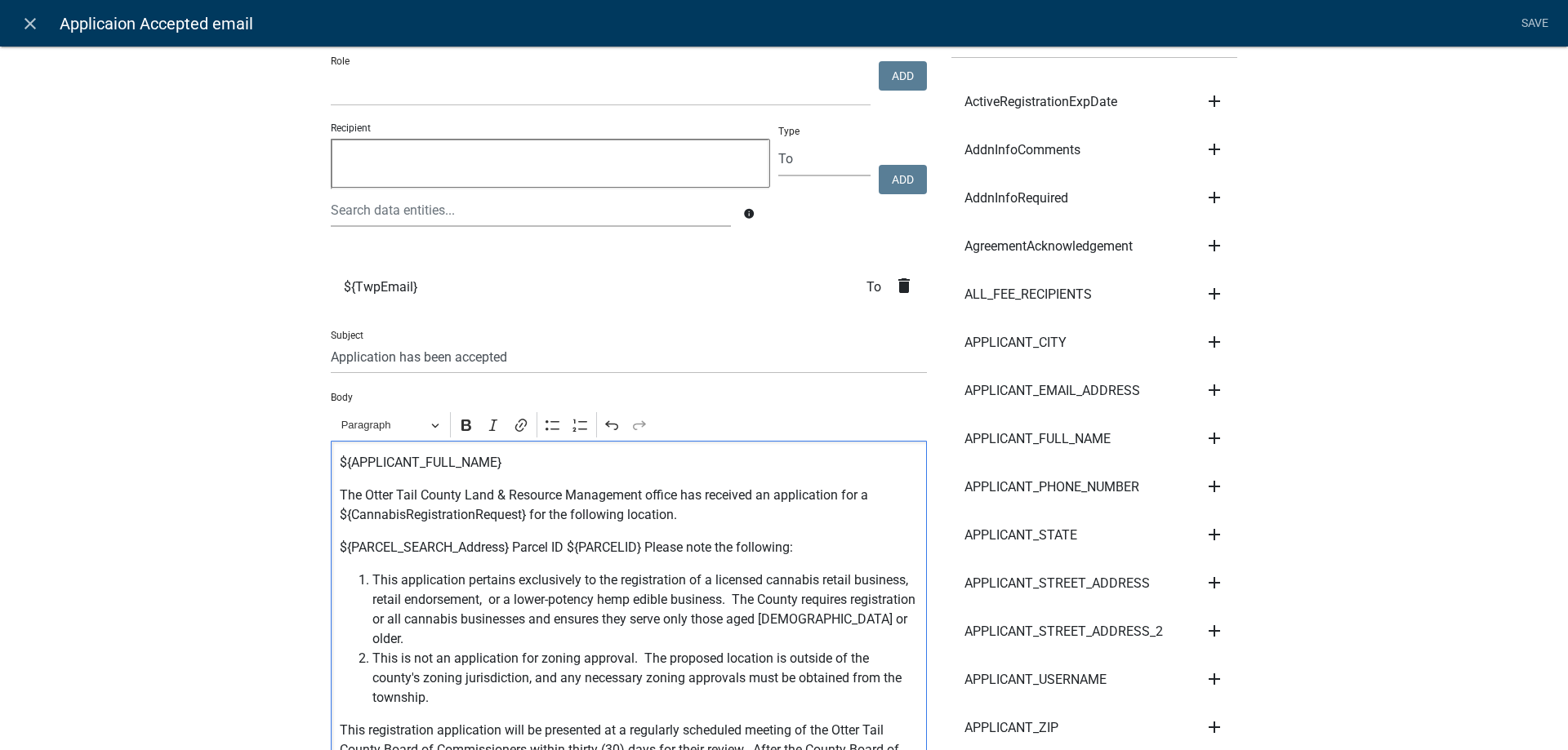
scroll to position [558, 0]
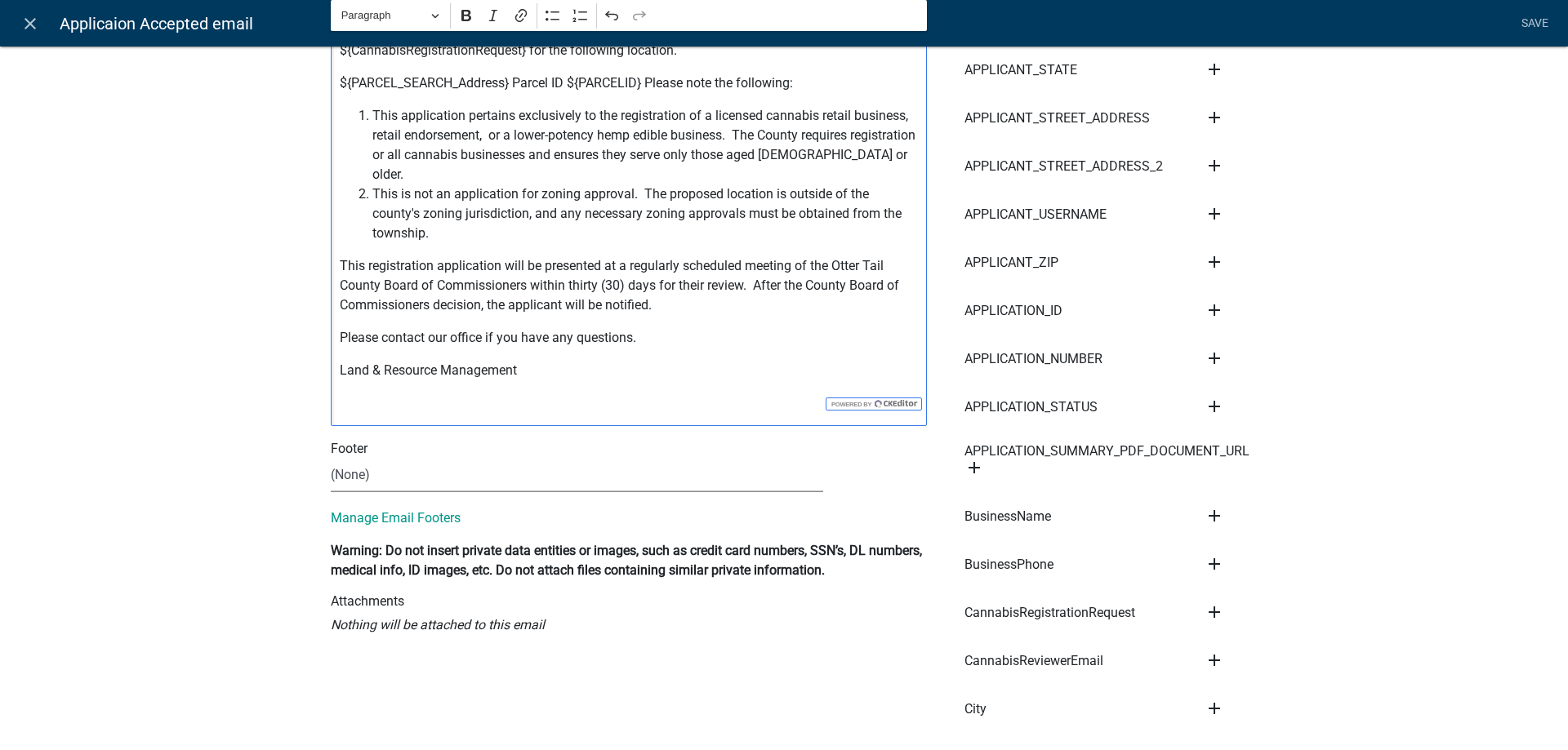
click at [331, 459] on select "(None) Cannabis Review Coordinator Land & Resource Management" at bounding box center [577, 475] width 492 height 33
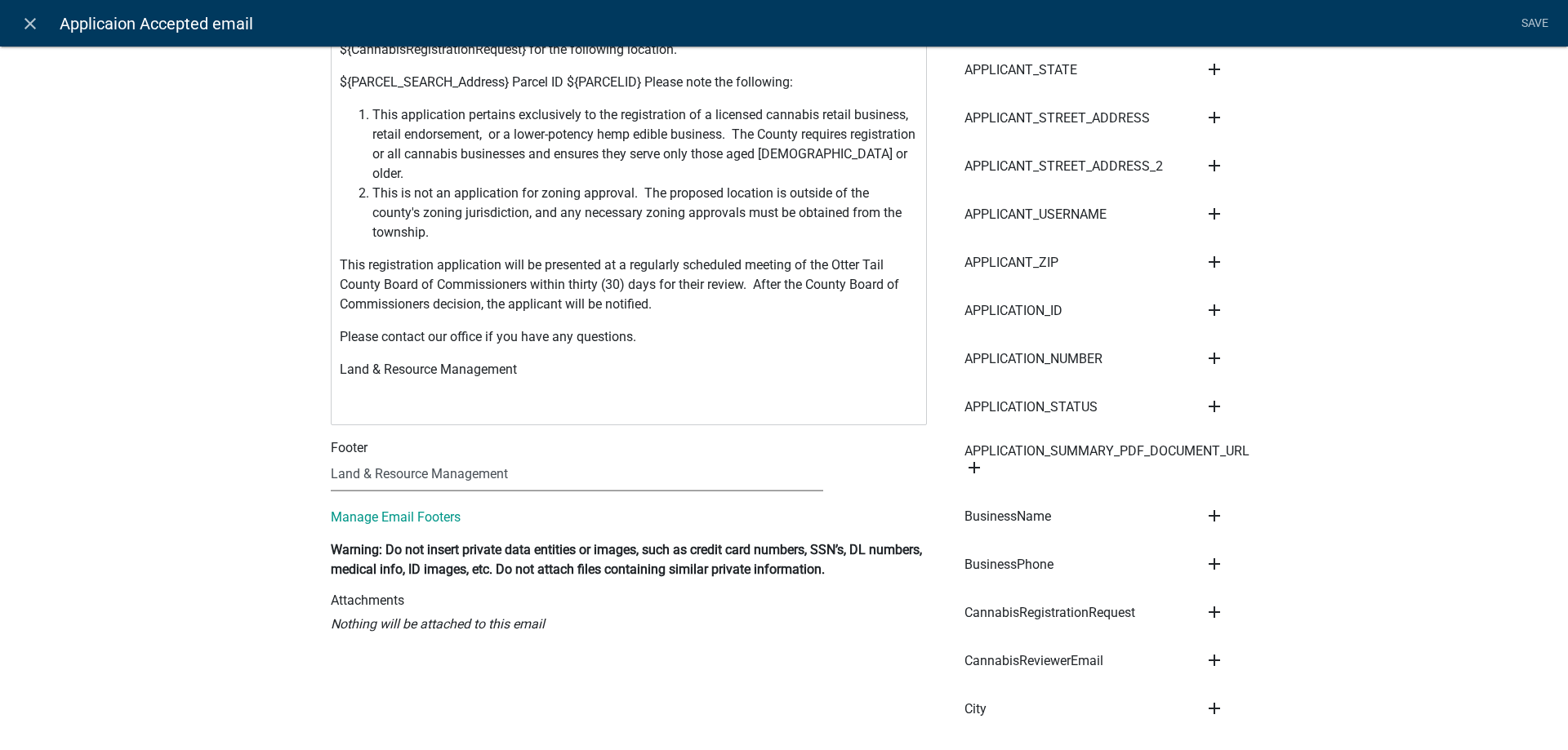
click option "Land & Resource Management" at bounding box center [0, 0] width 0 height 0
click at [883, 458] on button "View" at bounding box center [874, 473] width 53 height 30
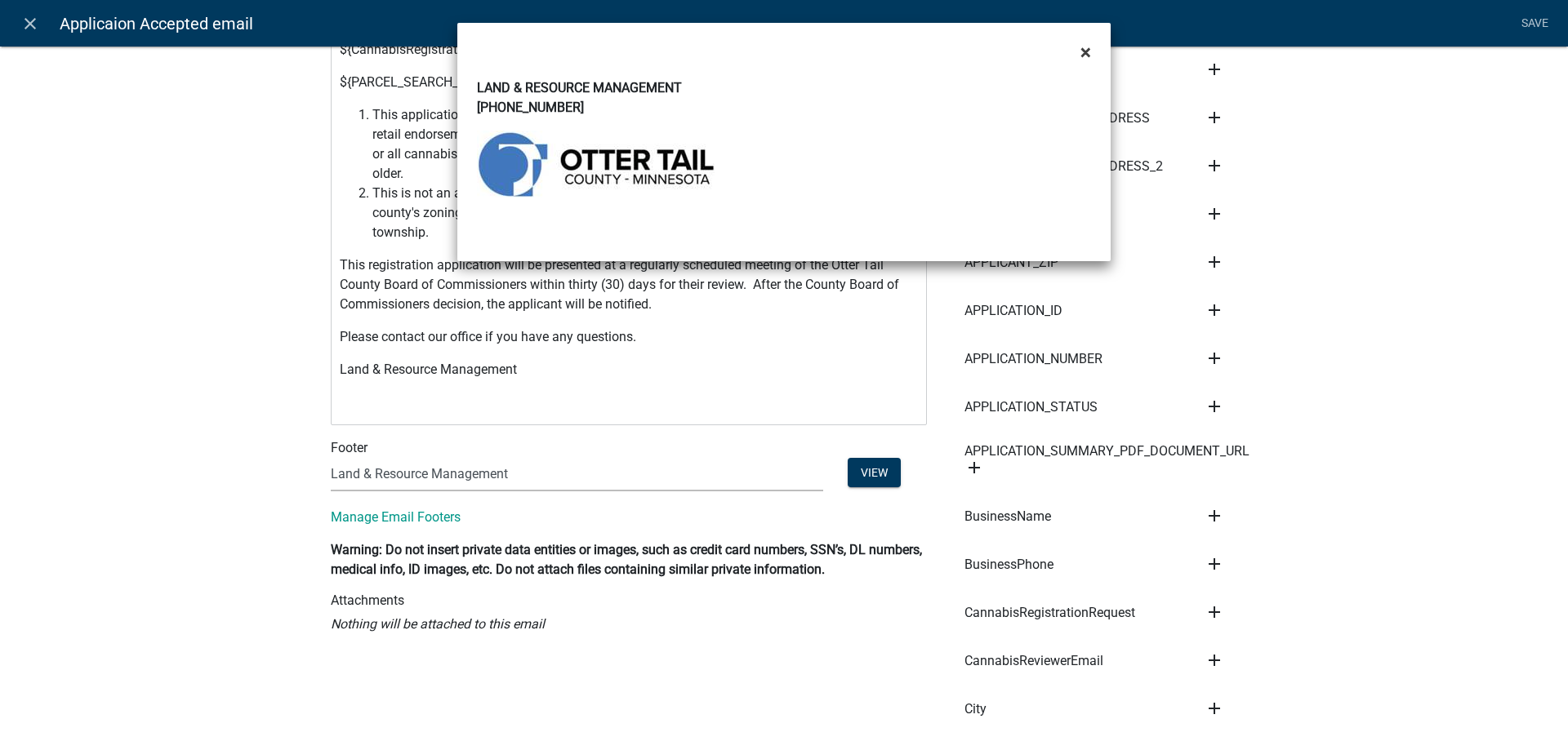
click at [1085, 53] on span "×" at bounding box center [1086, 53] width 11 height 23
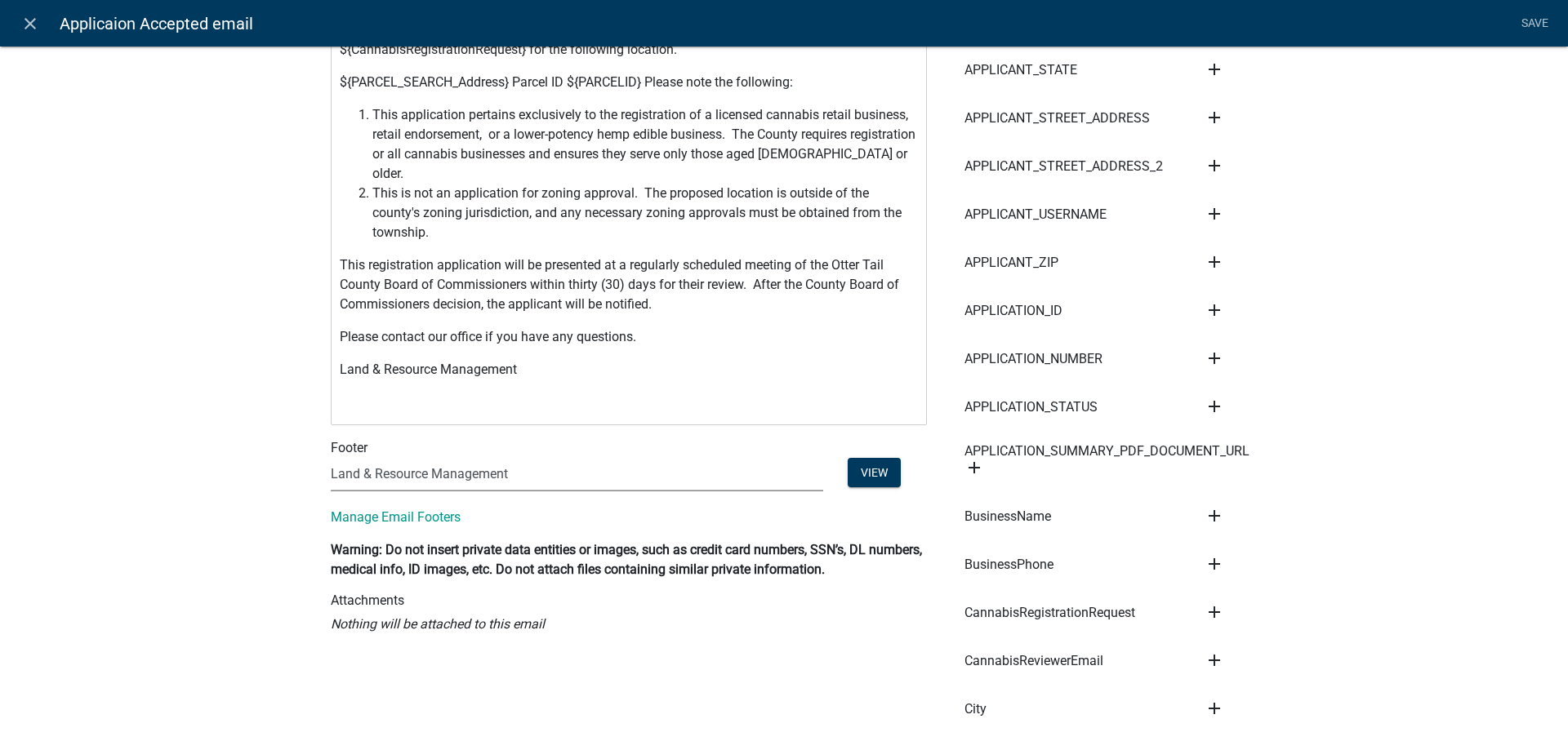
click at [331, 458] on select "(None) Cannabis Review Coordinator Land & Resource Management" at bounding box center [577, 474] width 492 height 33
select select "190bf7b5-d392-4259-aa9b-055c59575267"
click option "Cannabis Review Coordinator" at bounding box center [0, 0] width 0 height 0
click at [875, 458] on button "View" at bounding box center [874, 473] width 53 height 30
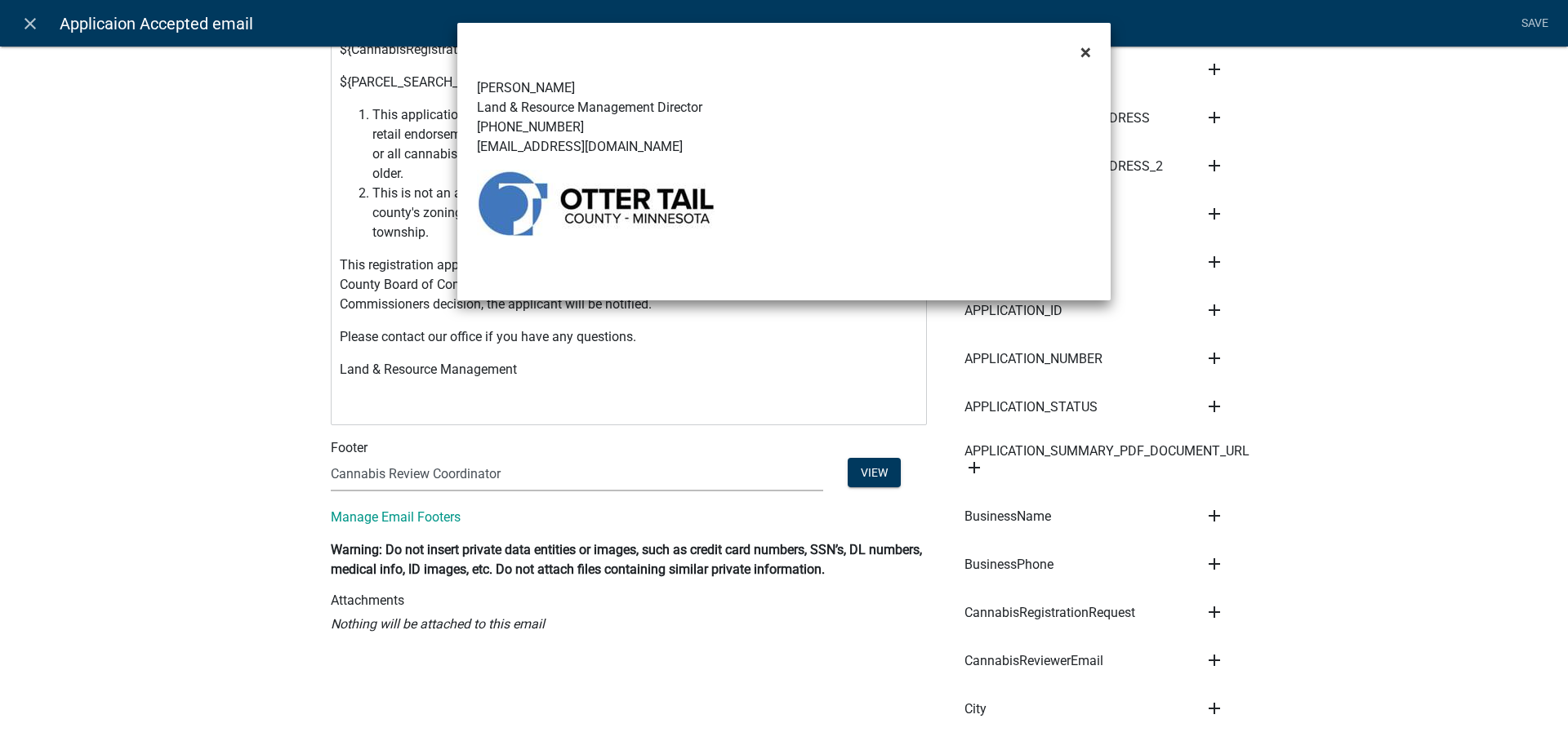
click at [1082, 52] on span "×" at bounding box center [1086, 53] width 11 height 23
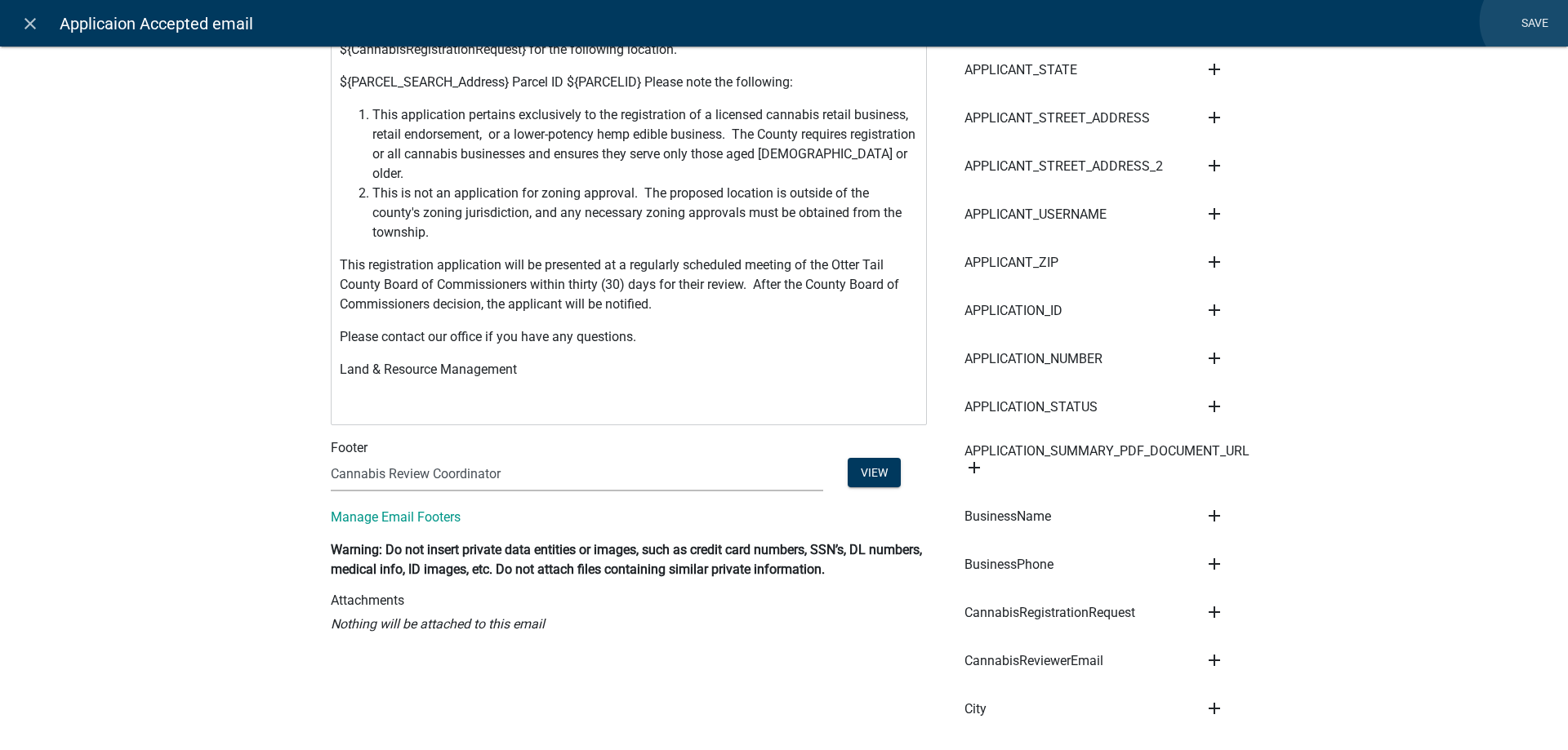
click at [1531, 21] on link "Save" at bounding box center [1534, 23] width 41 height 31
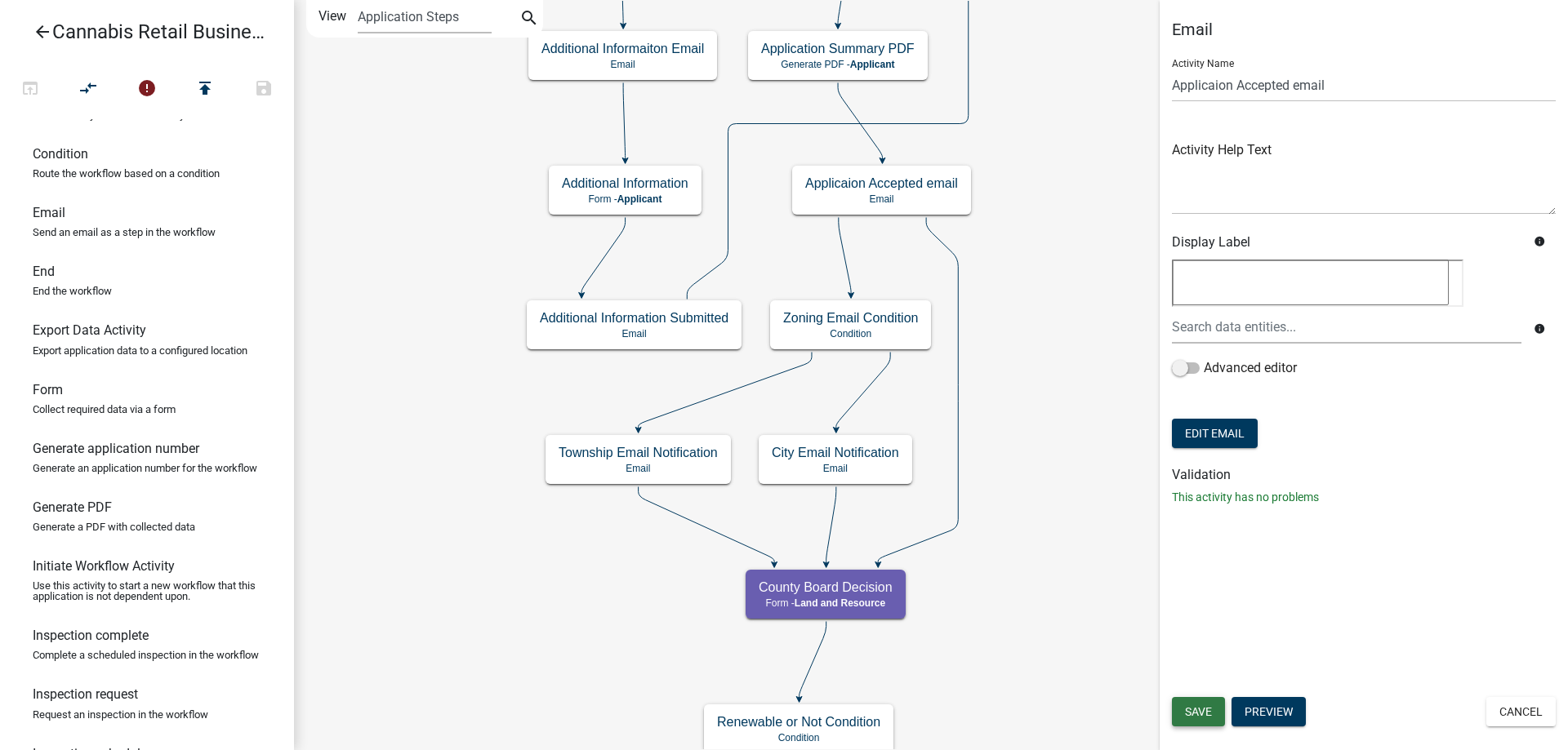
click at [1195, 711] on span "Save" at bounding box center [1199, 711] width 27 height 13
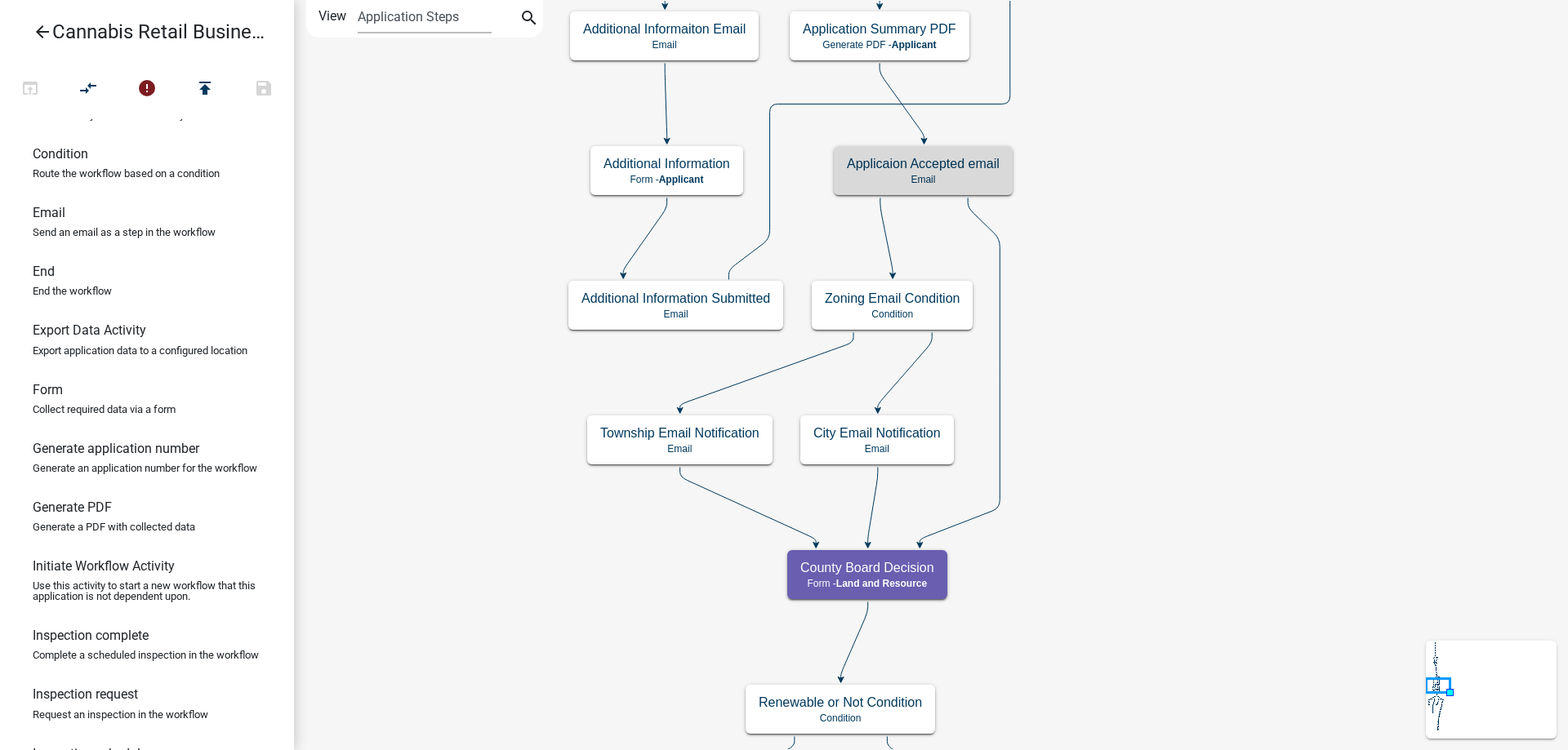
click at [1241, 236] on div "start Start - Applicant Application Introduction Form - Applicant Parcel search…" at bounding box center [931, 375] width 1274 height 750
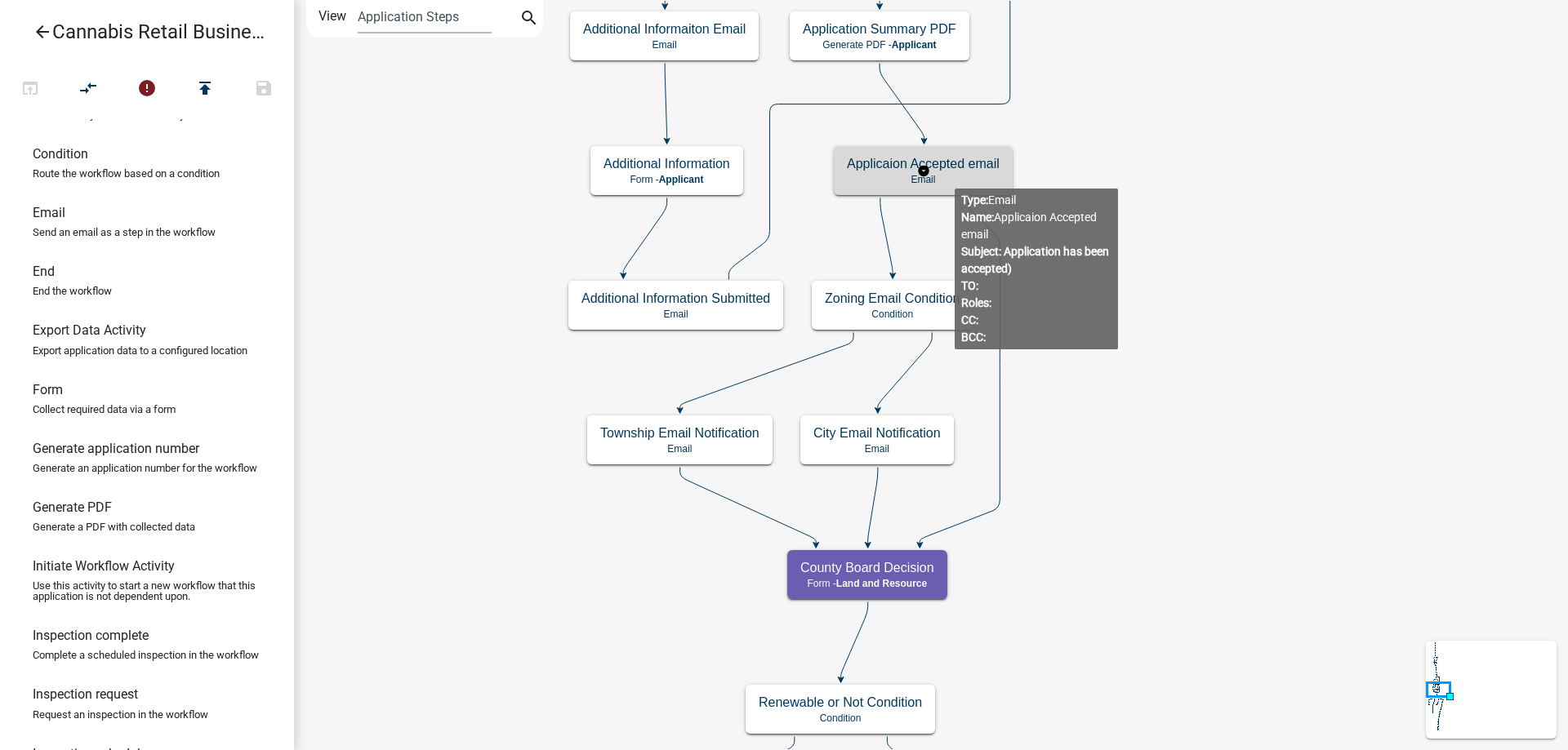
click at [954, 176] on p "Email" at bounding box center [923, 179] width 152 height 11
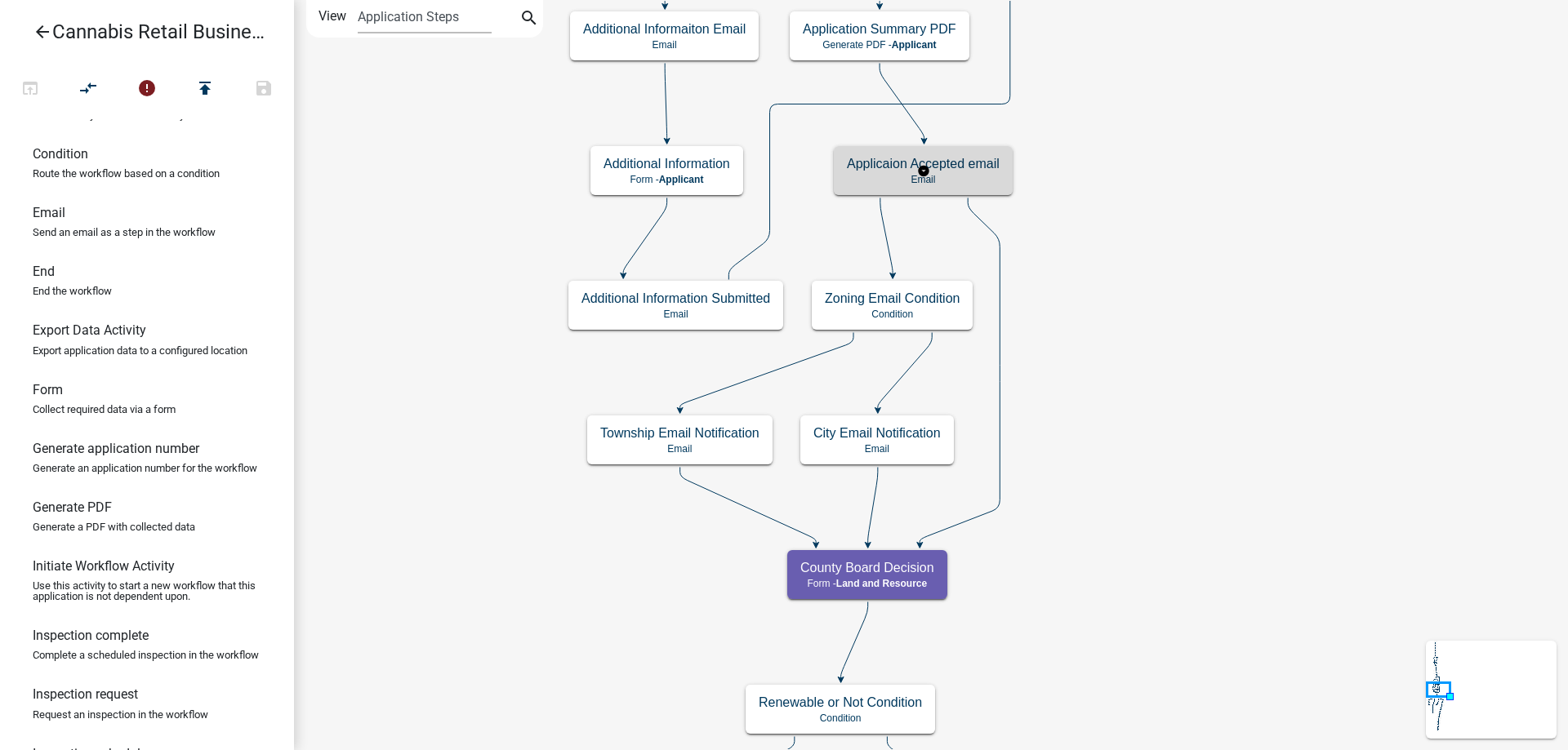
click at [954, 176] on p "Email" at bounding box center [923, 179] width 152 height 11
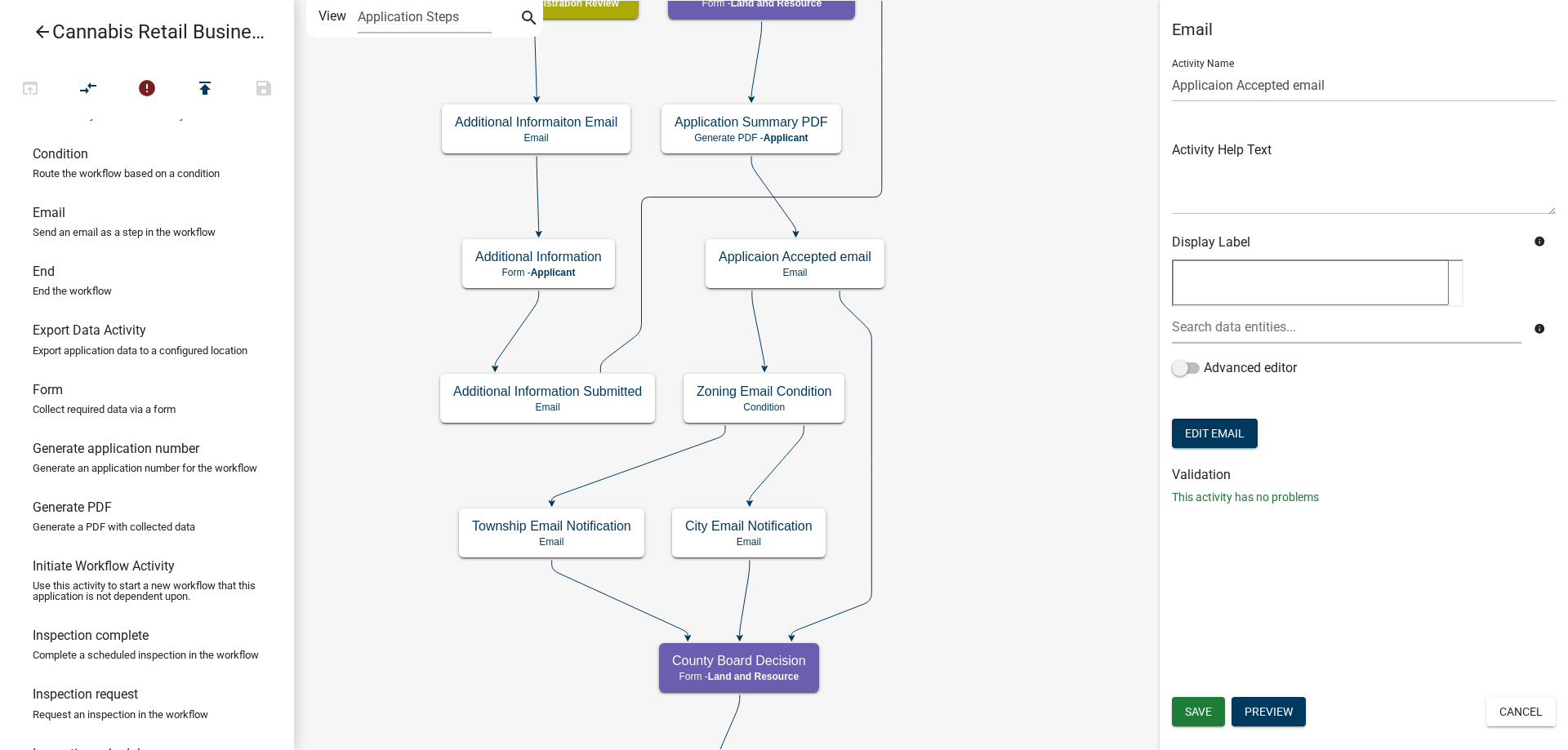
click at [951, 374] on div "start Start - Applicant Application Introduction Form - Applicant Parcel search…" at bounding box center [931, 375] width 1274 height 750
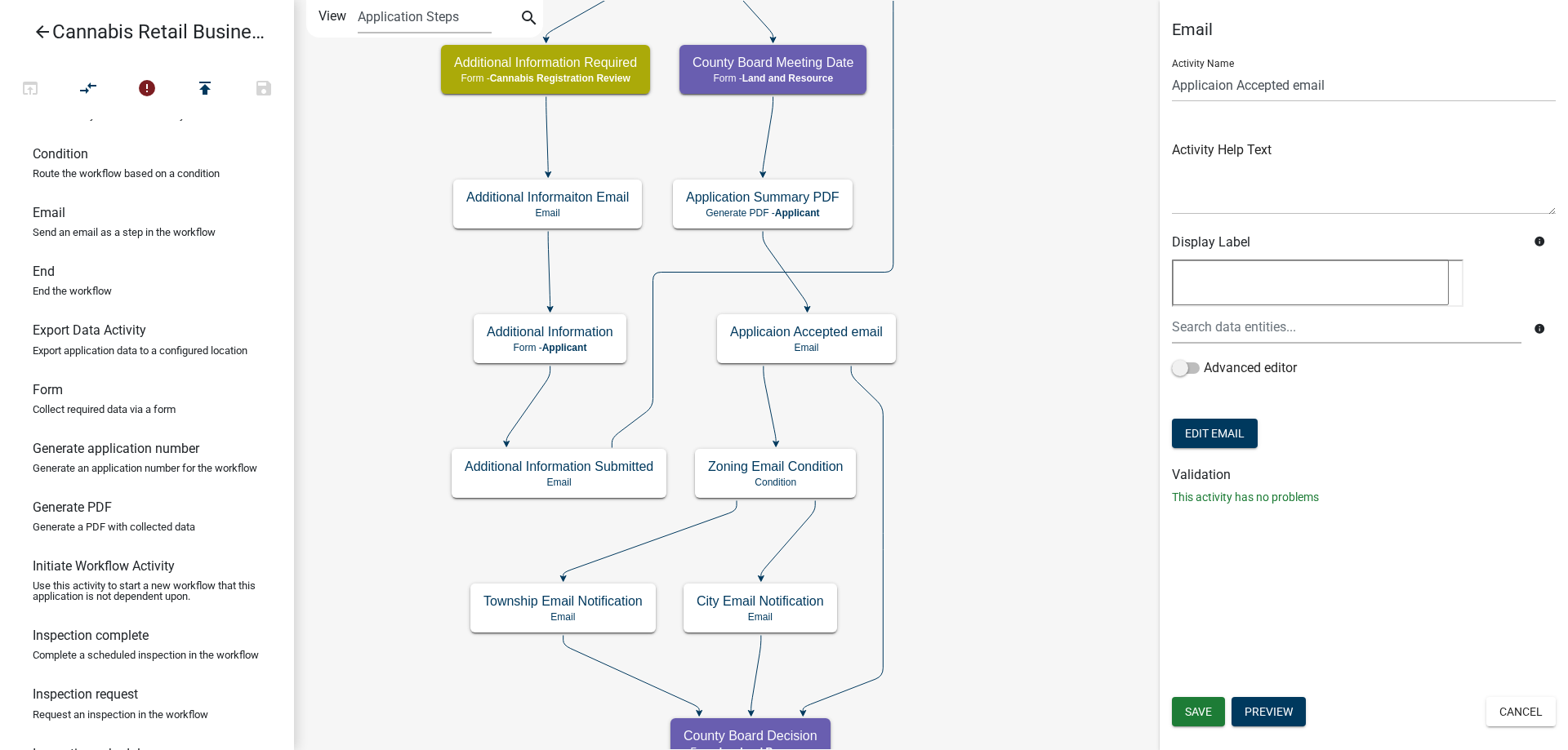
click at [1023, 339] on div "start Start - Applicant Application Introduction Form - Applicant Parcel search…" at bounding box center [931, 375] width 1274 height 750
click at [839, 351] on g "Applicaion Accepted email Email" at bounding box center [806, 338] width 179 height 47
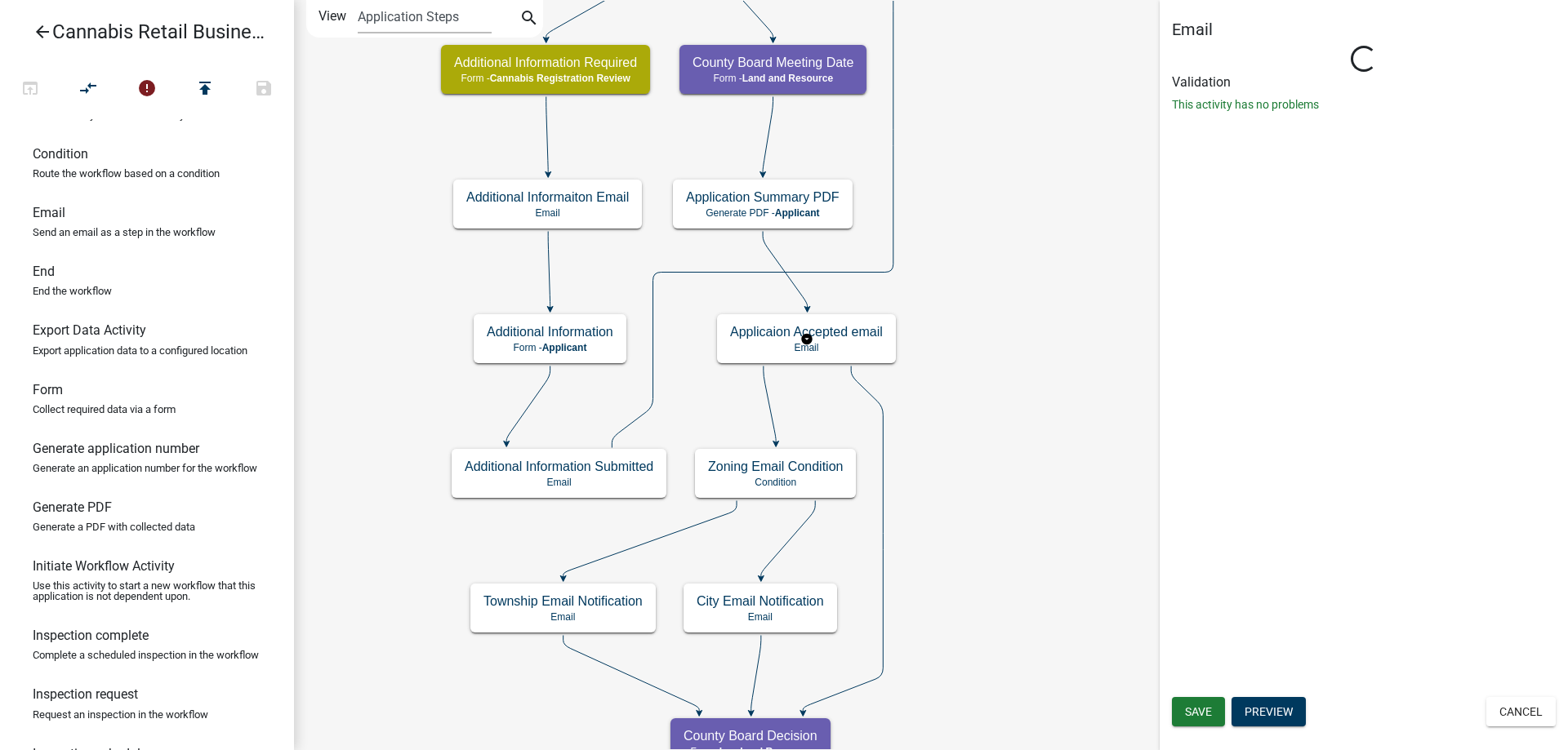
click at [839, 351] on g "Applicaion Accepted email Email" at bounding box center [806, 338] width 179 height 47
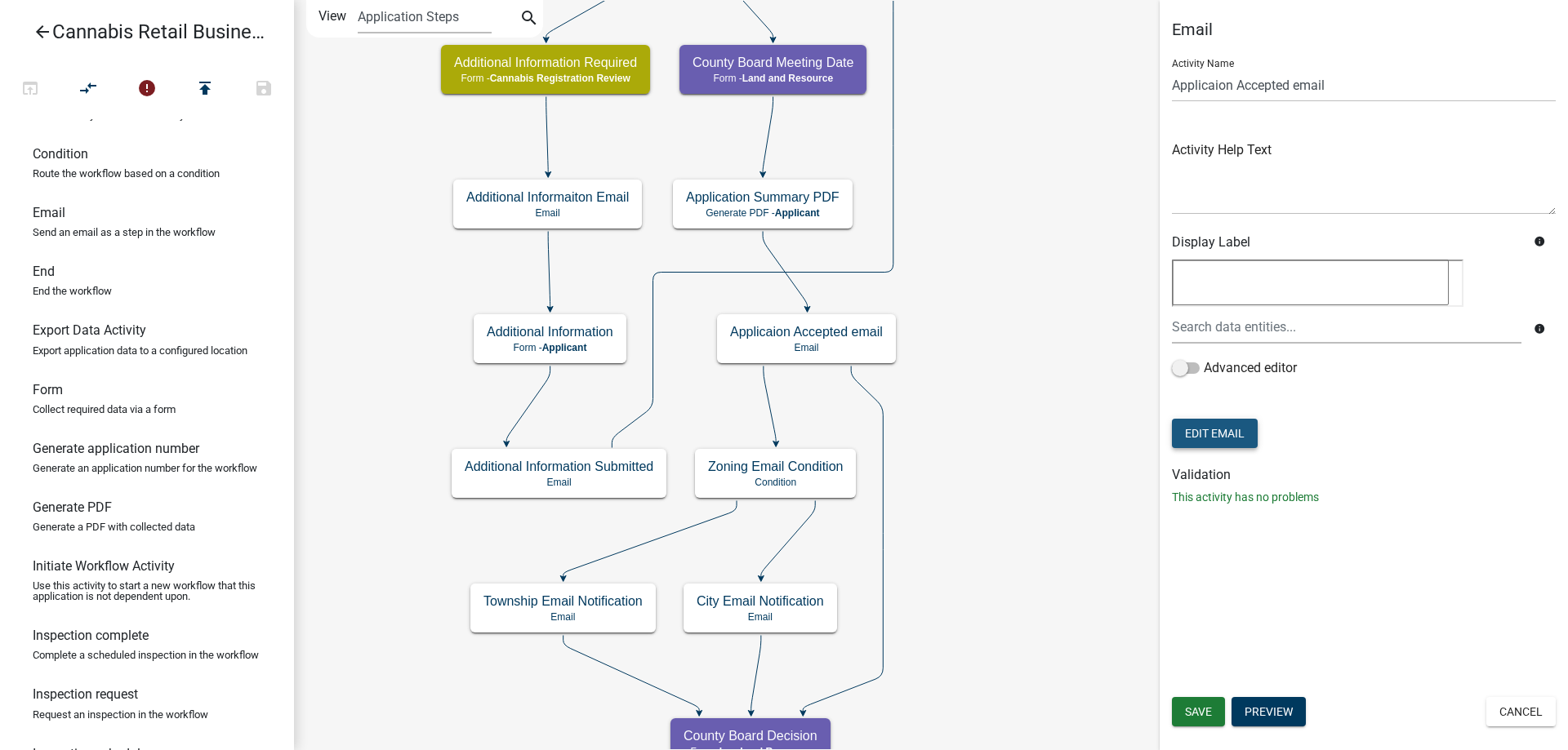
click at [1227, 438] on button "Edit Email" at bounding box center [1215, 434] width 86 height 30
select select "190bf7b5-d392-4259-aa9b-055c59575267"
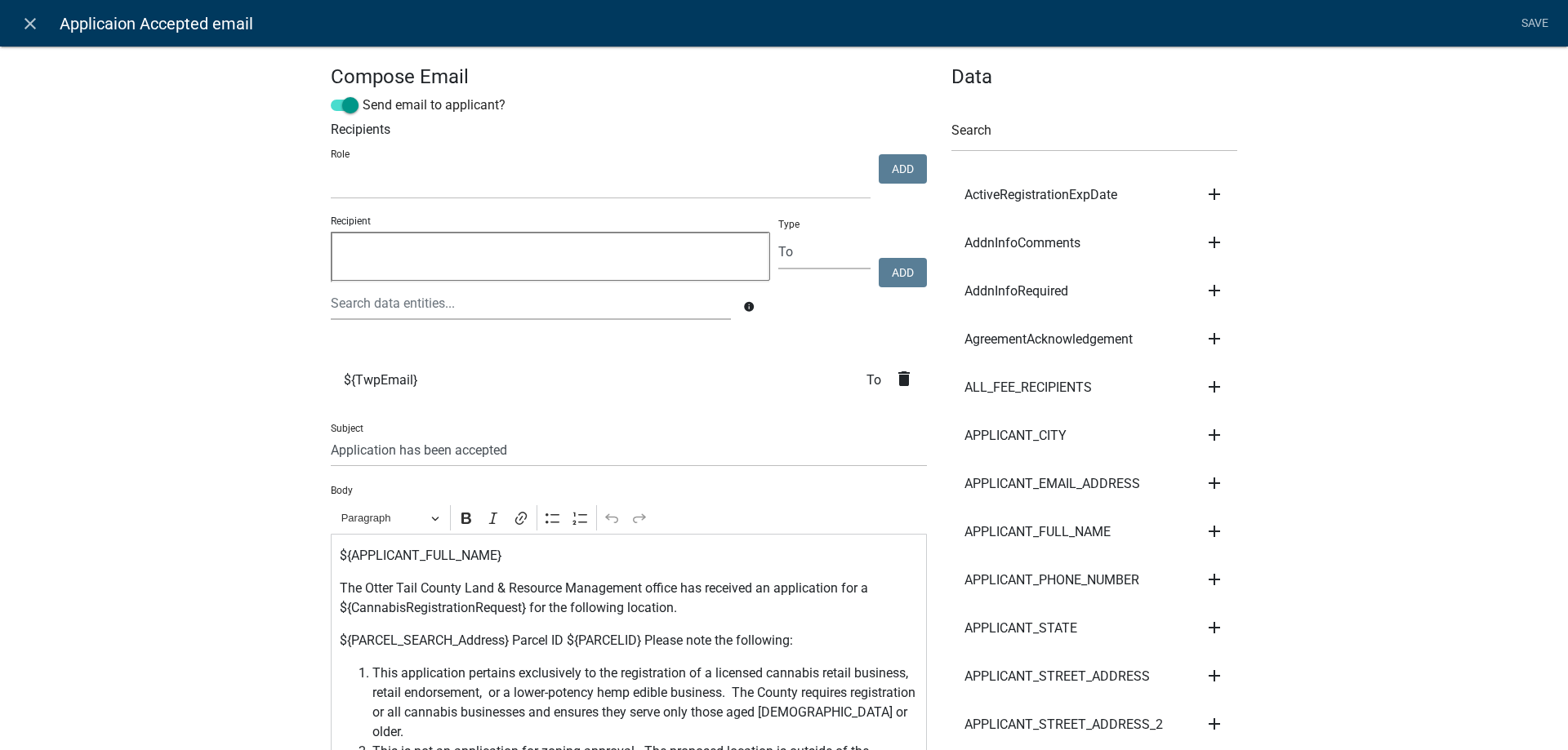
select select
click at [411, 302] on input "text" at bounding box center [531, 303] width 400 height 33
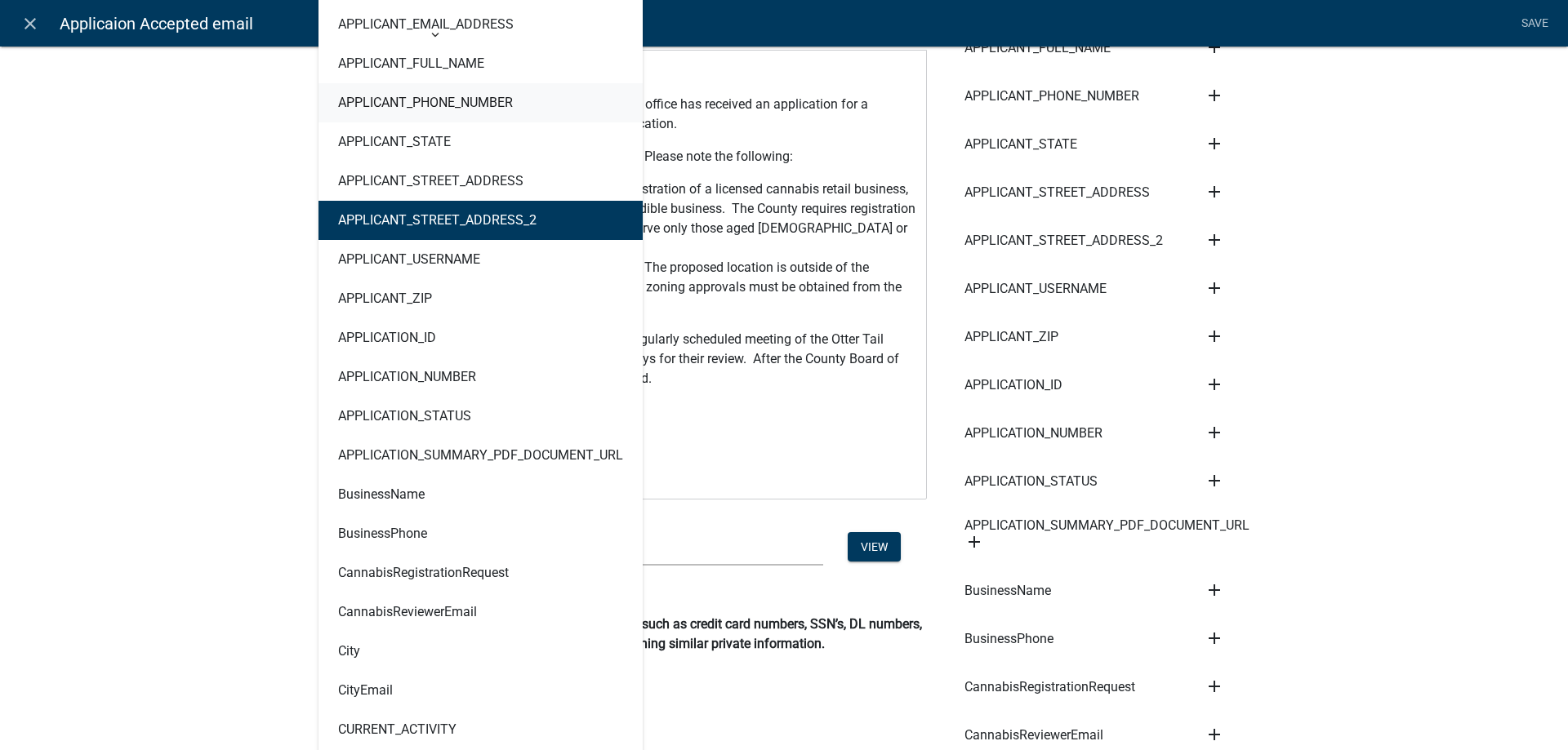
scroll to position [558, 0]
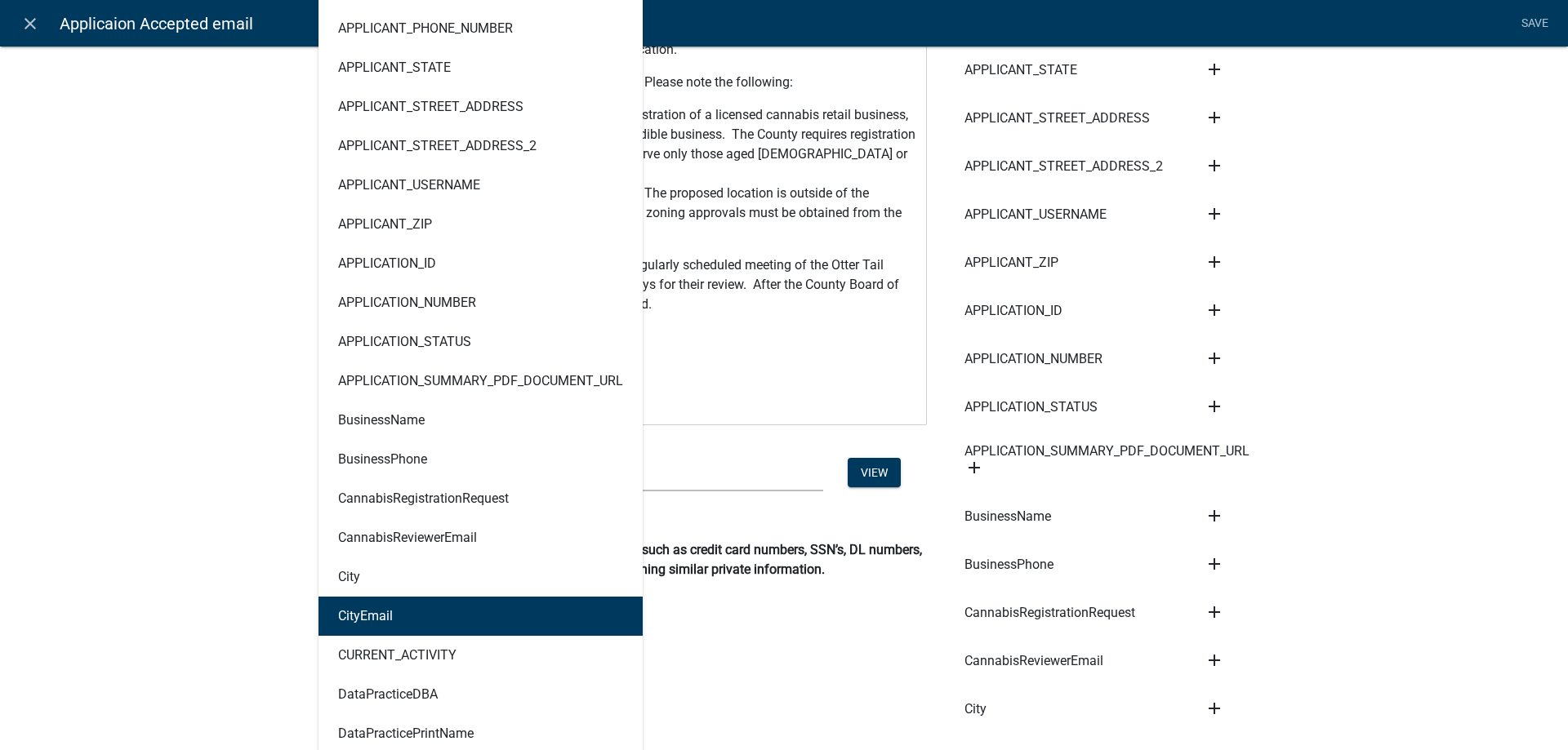
click at [384, 615] on ngb-highlight "CityEmail" at bounding box center [365, 616] width 54 height 13
type textarea "CityEmail"
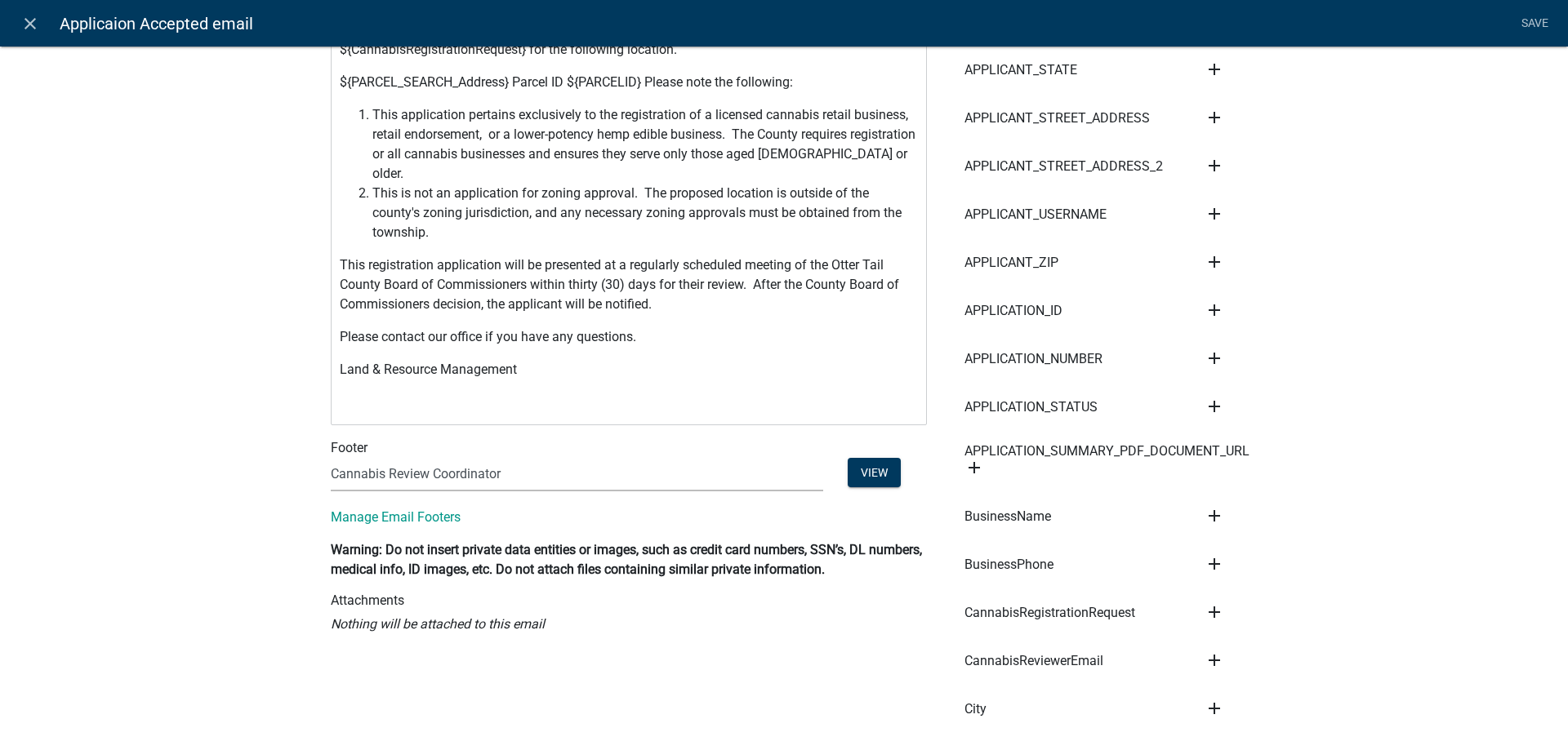
scroll to position [0, 0]
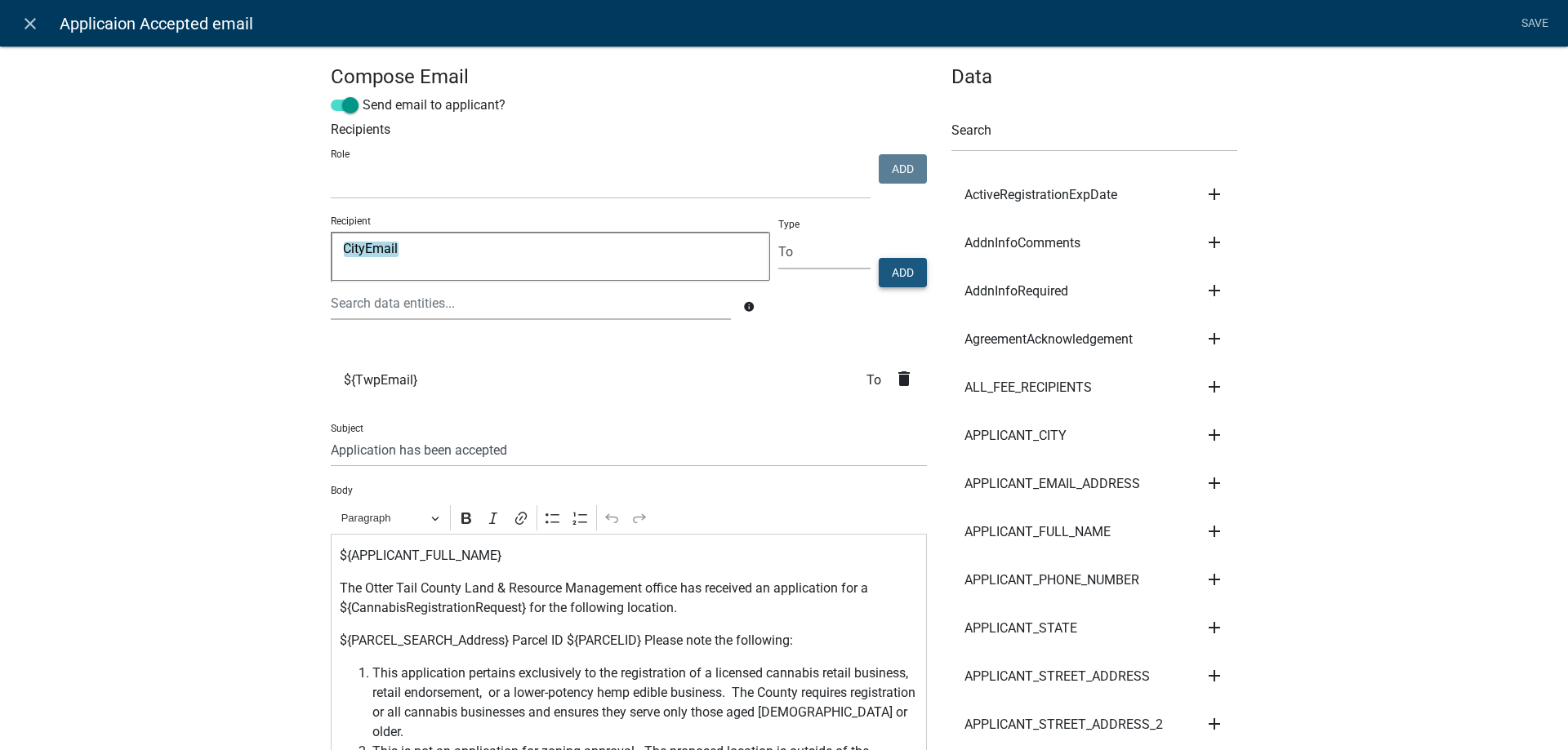
click at [906, 270] on button "Add" at bounding box center [903, 273] width 48 height 30
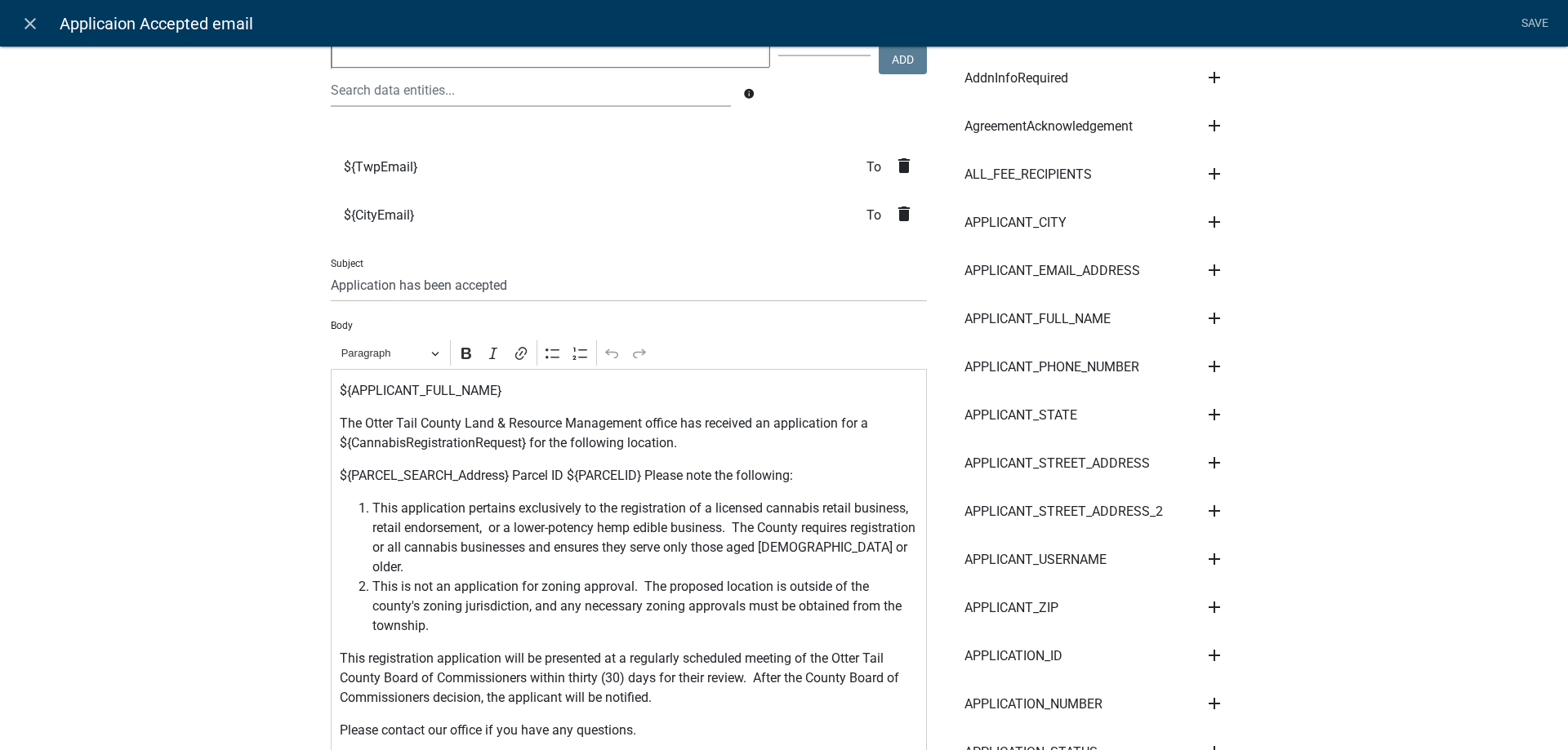
scroll to position [186, 0]
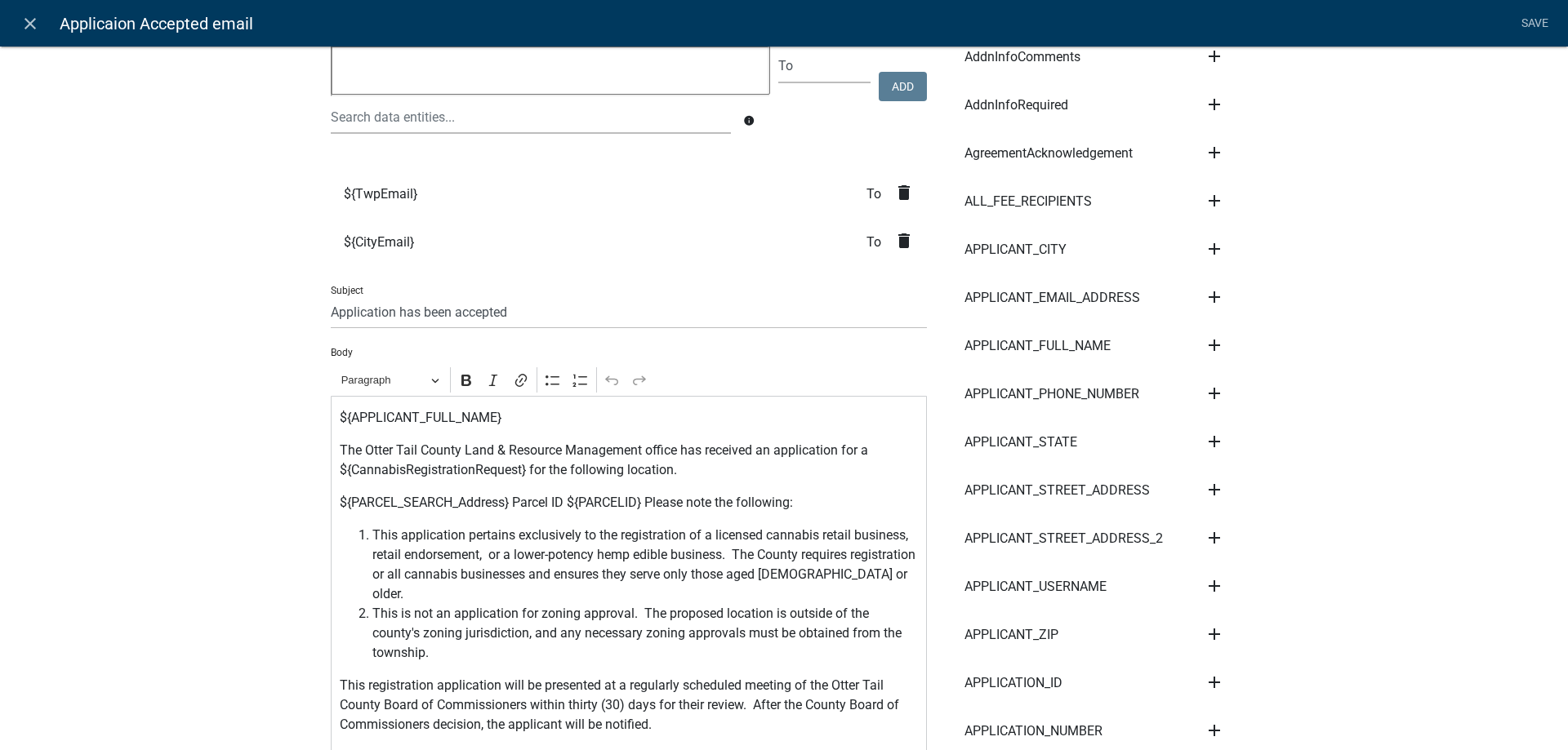
click at [906, 239] on icon "delete" at bounding box center [904, 241] width 19 height 19
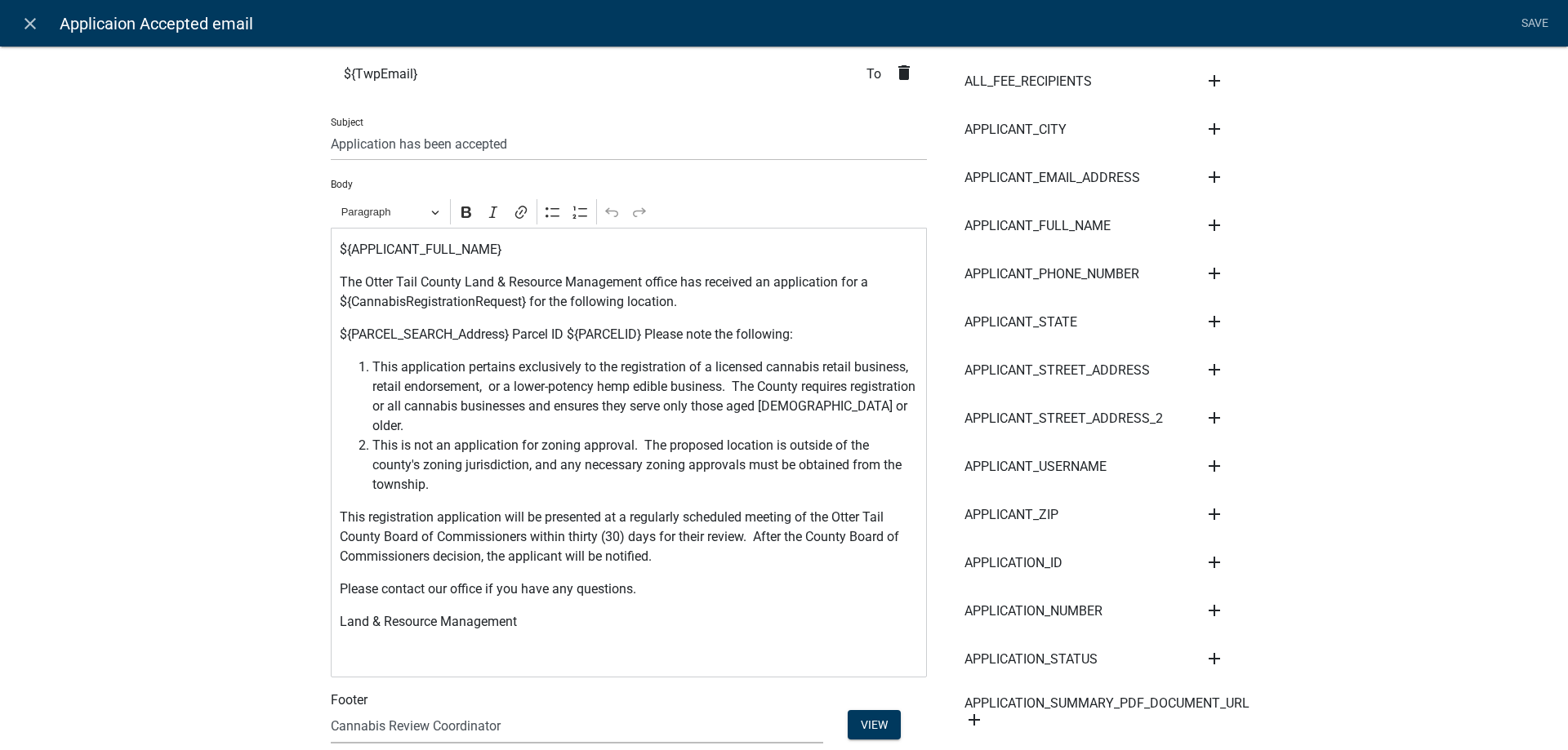
scroll to position [372, 0]
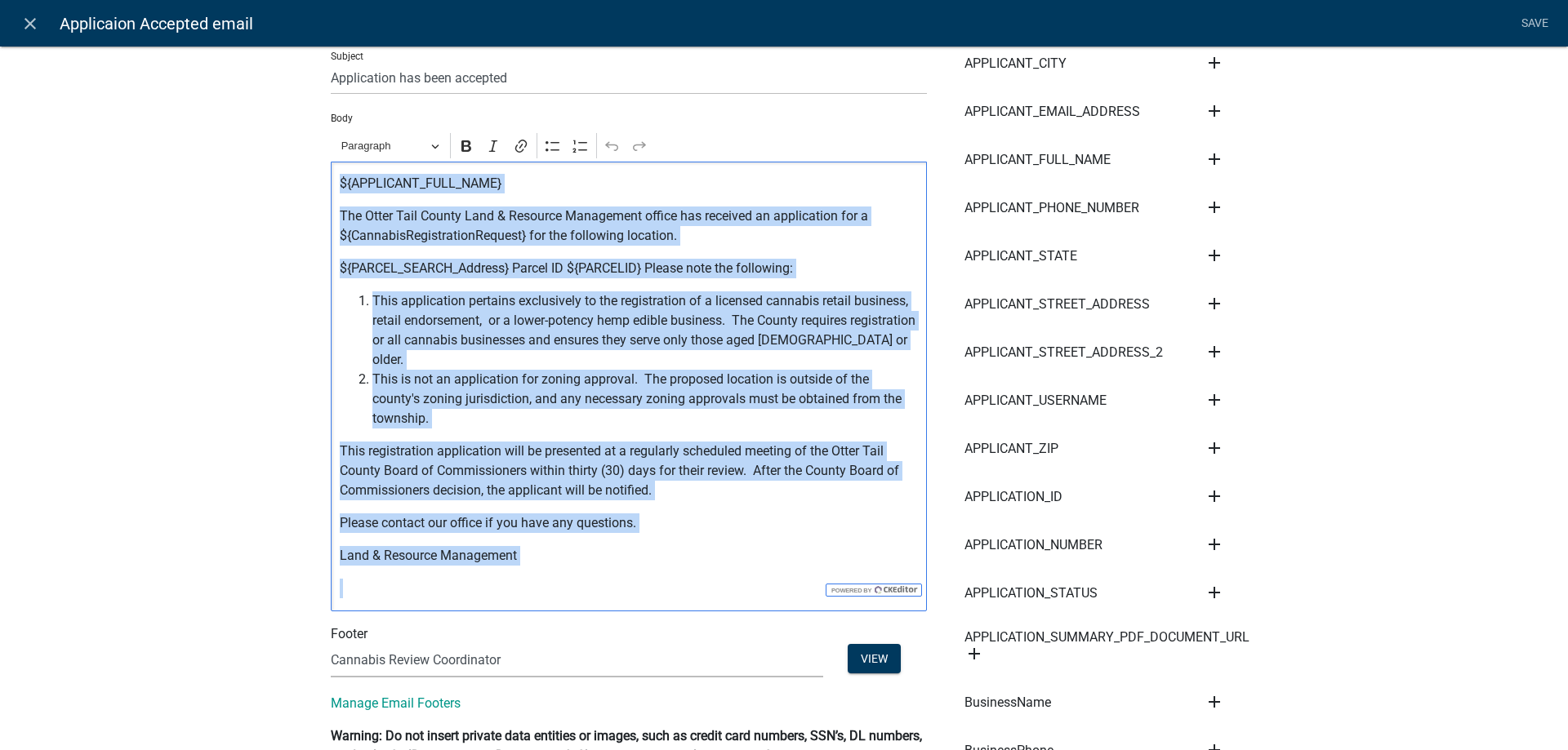
drag, startPoint x: 338, startPoint y: 179, endPoint x: 642, endPoint y: 570, distance: 495.3
click at [642, 570] on div "${APPLICANT_FULL_NAME} The Otter Tail County Land & Resource Management office …" at bounding box center [629, 387] width 596 height 450
click at [772, 546] on p "Land & Resource Management" at bounding box center [629, 556] width 579 height 19
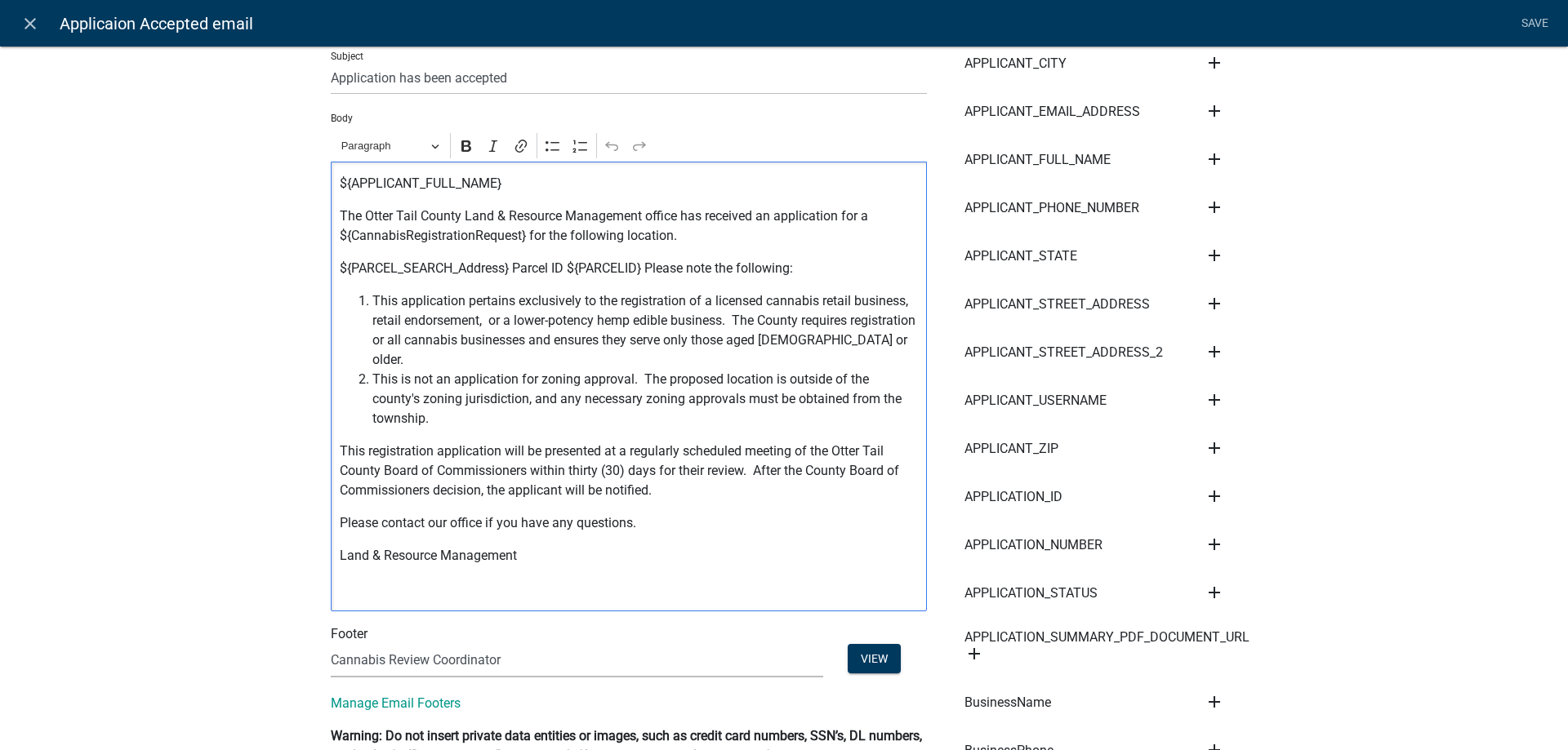
scroll to position [0, 0]
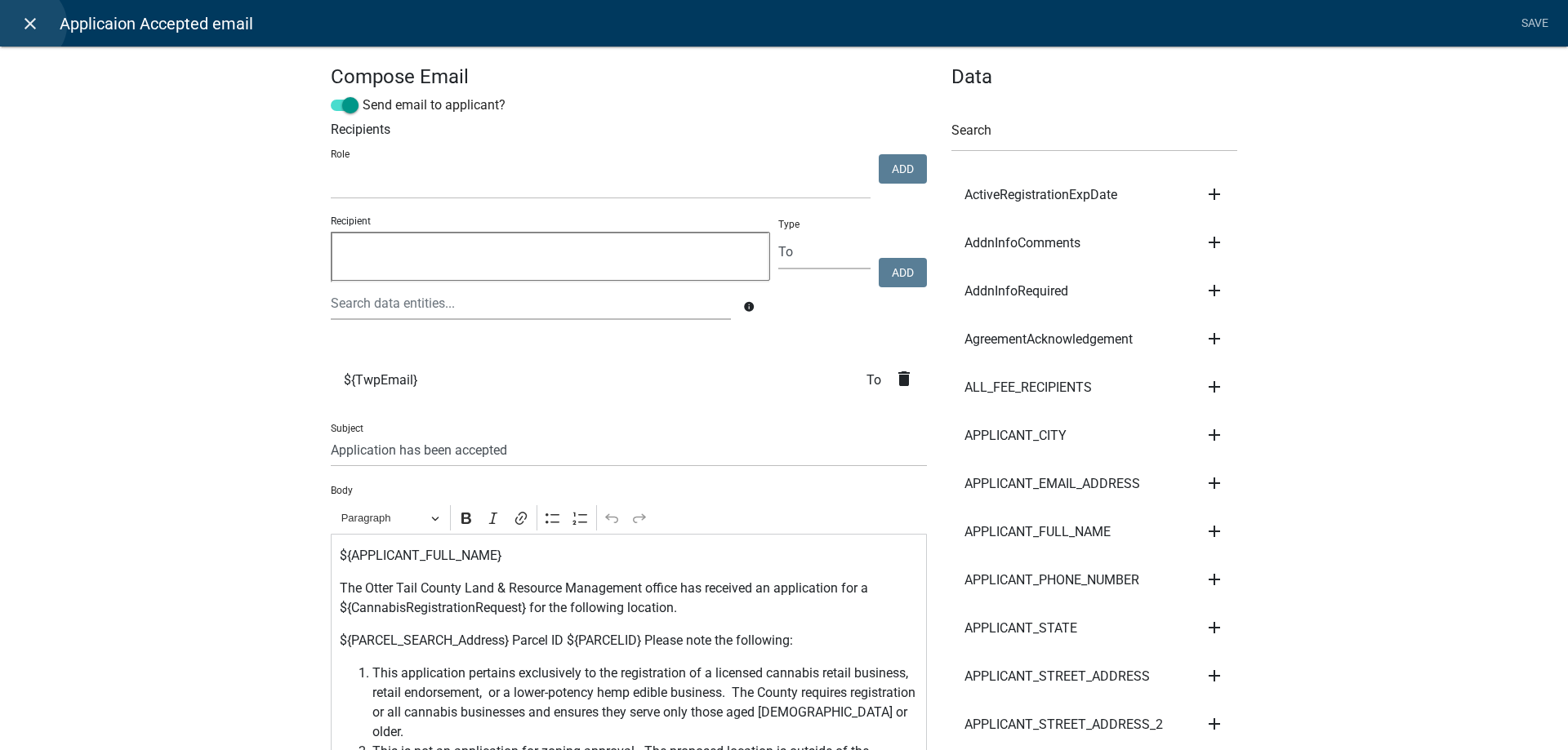
click at [25, 25] on icon "close" at bounding box center [30, 24] width 19 height 19
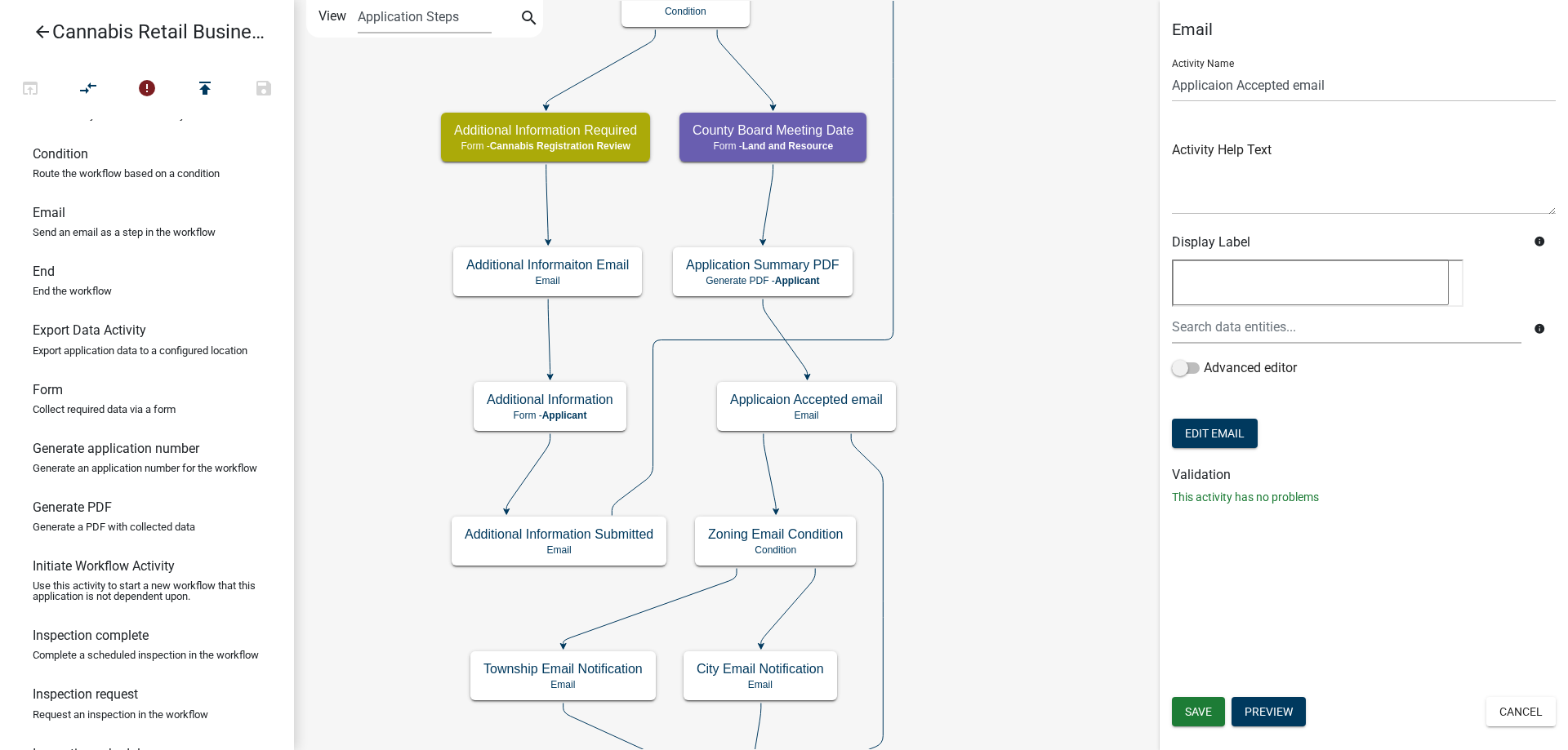
click at [994, 619] on div "start Start - Applicant Application Introduction Form - Applicant Parcel search…" at bounding box center [931, 375] width 1274 height 750
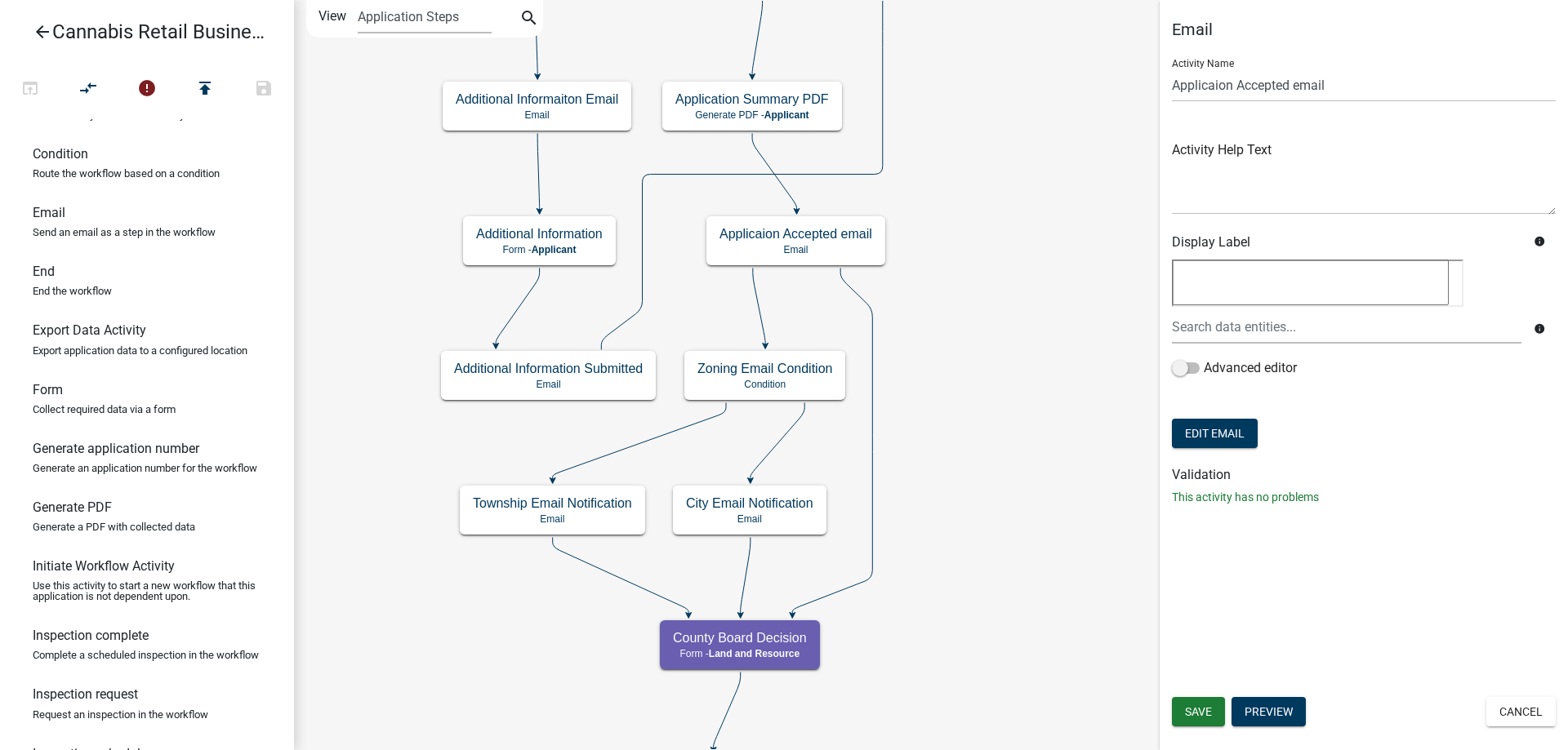
click at [1039, 389] on div "start Start - Applicant Application Introduction Form - Applicant Parcel search…" at bounding box center [931, 375] width 1274 height 750
click at [1196, 711] on span "Save" at bounding box center [1199, 711] width 27 height 13
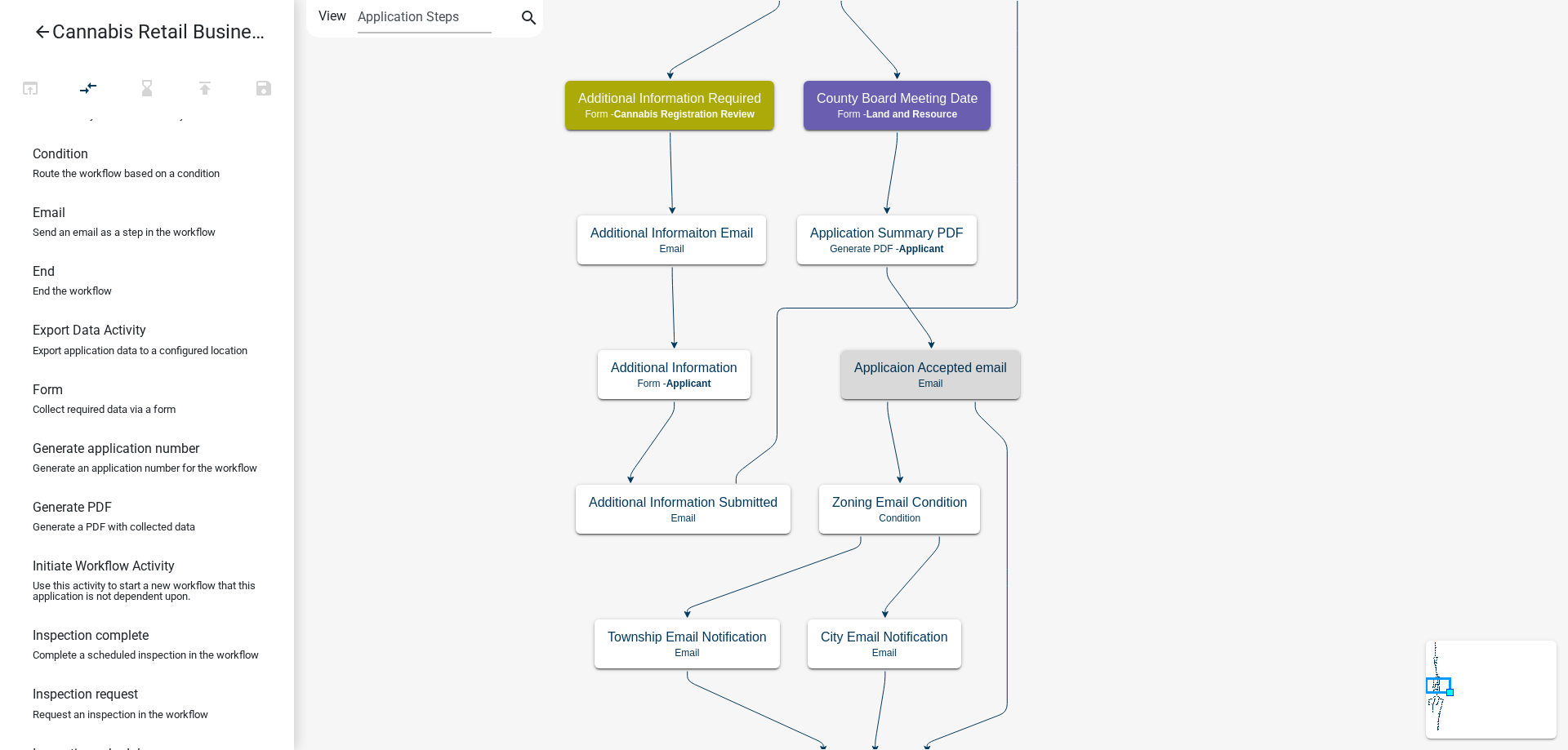
click at [42, 32] on icon "arrow_back" at bounding box center [42, 33] width 19 height 23
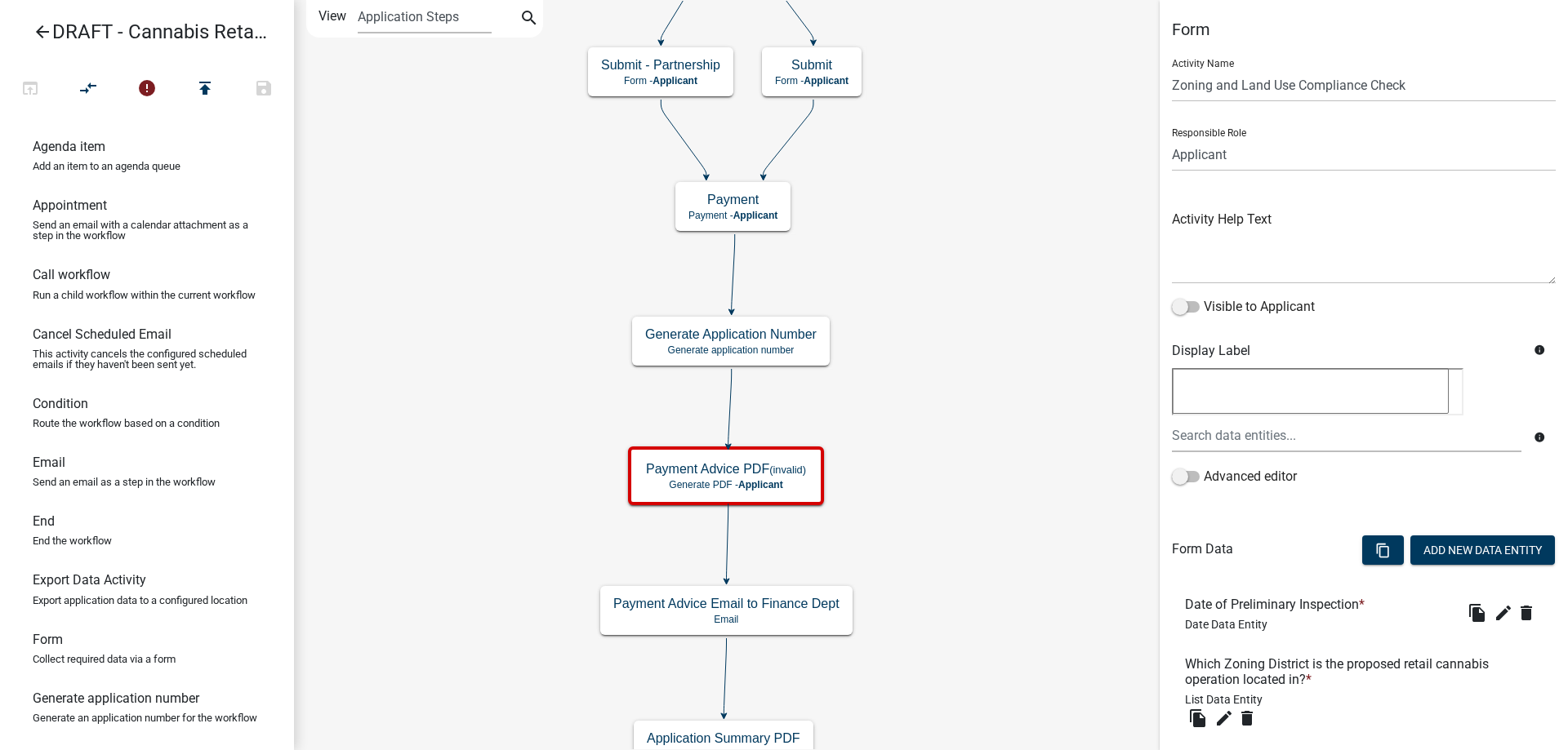
scroll to position [482, 0]
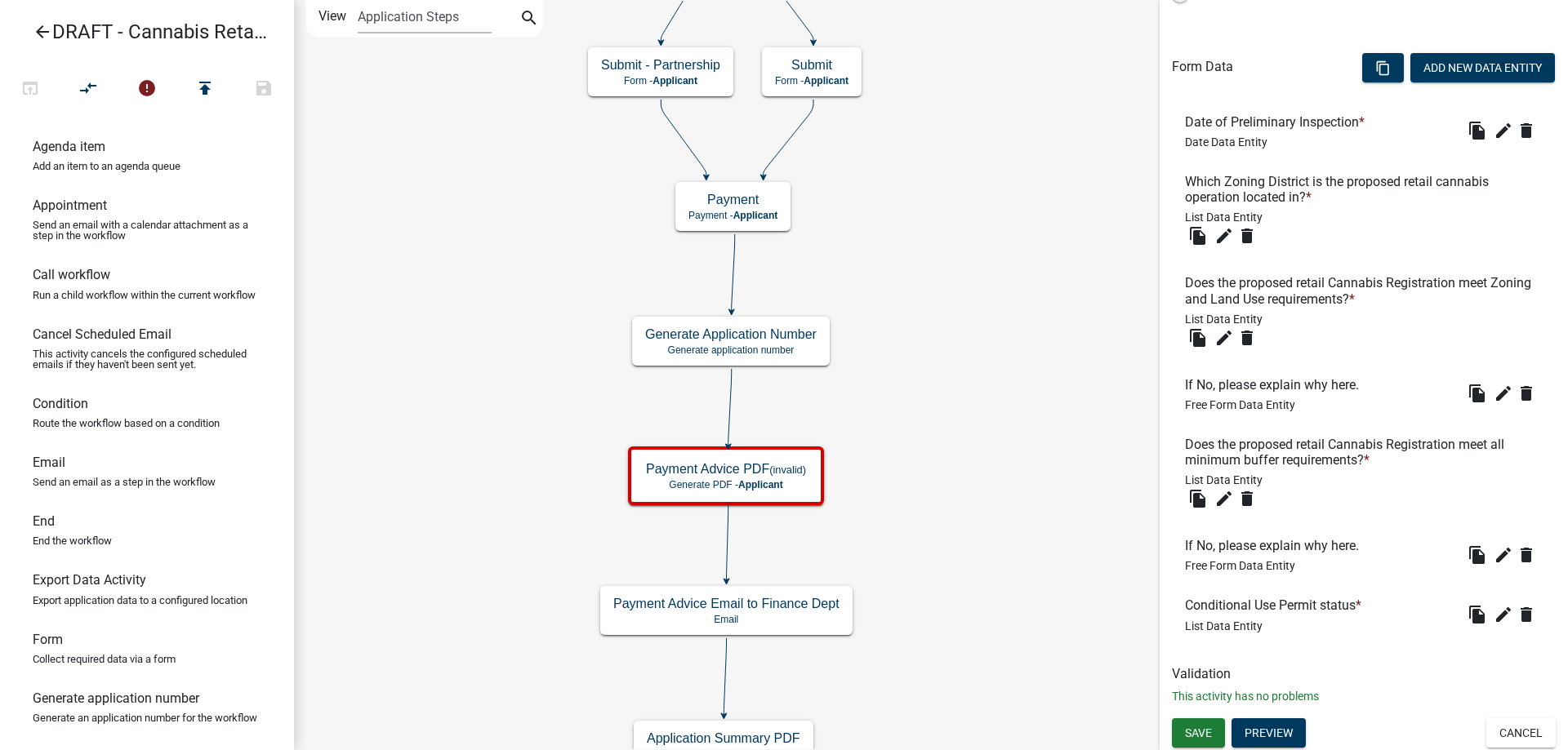
click at [42, 32] on icon "arrow_back" at bounding box center [42, 33] width 19 height 23
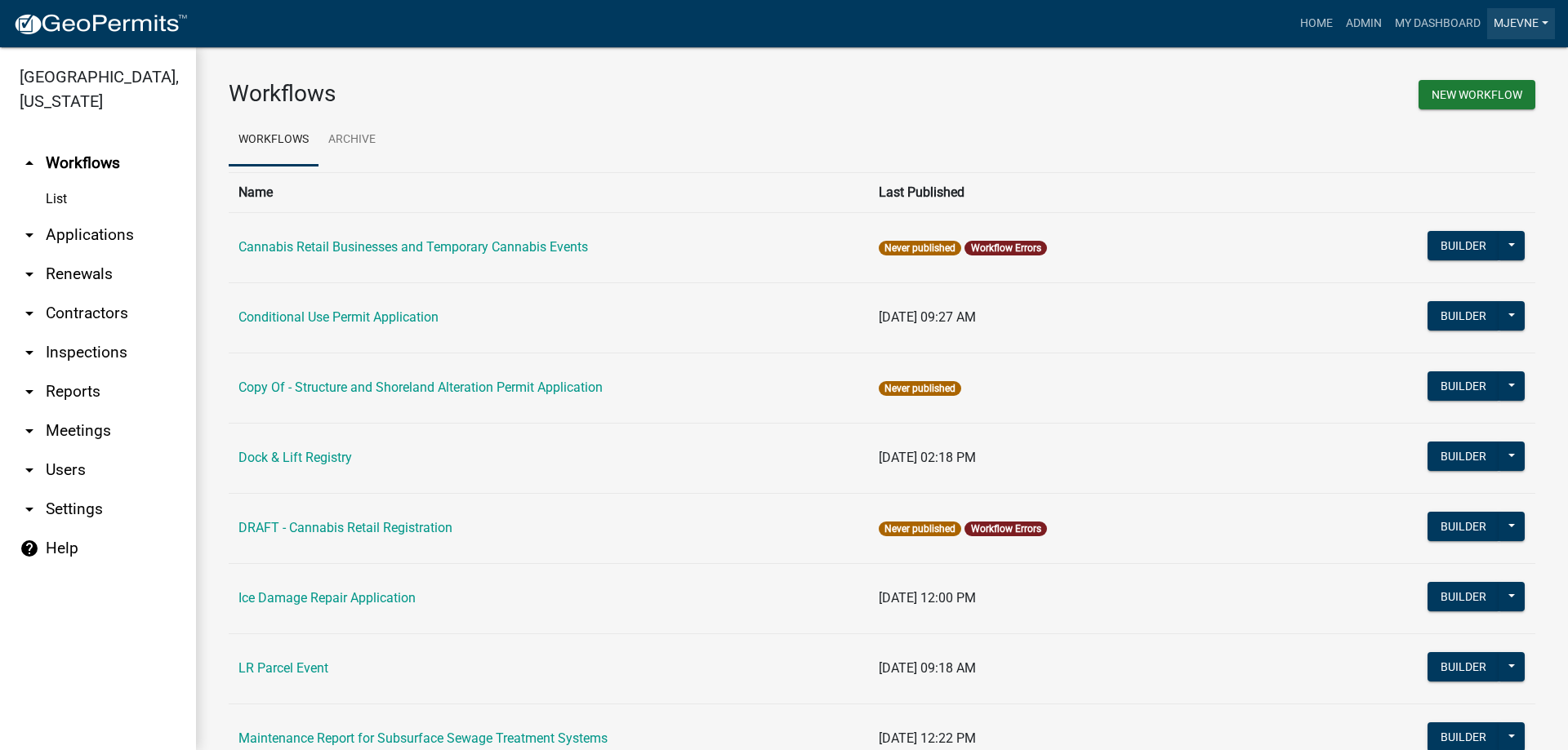
click at [1518, 18] on link "MJevne" at bounding box center [1521, 23] width 67 height 31
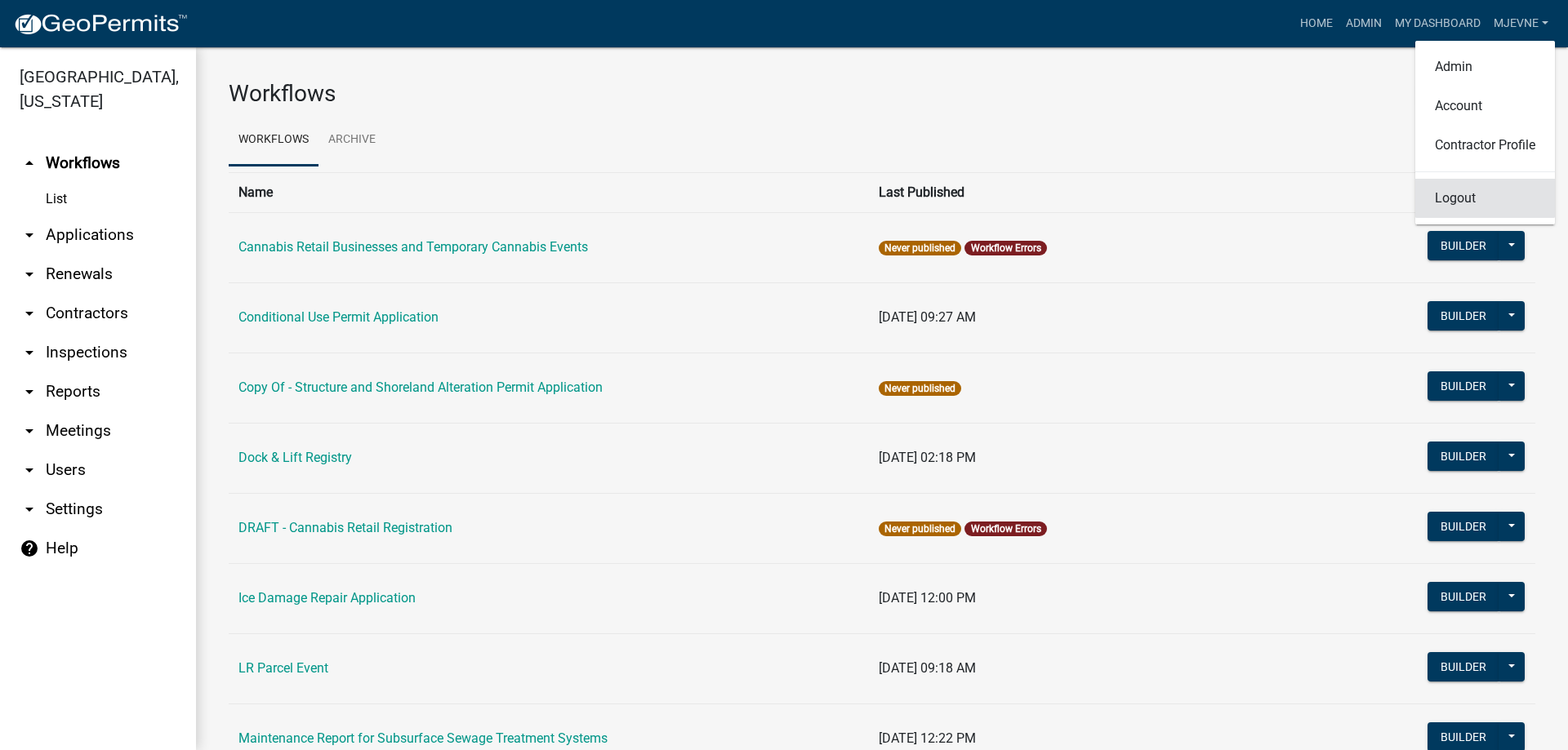
click at [1446, 194] on link "Logout" at bounding box center [1486, 198] width 140 height 39
